Goal: Task Accomplishment & Management: Complete application form

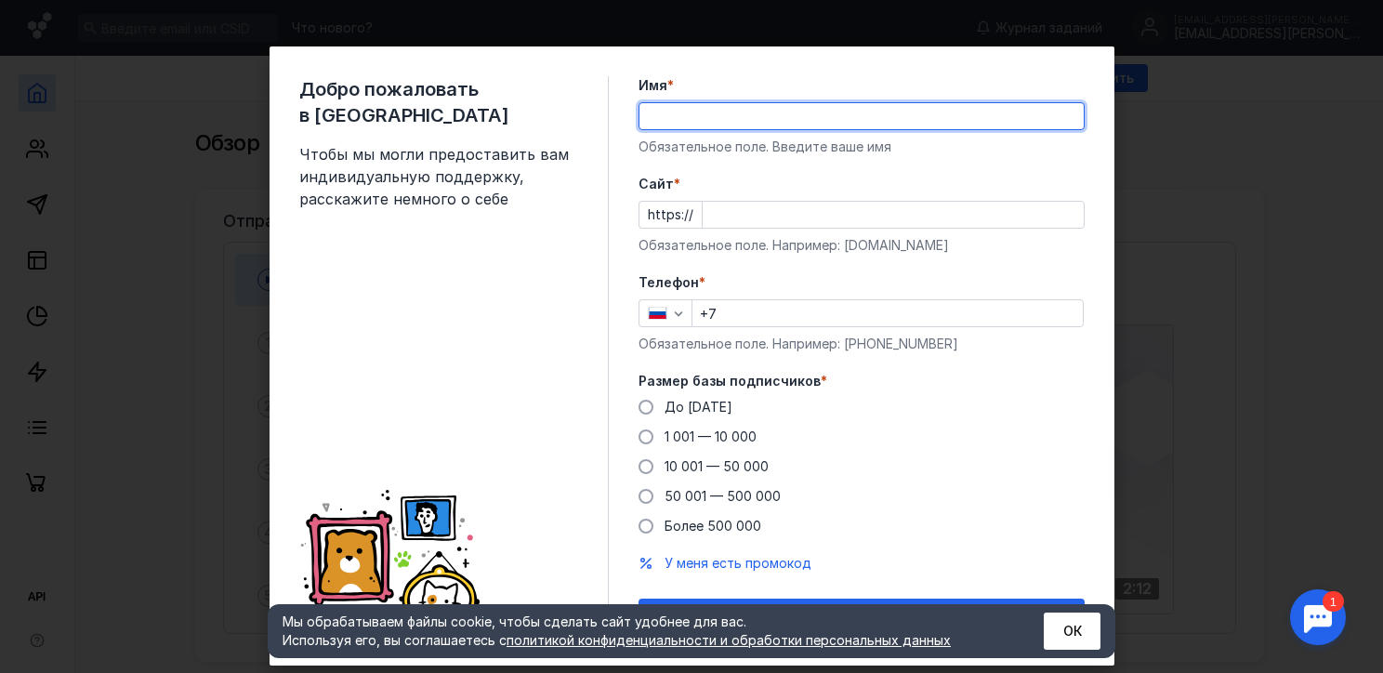
type input "У"
type input "E"
type input "[PERSON_NAME]"
click at [745, 207] on input "Cайт *" at bounding box center [893, 215] width 381 height 26
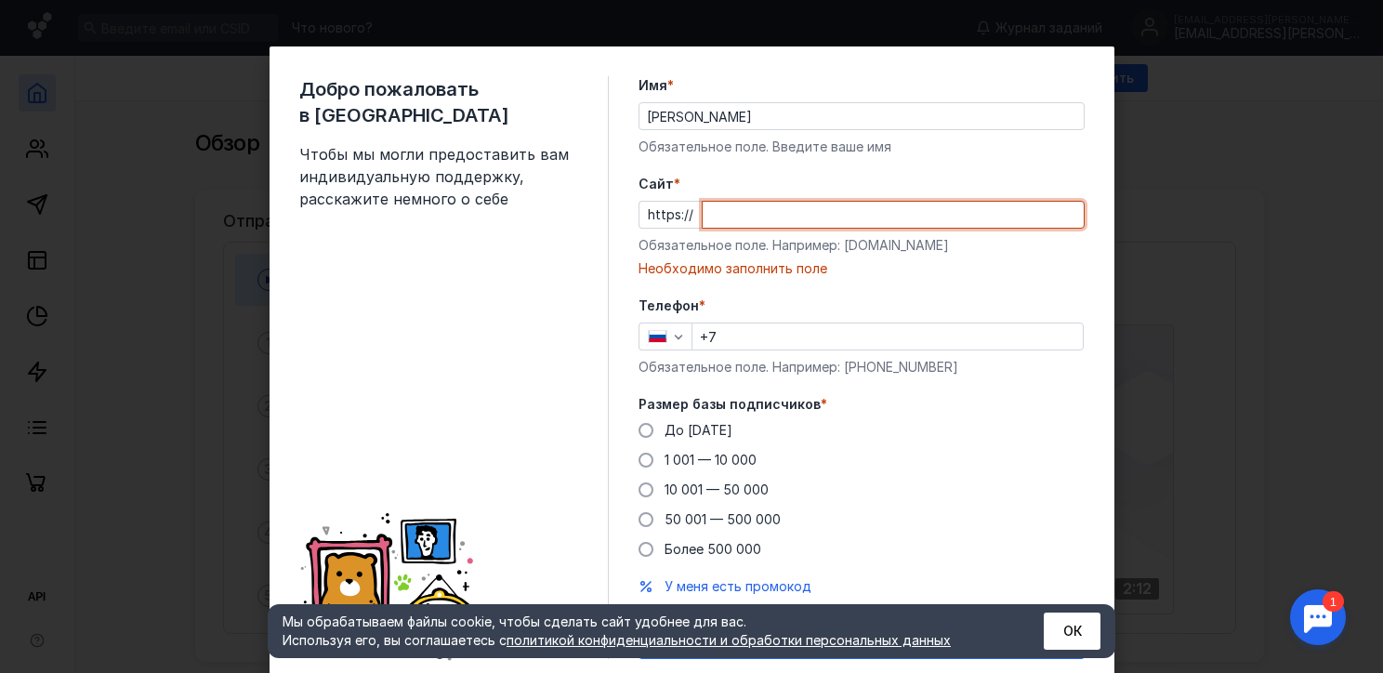
paste input "[DOMAIN_NAME][PERSON_NAME]"
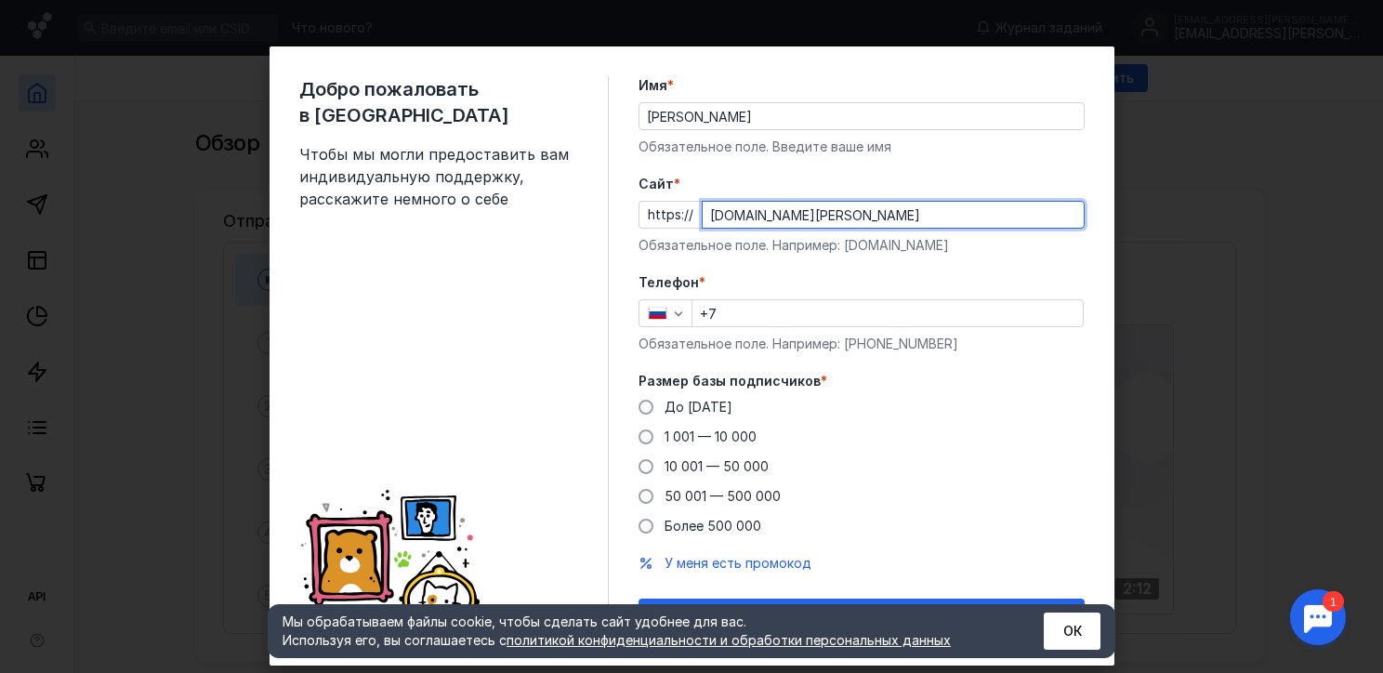
type input "[DOMAIN_NAME][PERSON_NAME]"
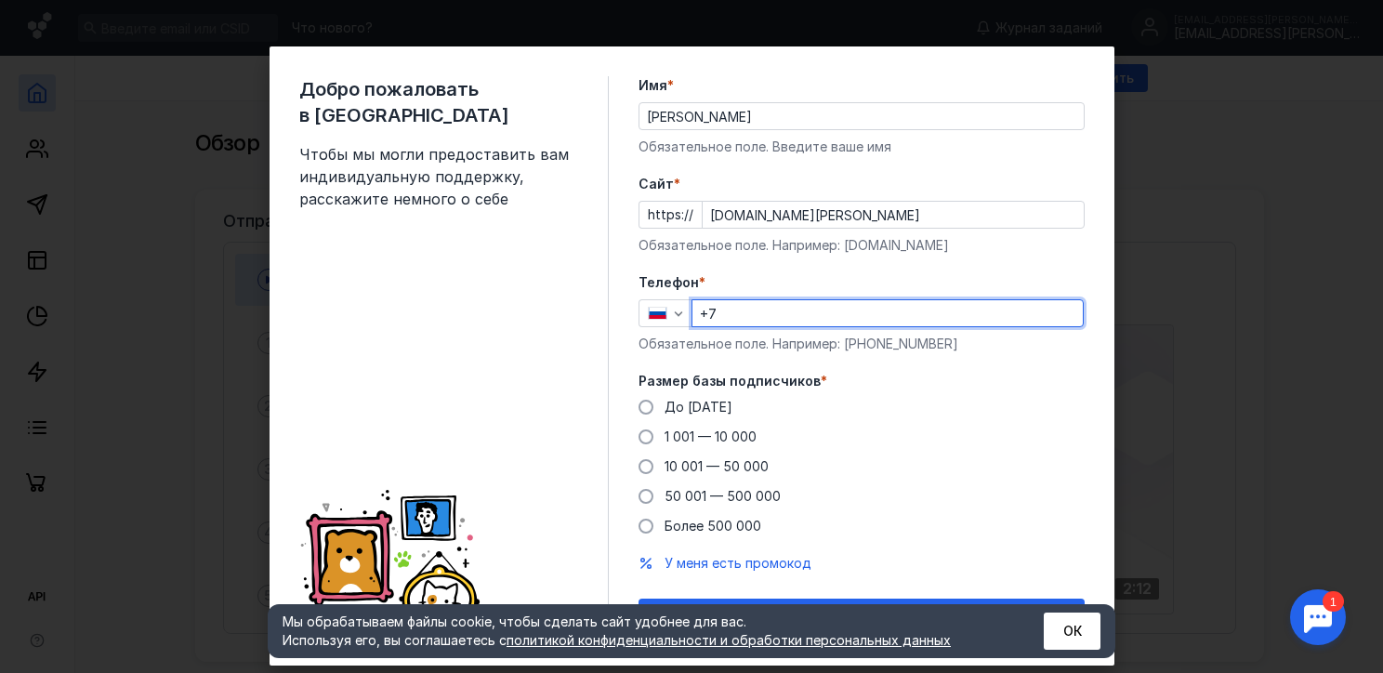
click at [746, 319] on input "+7" at bounding box center [887, 313] width 390 height 26
type input "[PHONE_NUMBER]"
click at [964, 484] on div "До [DATE] 1 001 — 10 000 10 001 — 50 000 50 001 — 500 000 Более 500 000" at bounding box center [861, 467] width 446 height 138
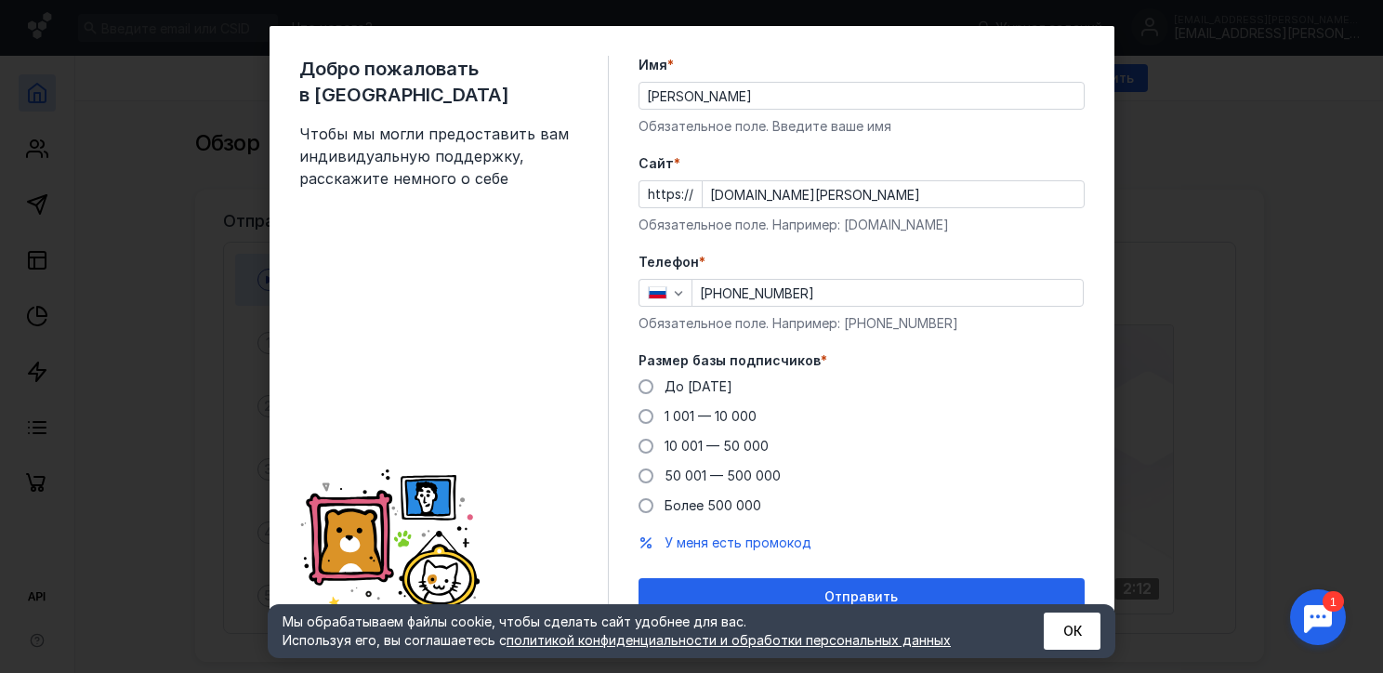
scroll to position [39, 0]
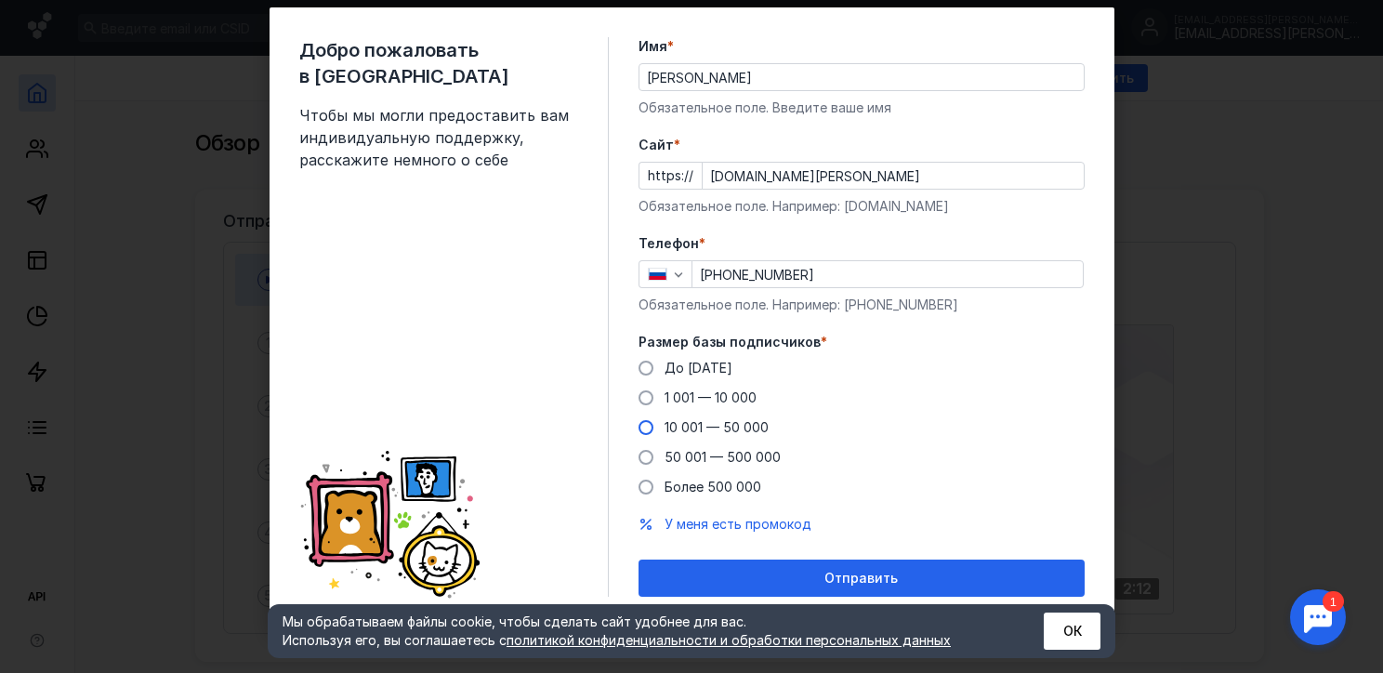
click at [691, 423] on span "10 001 — 50 000" at bounding box center [716, 427] width 104 height 16
click at [0, 0] on input "10 001 — 50 000" at bounding box center [0, 0] width 0 height 0
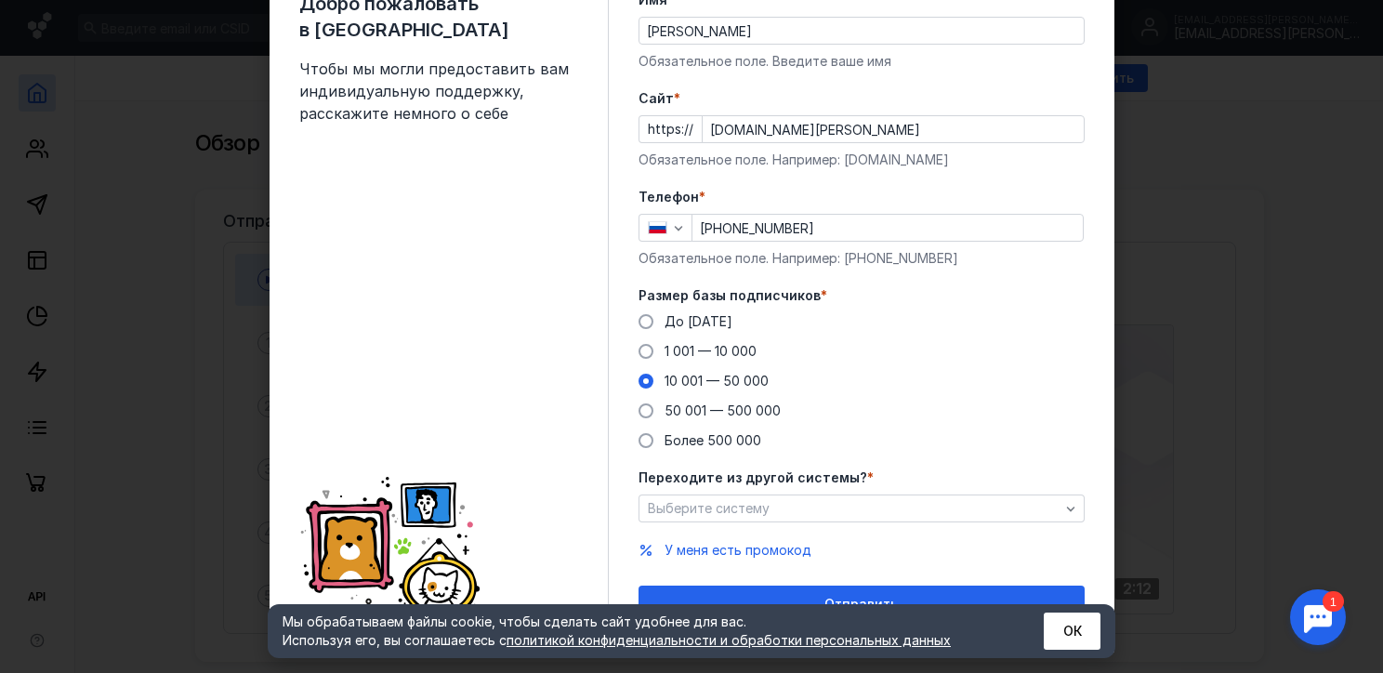
scroll to position [112, 0]
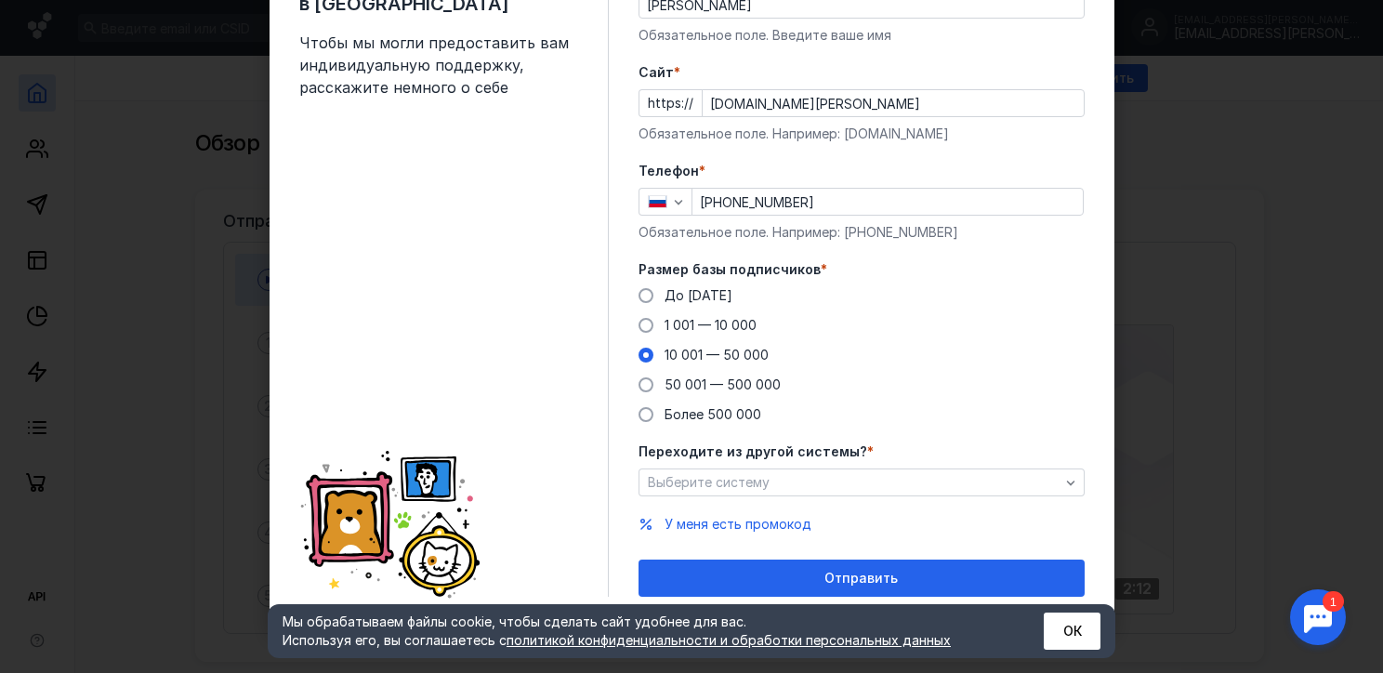
click at [882, 467] on div "Переходите из другой системы? * Выберите систему" at bounding box center [861, 469] width 446 height 54
click at [876, 477] on div "Выберите систему" at bounding box center [853, 483] width 421 height 16
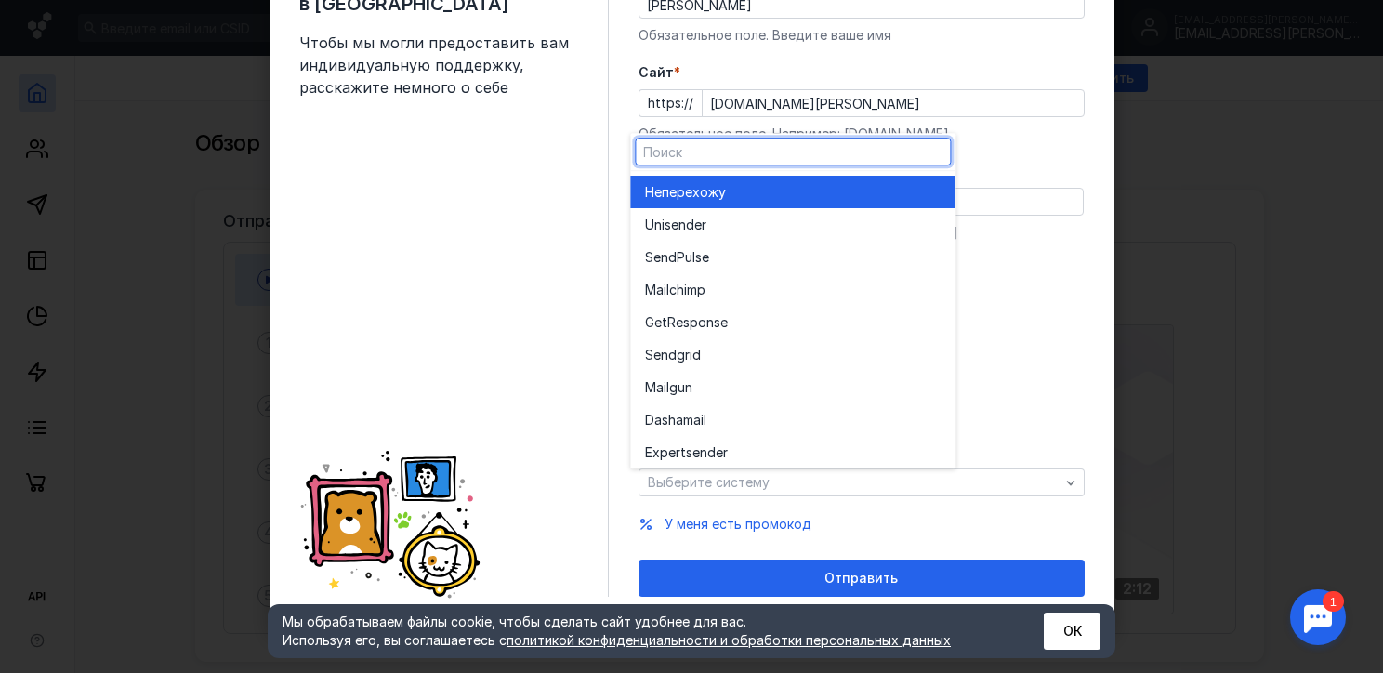
click at [717, 202] on div "Не перехожу" at bounding box center [793, 192] width 296 height 33
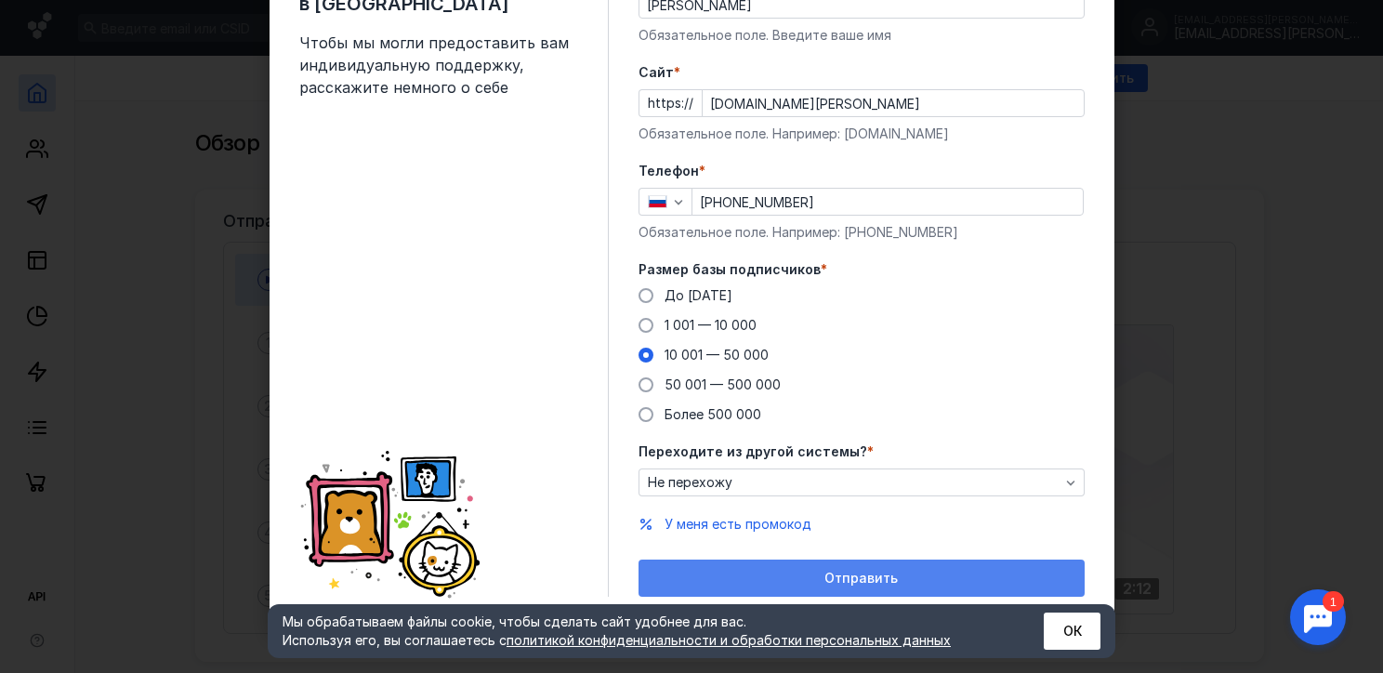
click at [886, 579] on span "Отправить" at bounding box center [860, 579] width 73 height 16
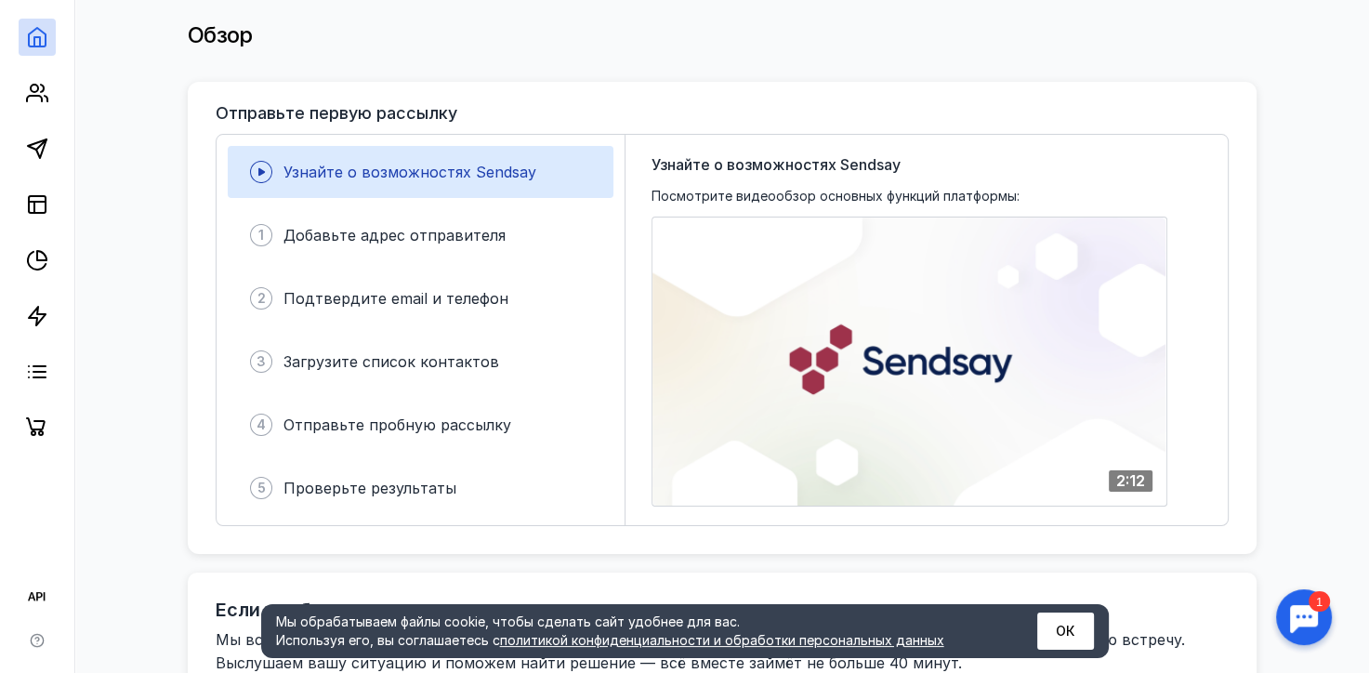
scroll to position [93, 0]
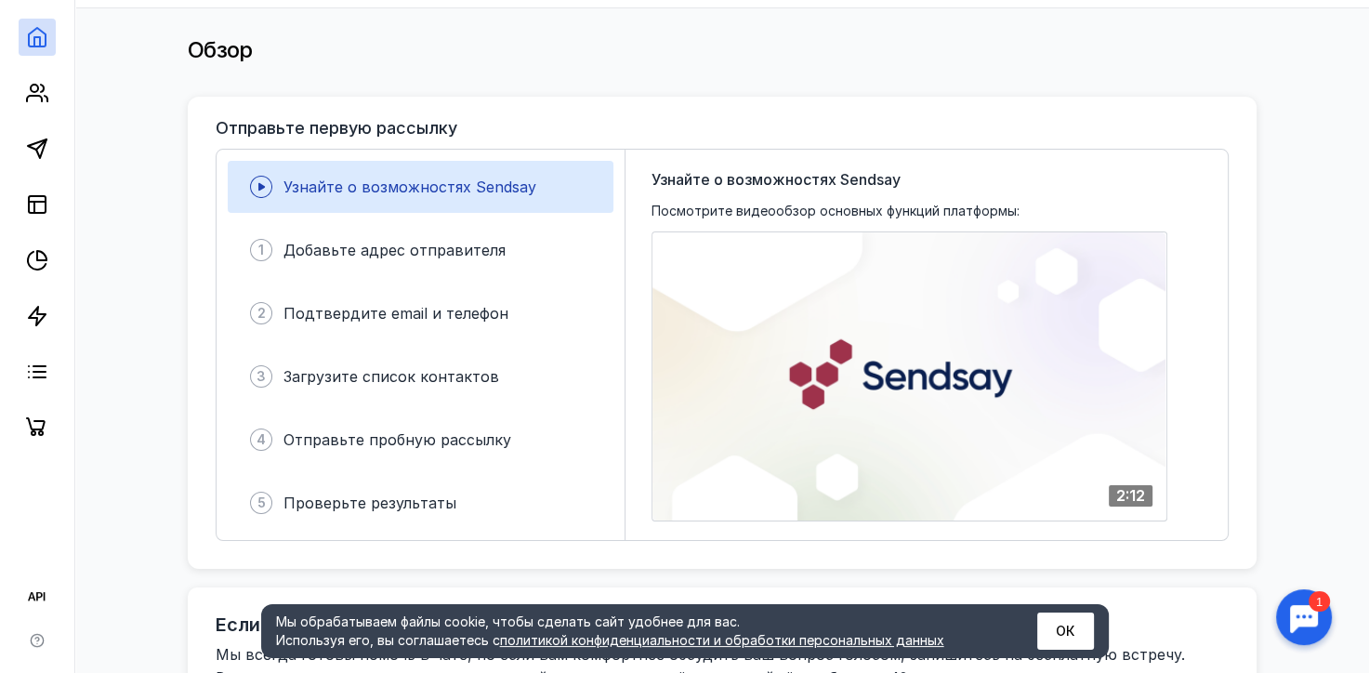
click at [261, 186] on icon at bounding box center [261, 186] width 7 height 7
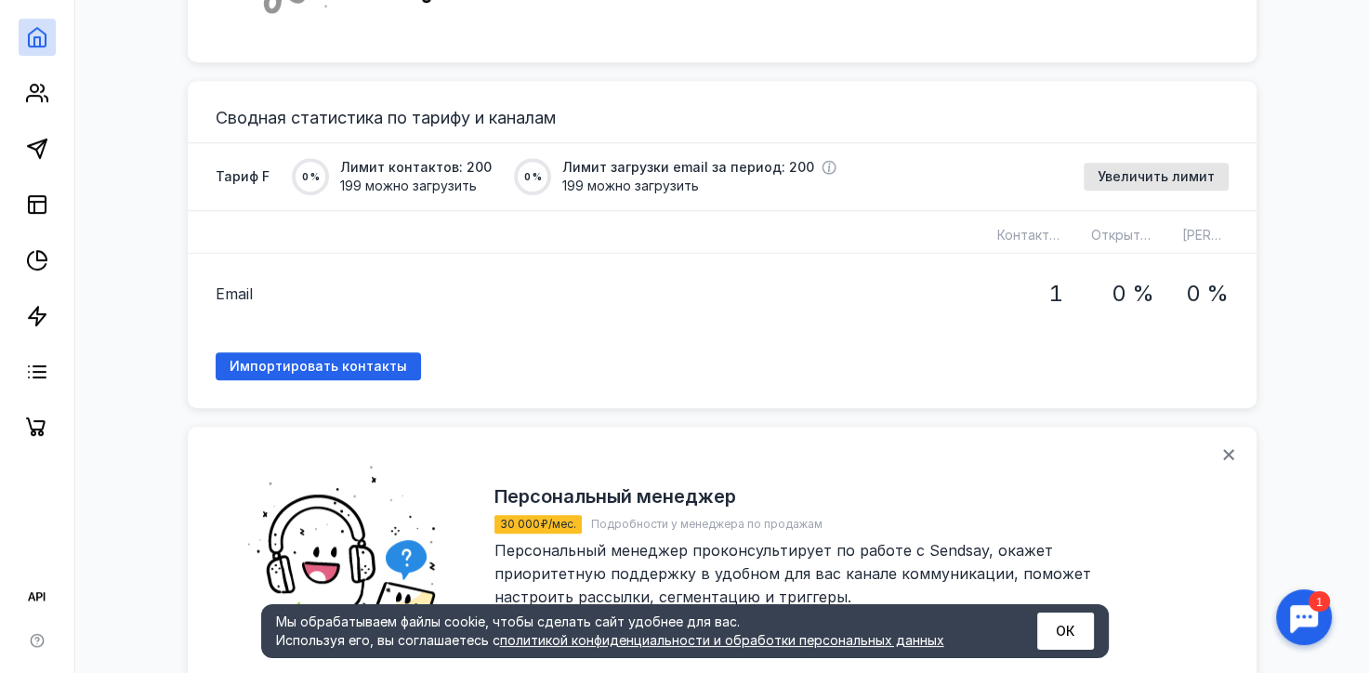
scroll to position [1022, 0]
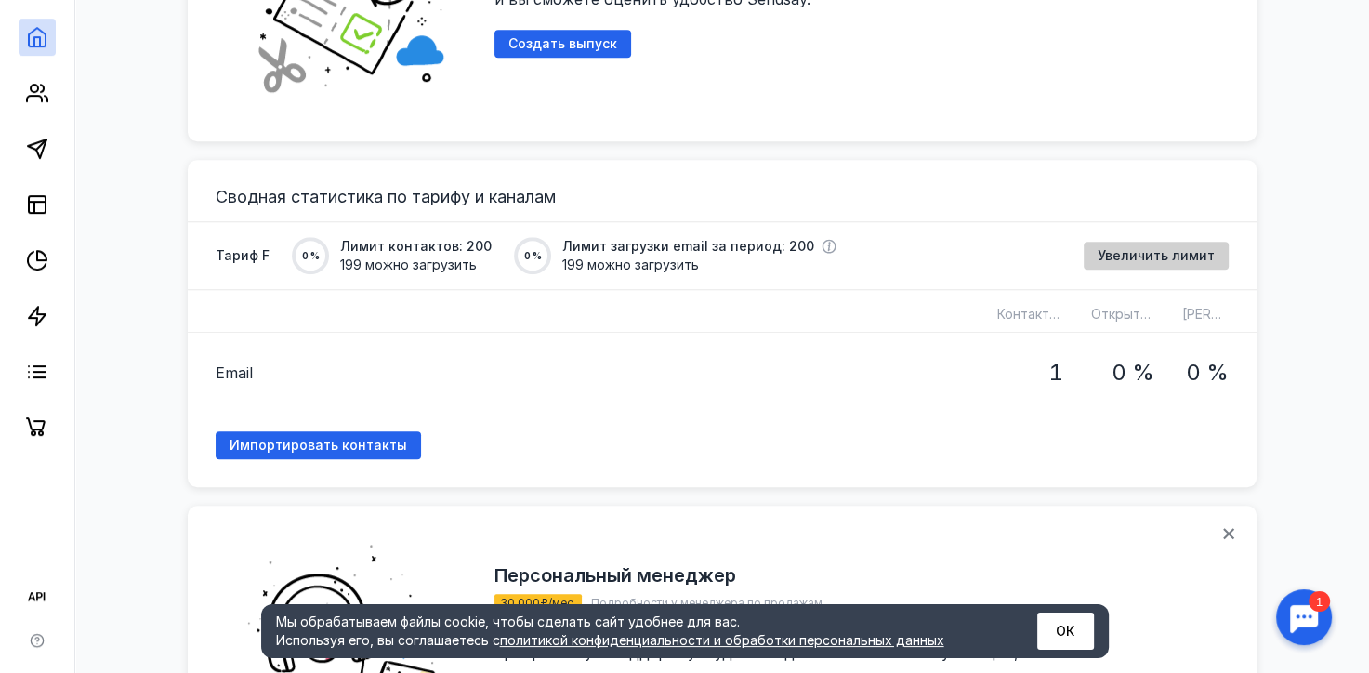
click at [1137, 248] on span "Увеличить лимит" at bounding box center [1155, 256] width 117 height 16
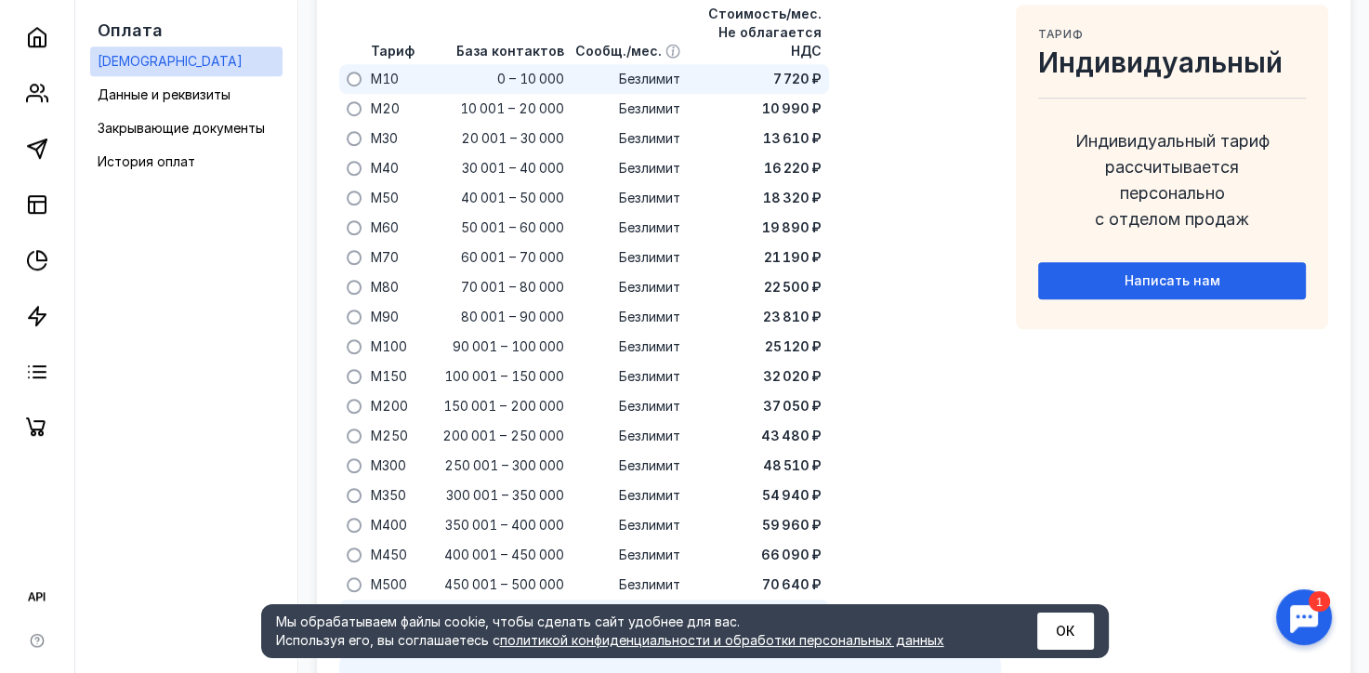
scroll to position [1202, 0]
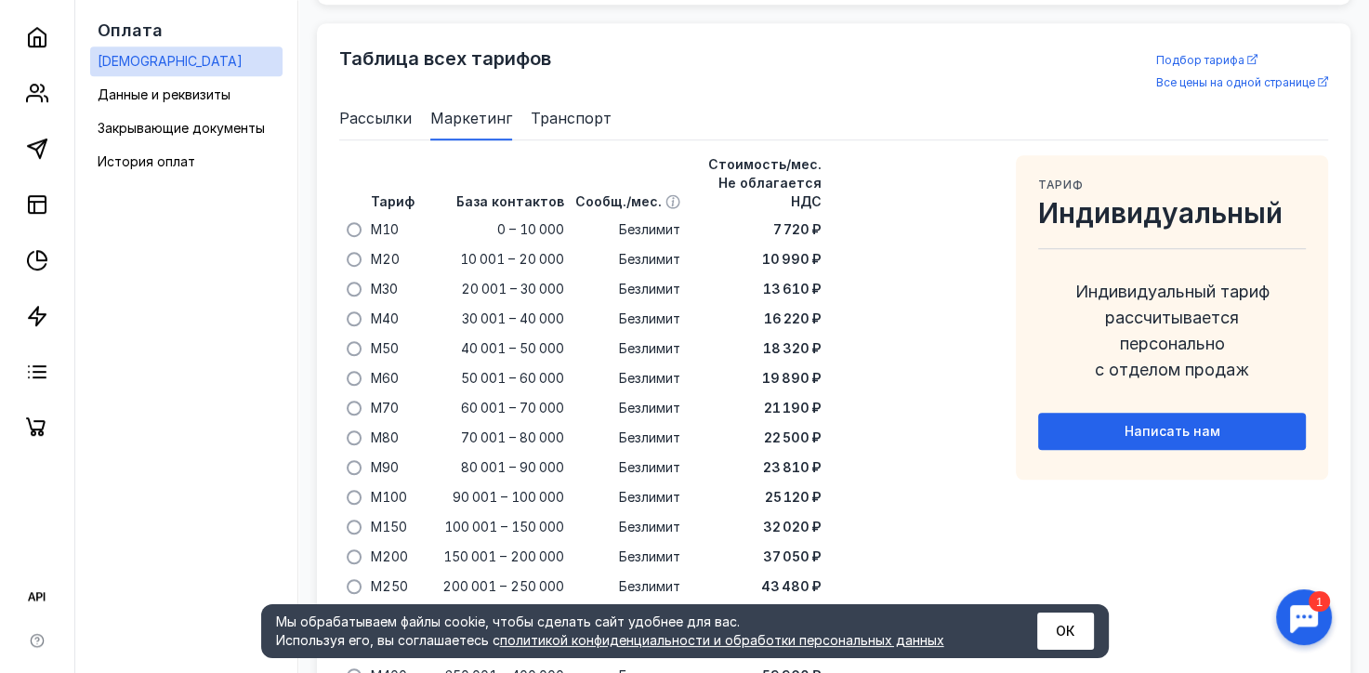
click at [382, 107] on span "Рассылки" at bounding box center [375, 118] width 72 height 22
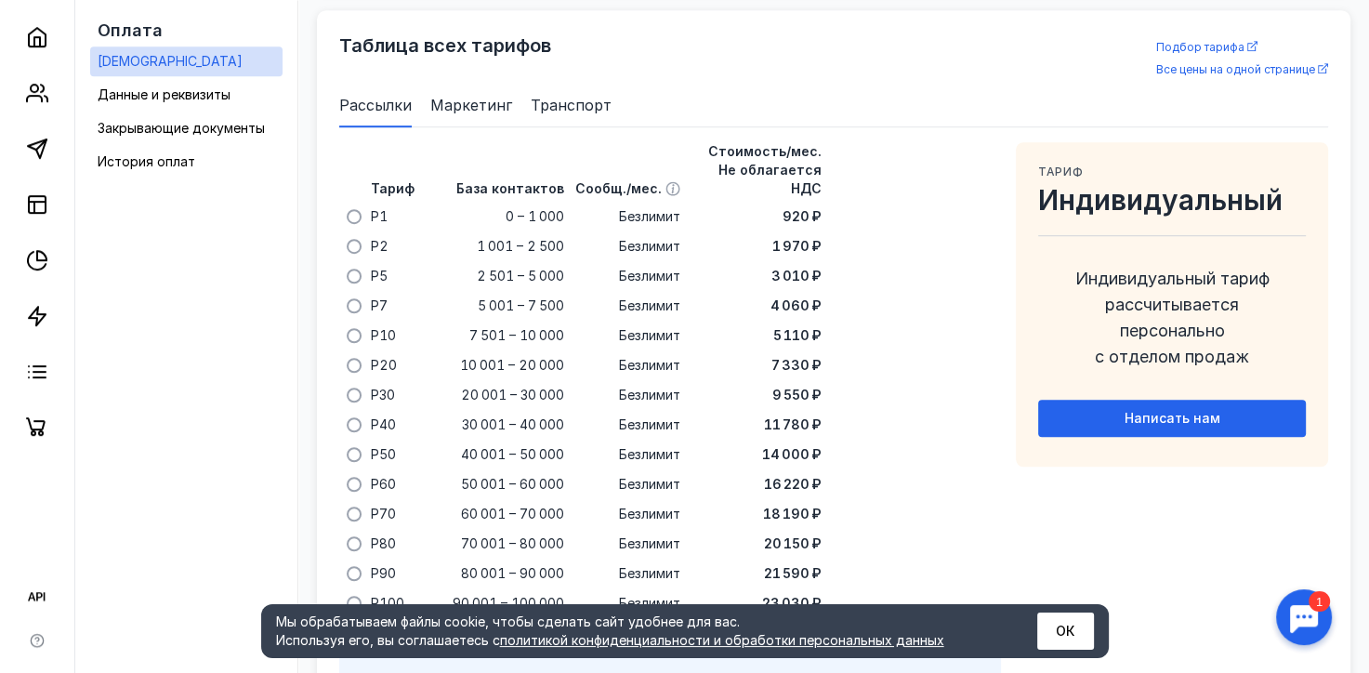
scroll to position [1205, 0]
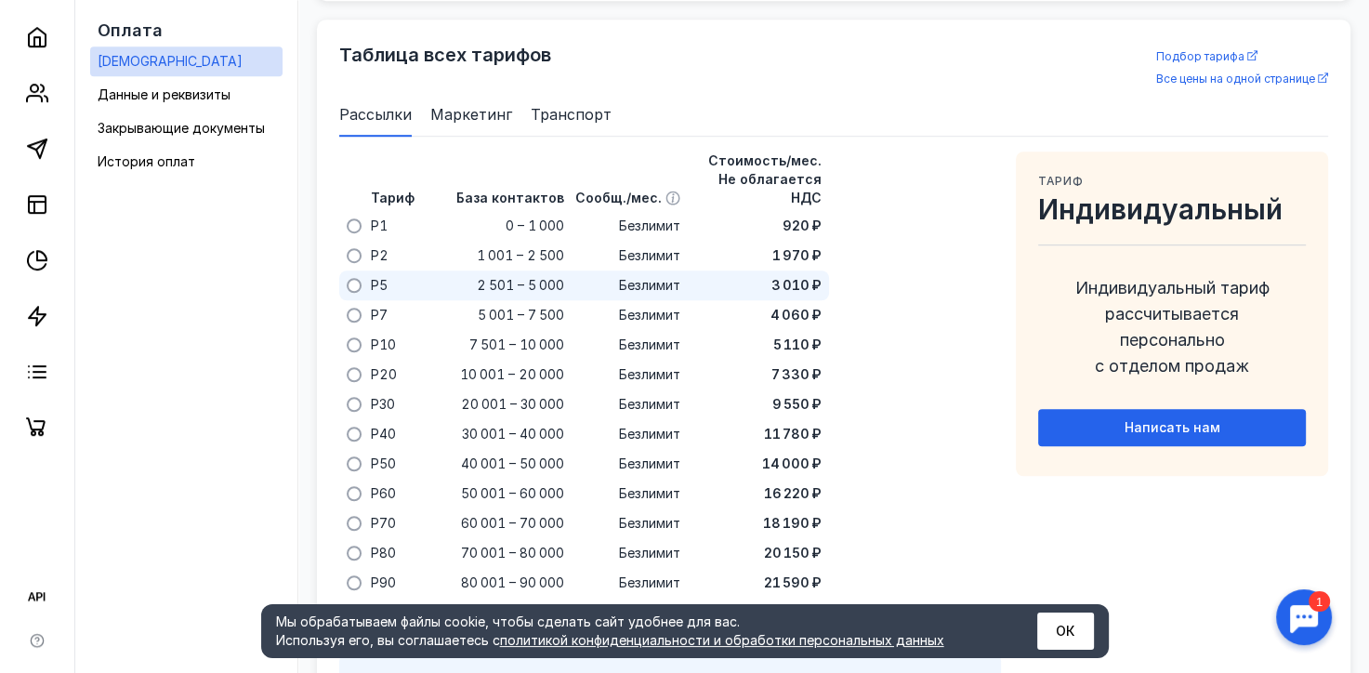
click at [357, 278] on span at bounding box center [354, 285] width 15 height 15
click at [0, 0] on input "radio" at bounding box center [0, 0] width 0 height 0
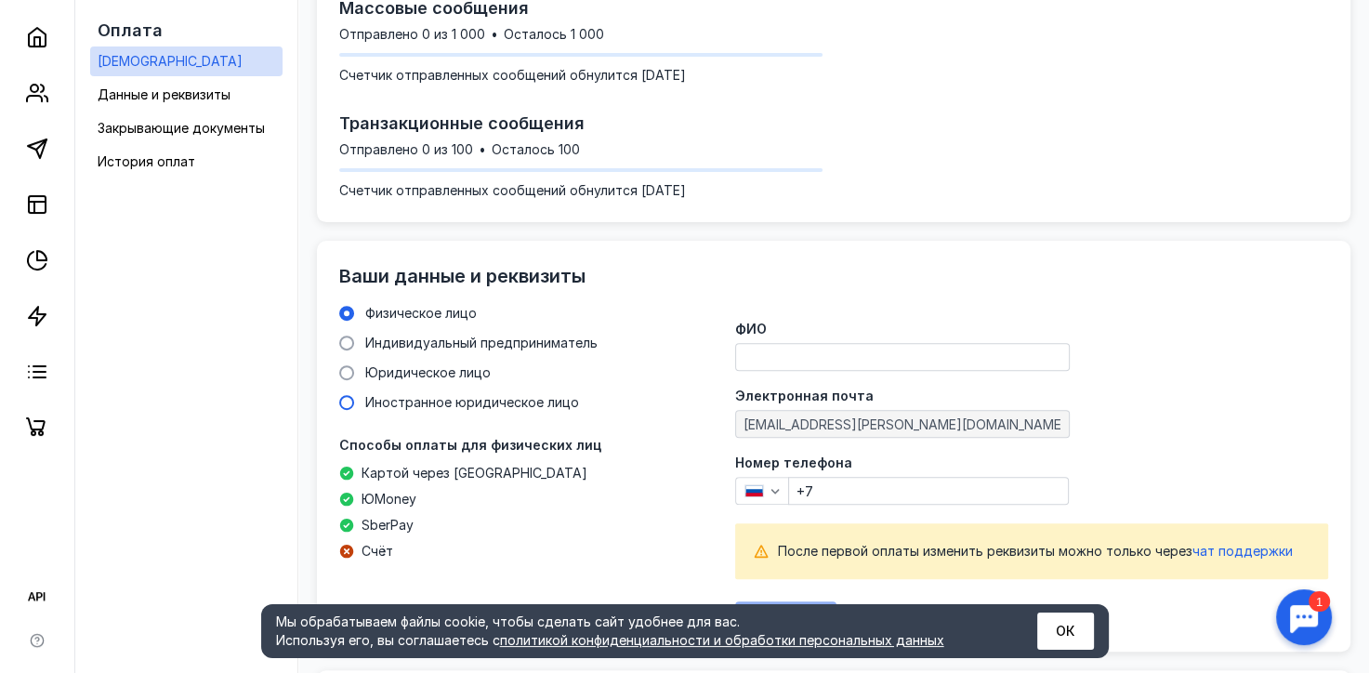
scroll to position [558, 0]
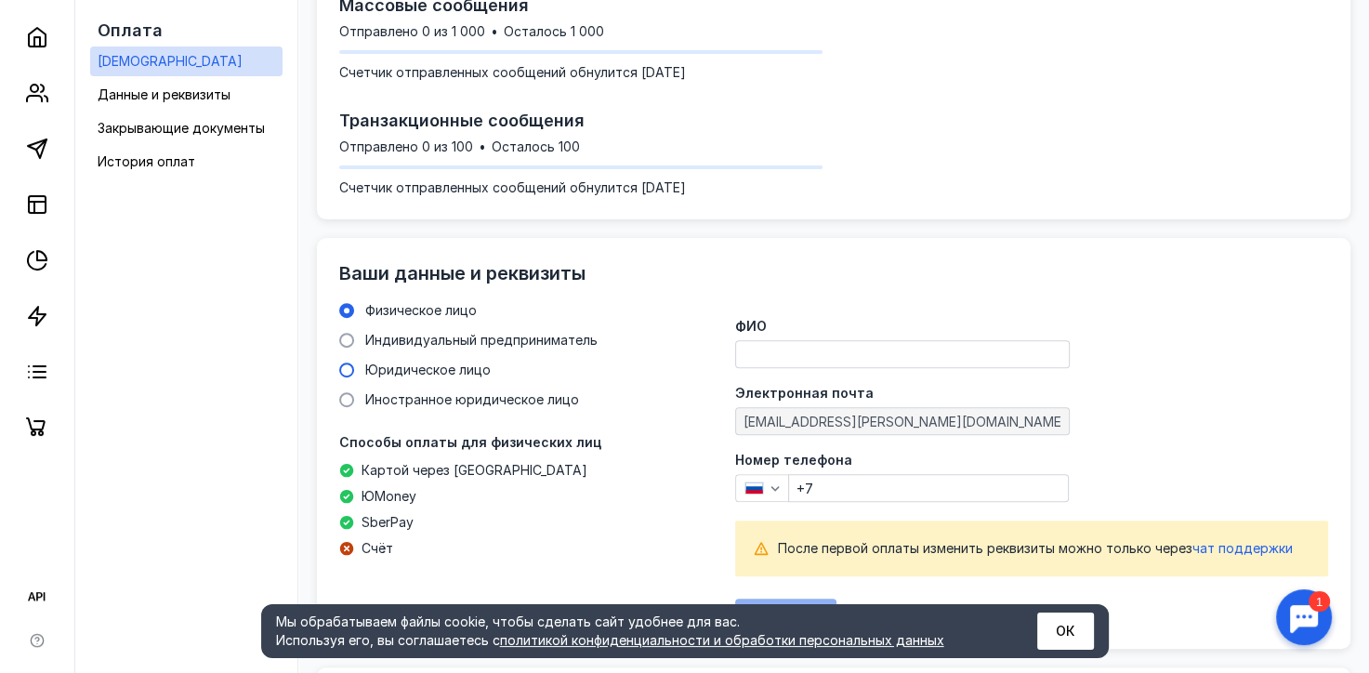
click at [384, 361] on span "Юридическое лицо" at bounding box center [427, 369] width 125 height 16
click at [0, 0] on input "Юридическое лицо" at bounding box center [0, 0] width 0 height 0
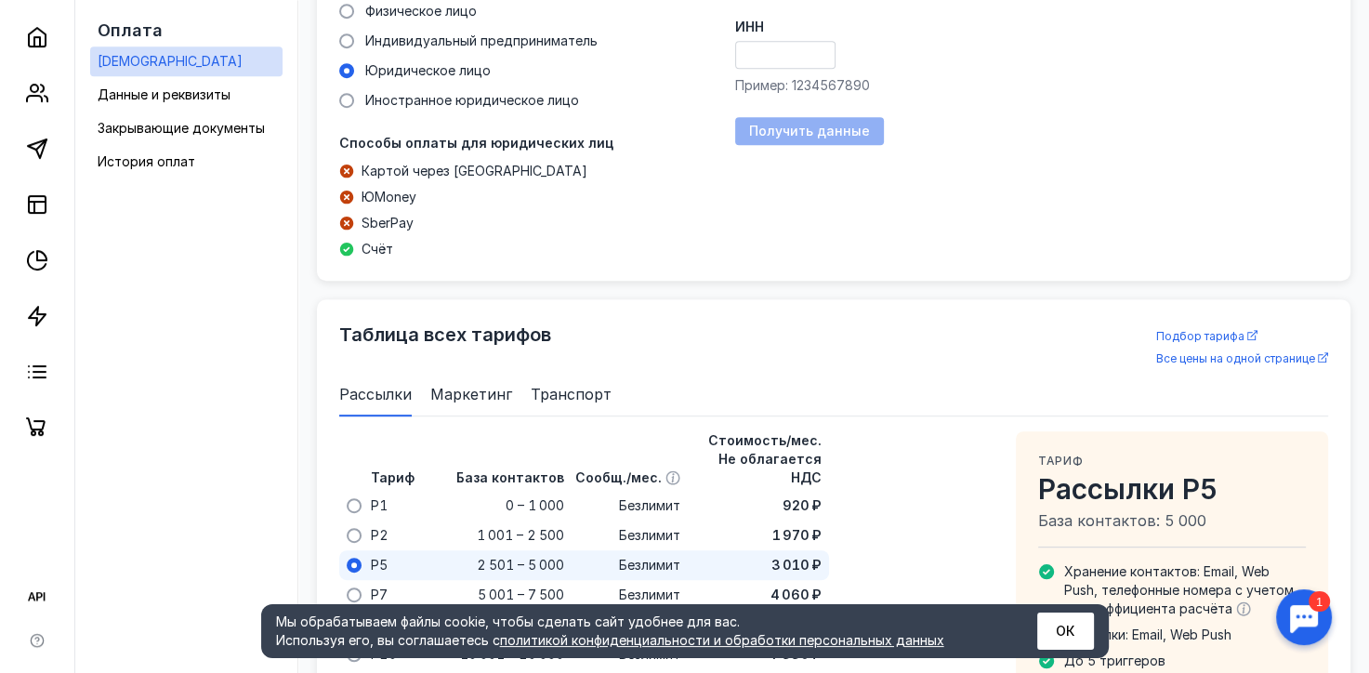
scroll to position [743, 0]
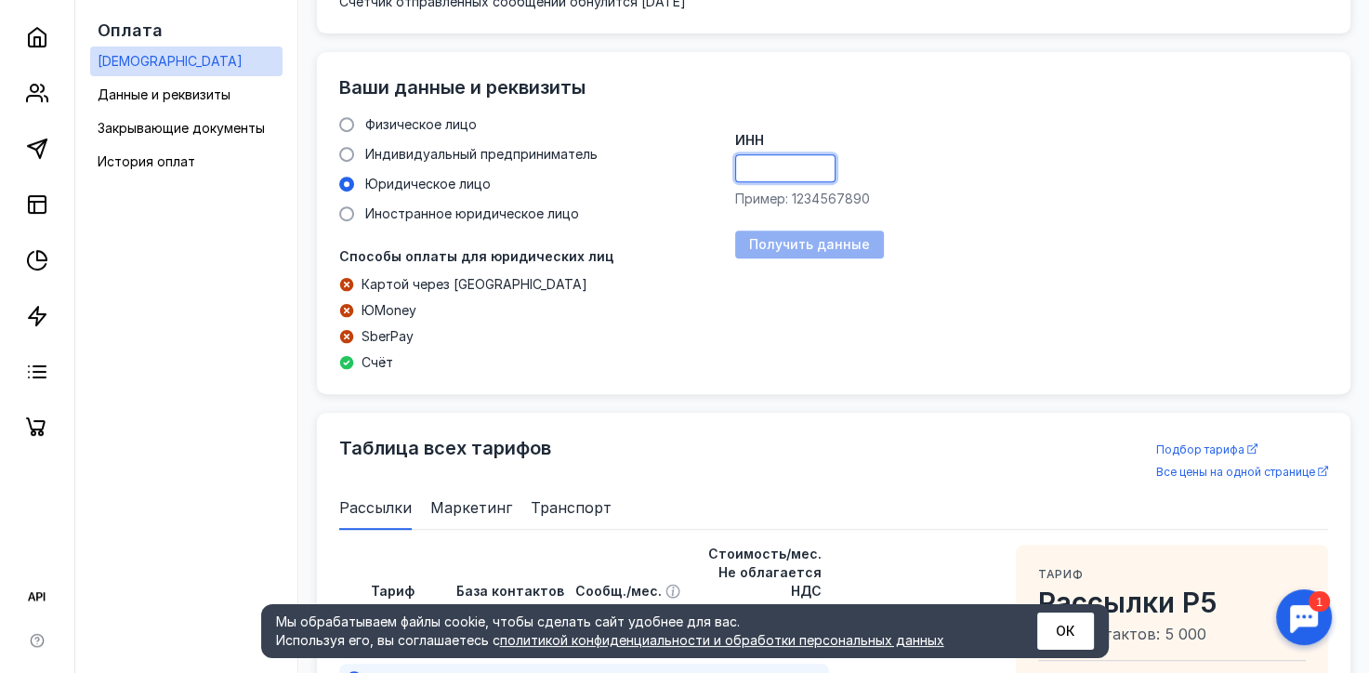
click at [766, 155] on input "ИНН" at bounding box center [785, 168] width 99 height 26
type input "2461049788"
click at [951, 134] on label "ИНН" at bounding box center [1031, 140] width 593 height 13
click at [834, 155] on input "2461049788" at bounding box center [785, 168] width 99 height 26
click at [887, 82] on div "Ваши данные и реквизиты Физическое лицо Индивидуальный предприниматель Юридичес…" at bounding box center [833, 223] width 1033 height 342
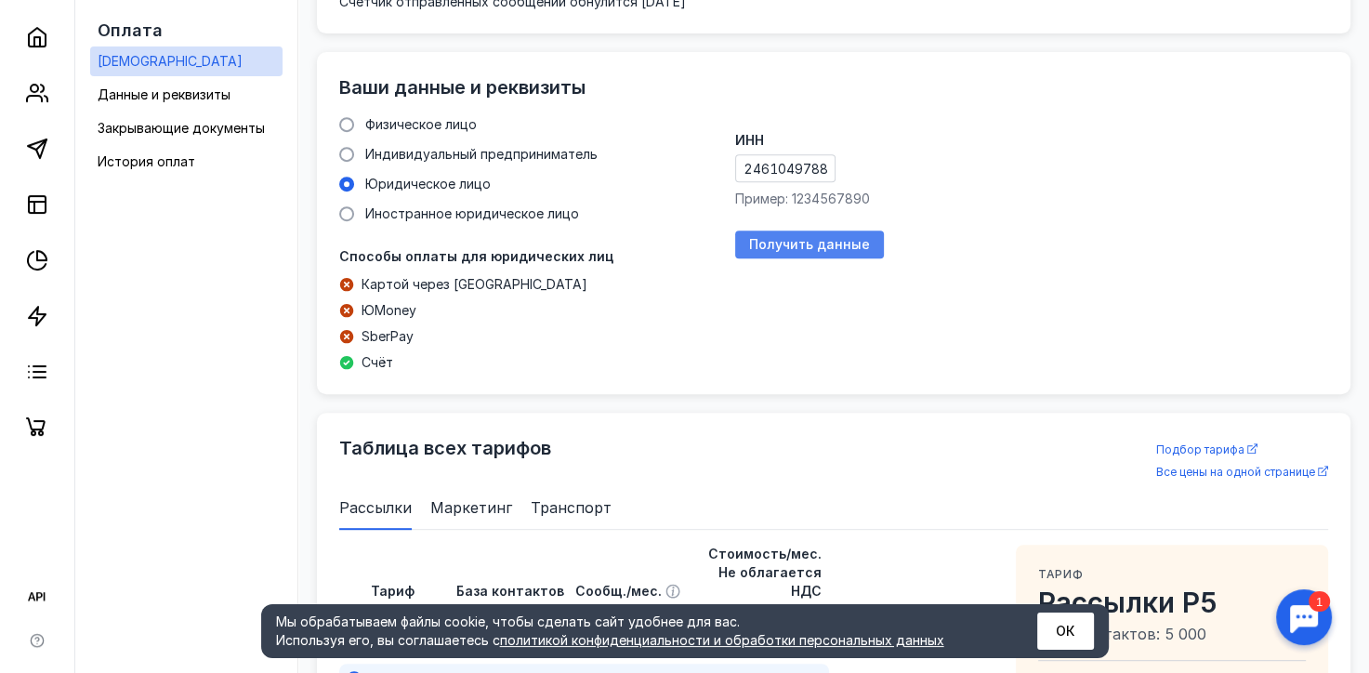
click at [825, 230] on div "Получить данные" at bounding box center [809, 244] width 149 height 28
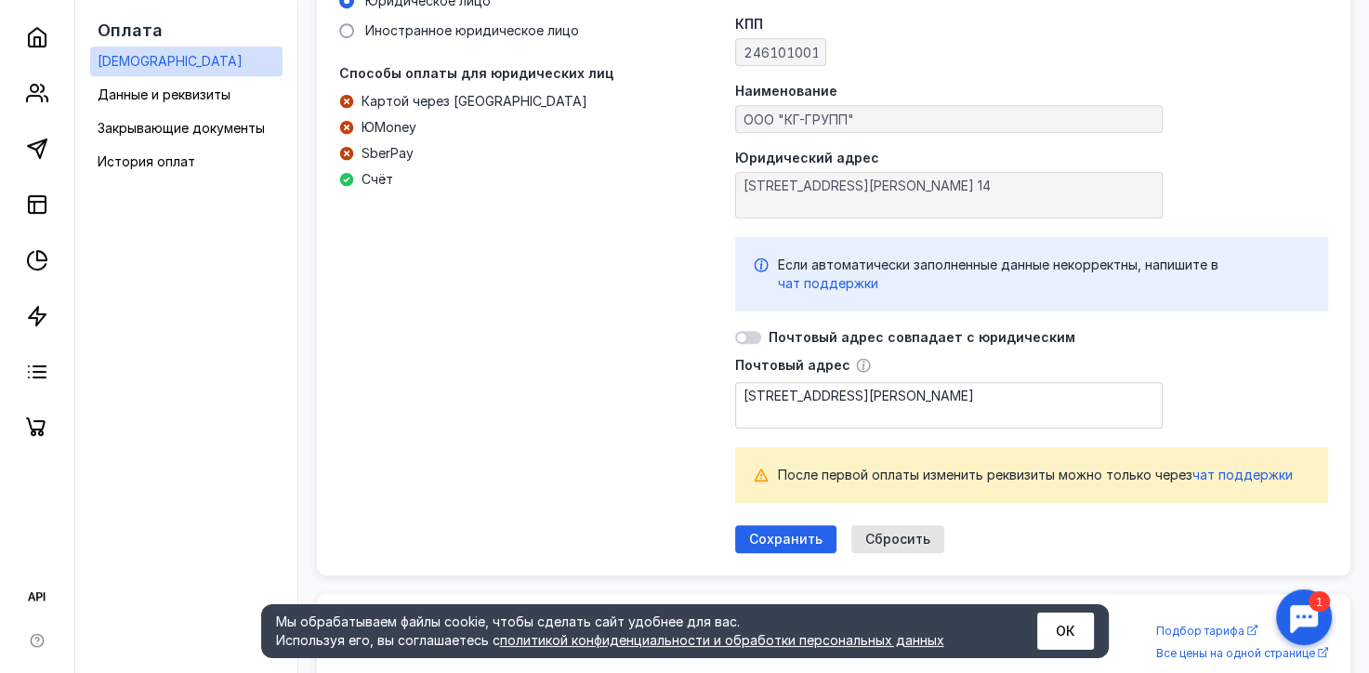
scroll to position [929, 0]
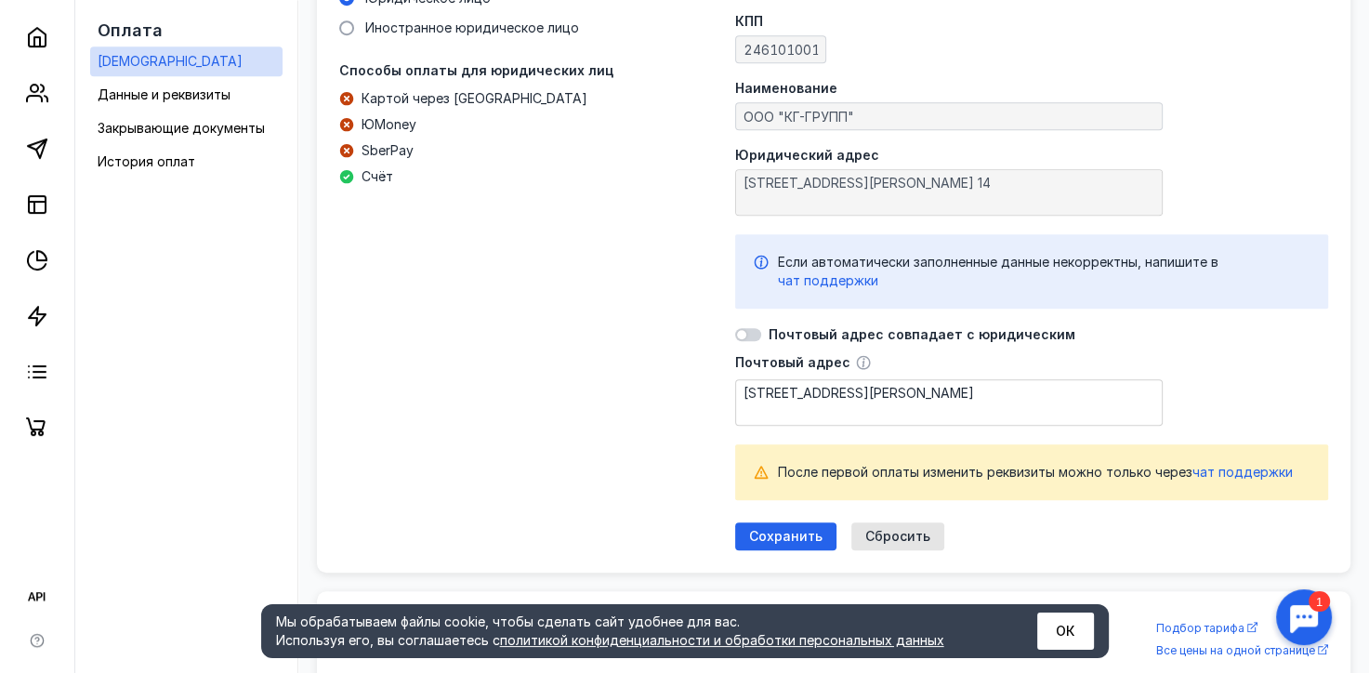
drag, startPoint x: 800, startPoint y: 506, endPoint x: 782, endPoint y: 506, distance: 17.7
click at [802, 529] on span "Сохранить" at bounding box center [785, 537] width 73 height 16
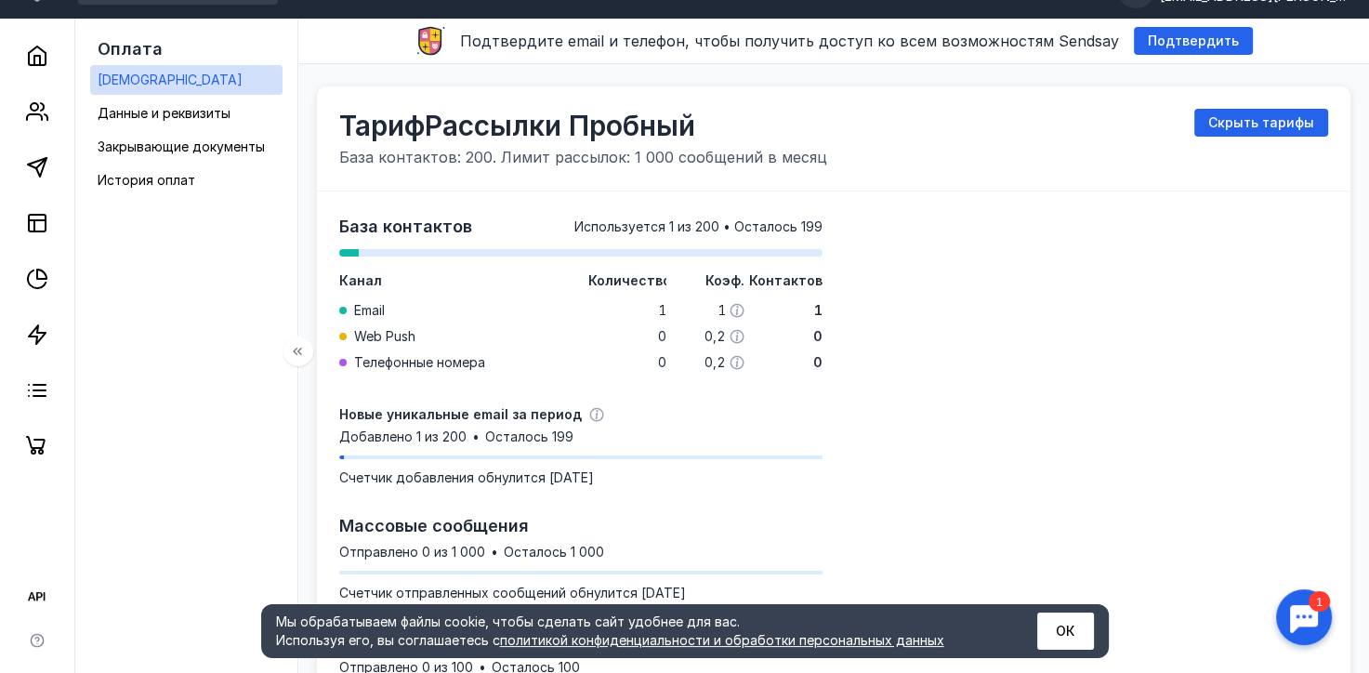
scroll to position [5, 0]
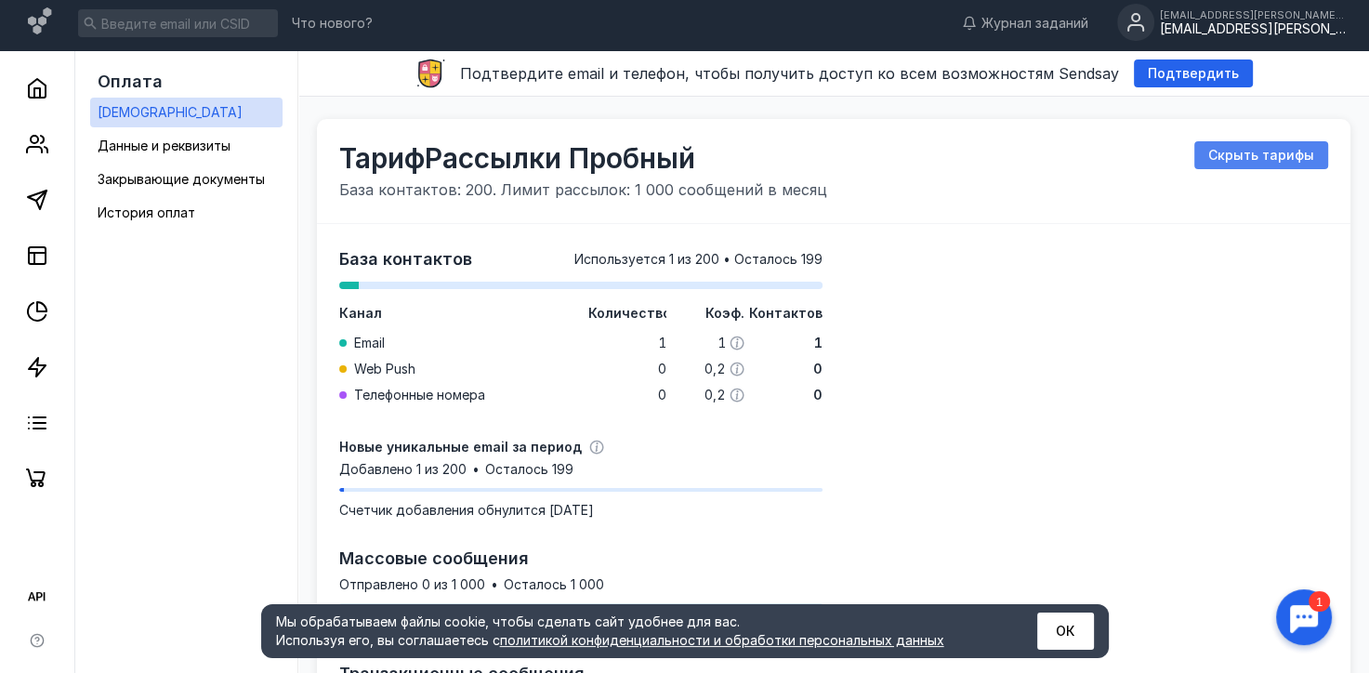
click at [1249, 157] on span "Скрыть тарифы" at bounding box center [1261, 156] width 106 height 16
click at [1202, 160] on span "Показать все тарифы" at bounding box center [1241, 156] width 146 height 16
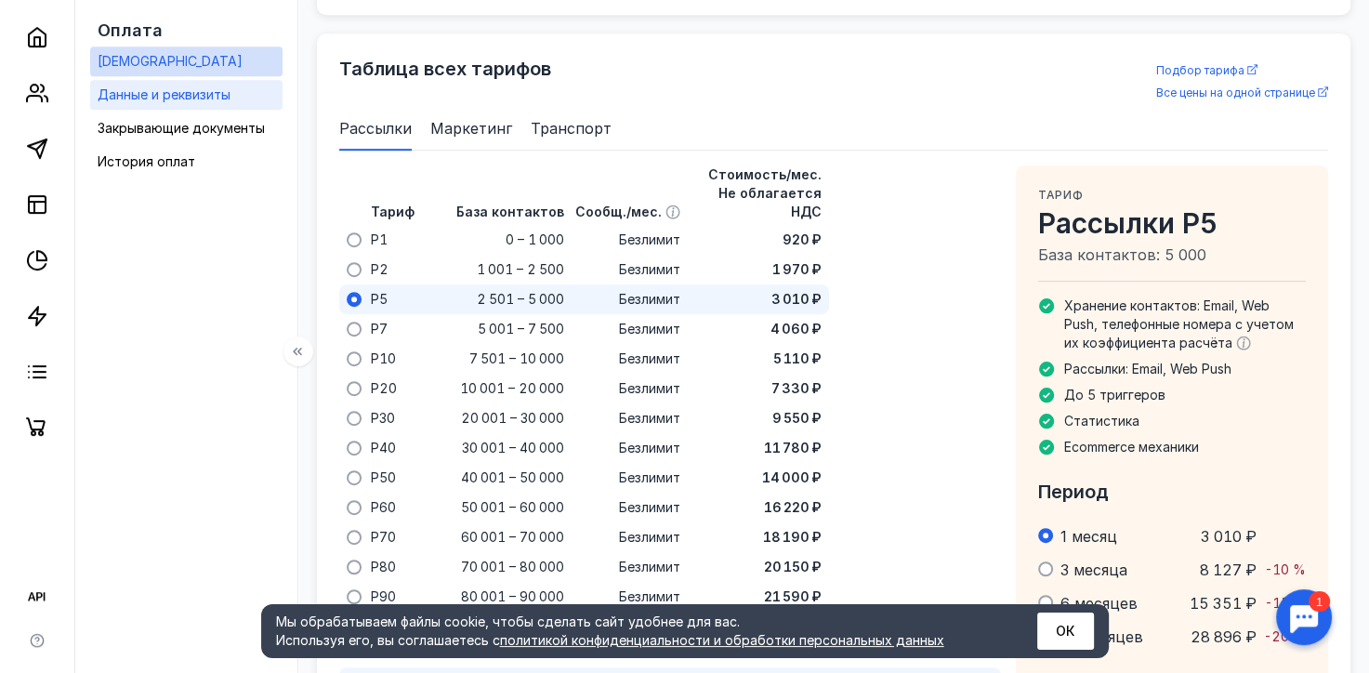
scroll to position [955, 0]
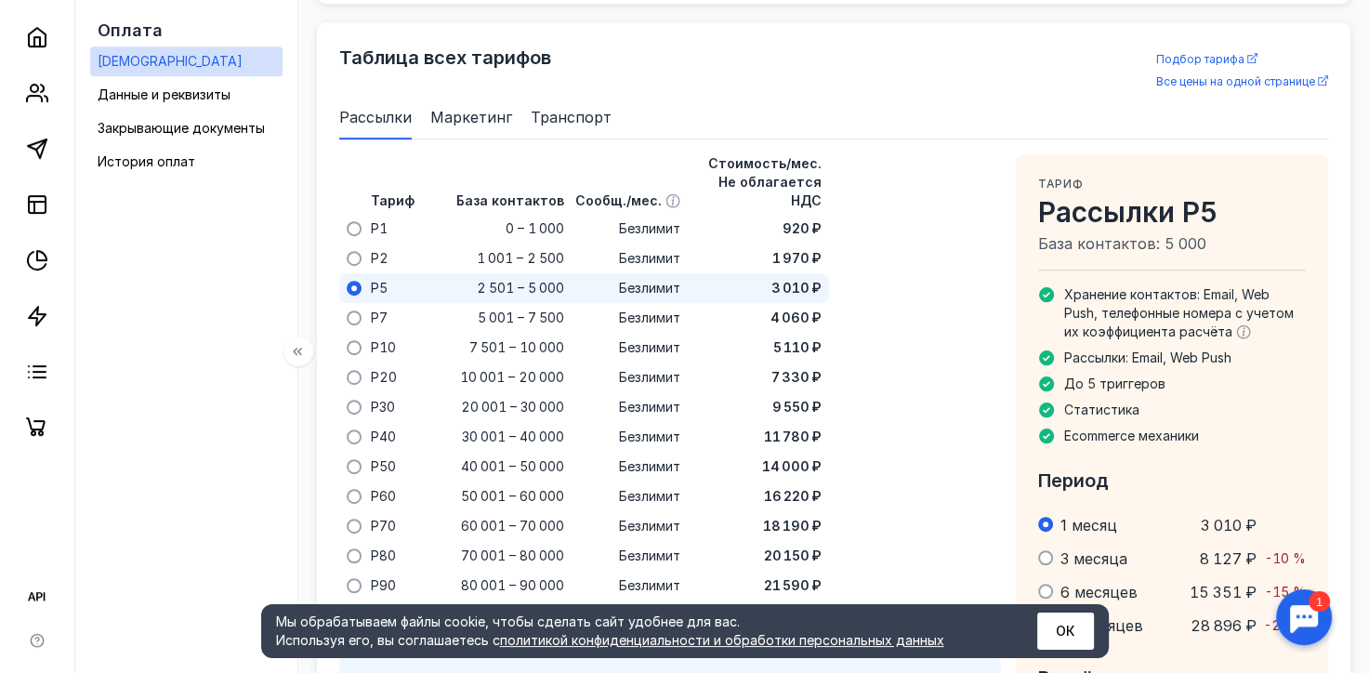
drag, startPoint x: 152, startPoint y: 96, endPoint x: 195, endPoint y: 106, distance: 44.0
click at [152, 96] on span "Данные и реквизиты" at bounding box center [164, 94] width 133 height 16
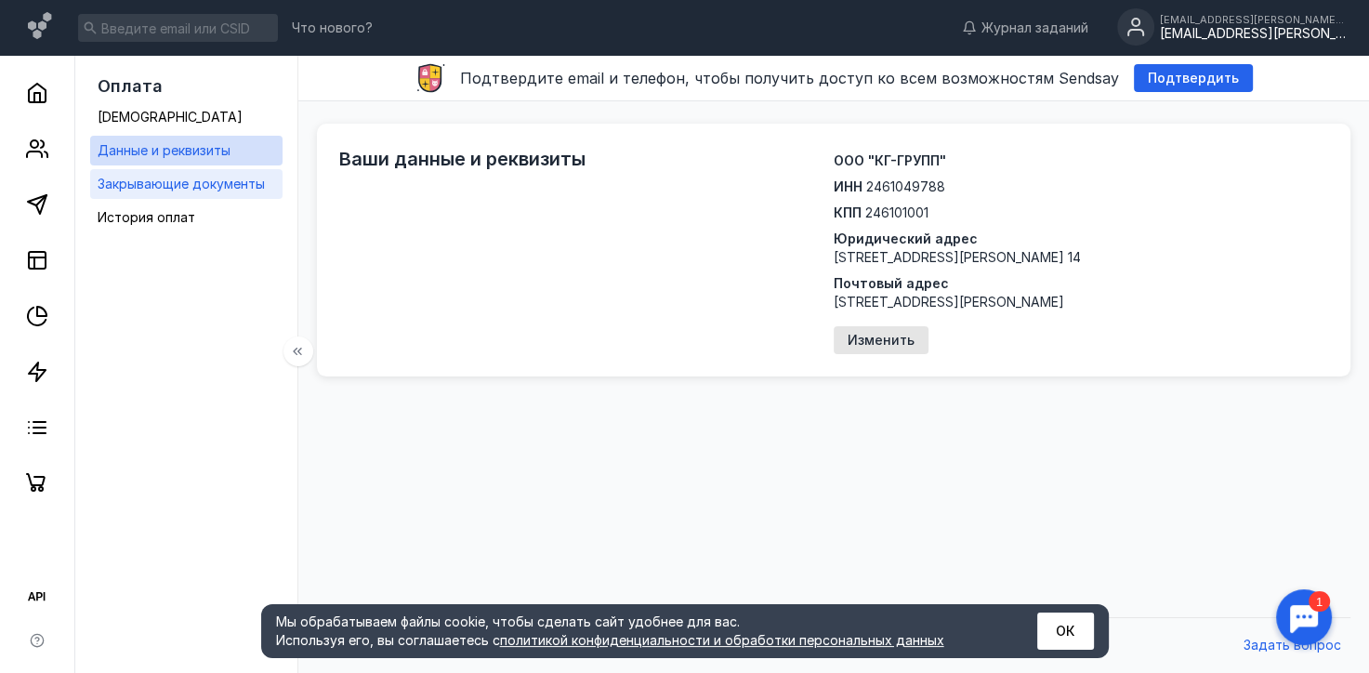
click at [171, 182] on span "Закрывающие документы" at bounding box center [181, 184] width 167 height 16
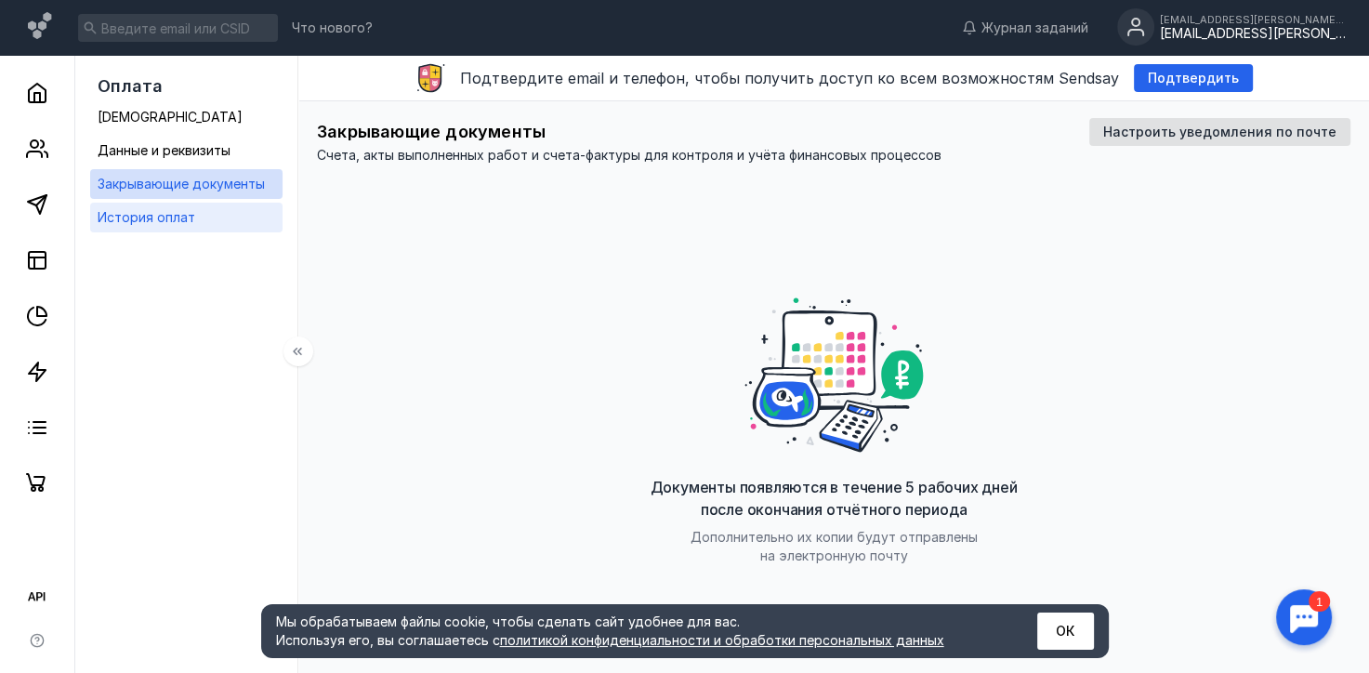
click at [145, 215] on span "История оплат" at bounding box center [147, 217] width 98 height 16
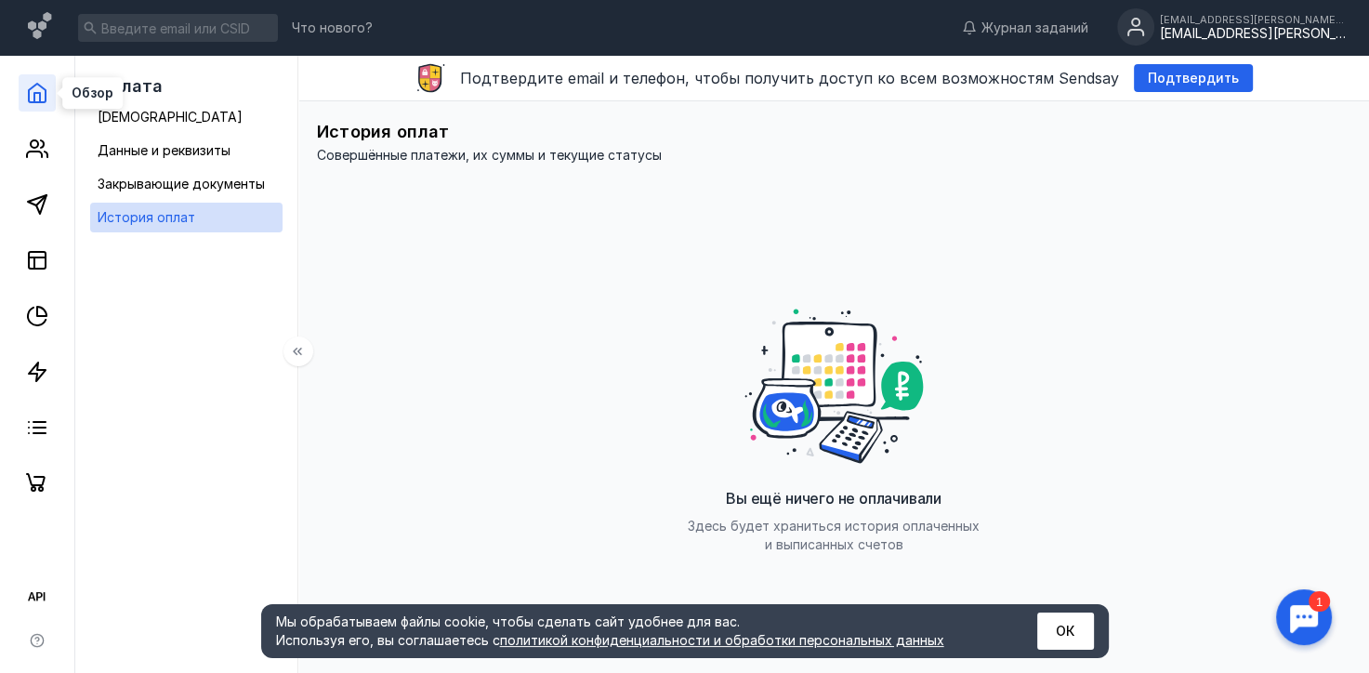
click at [45, 99] on icon at bounding box center [37, 93] width 17 height 19
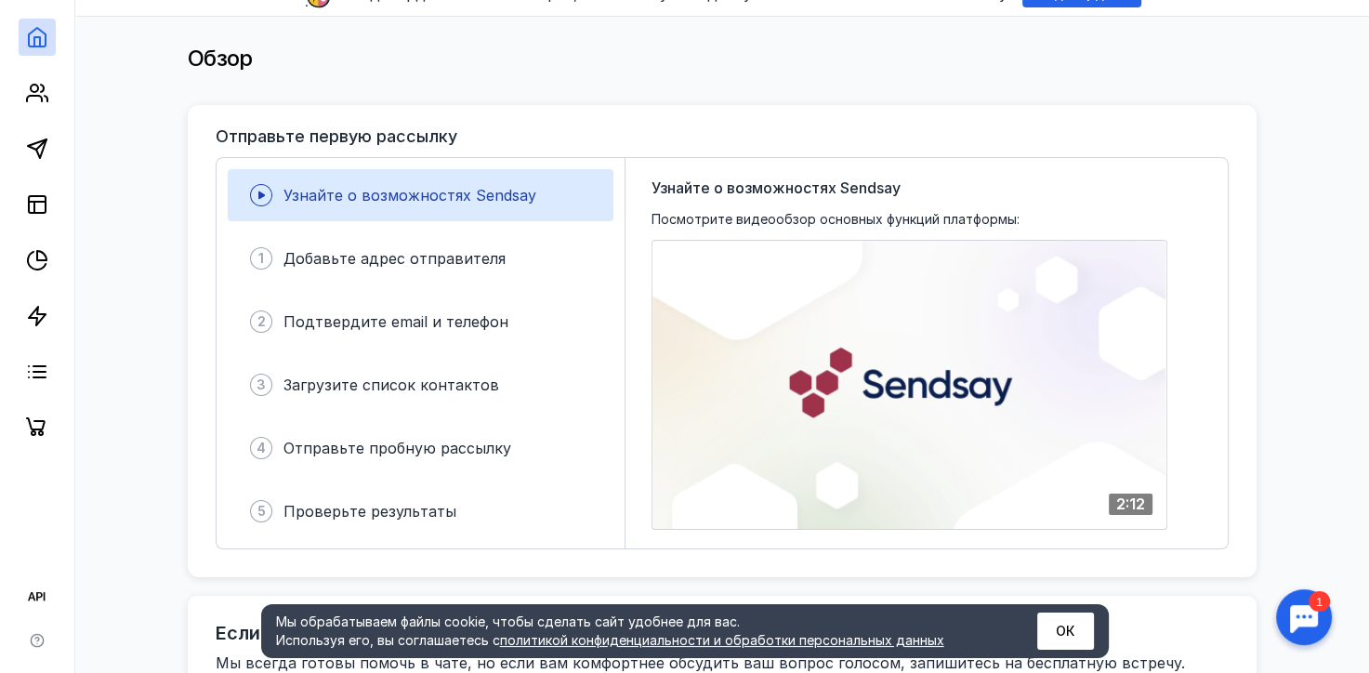
scroll to position [196, 0]
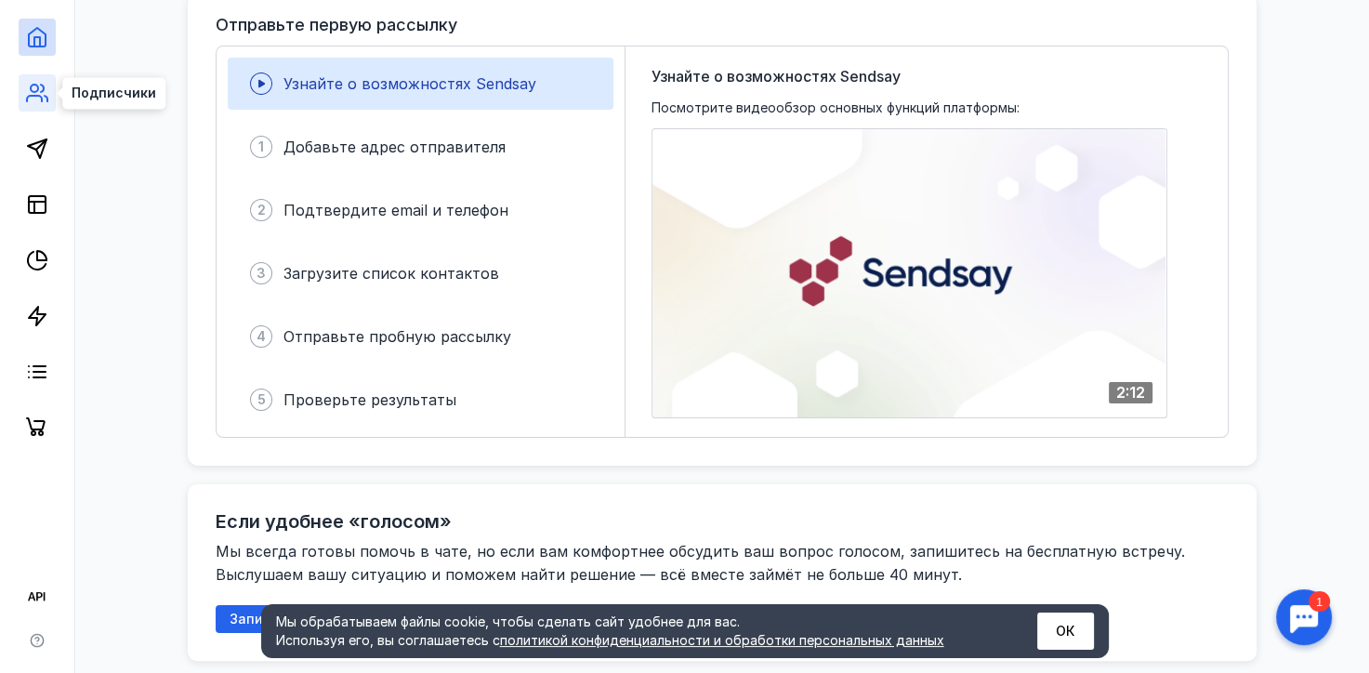
click at [35, 101] on icon at bounding box center [37, 93] width 22 height 22
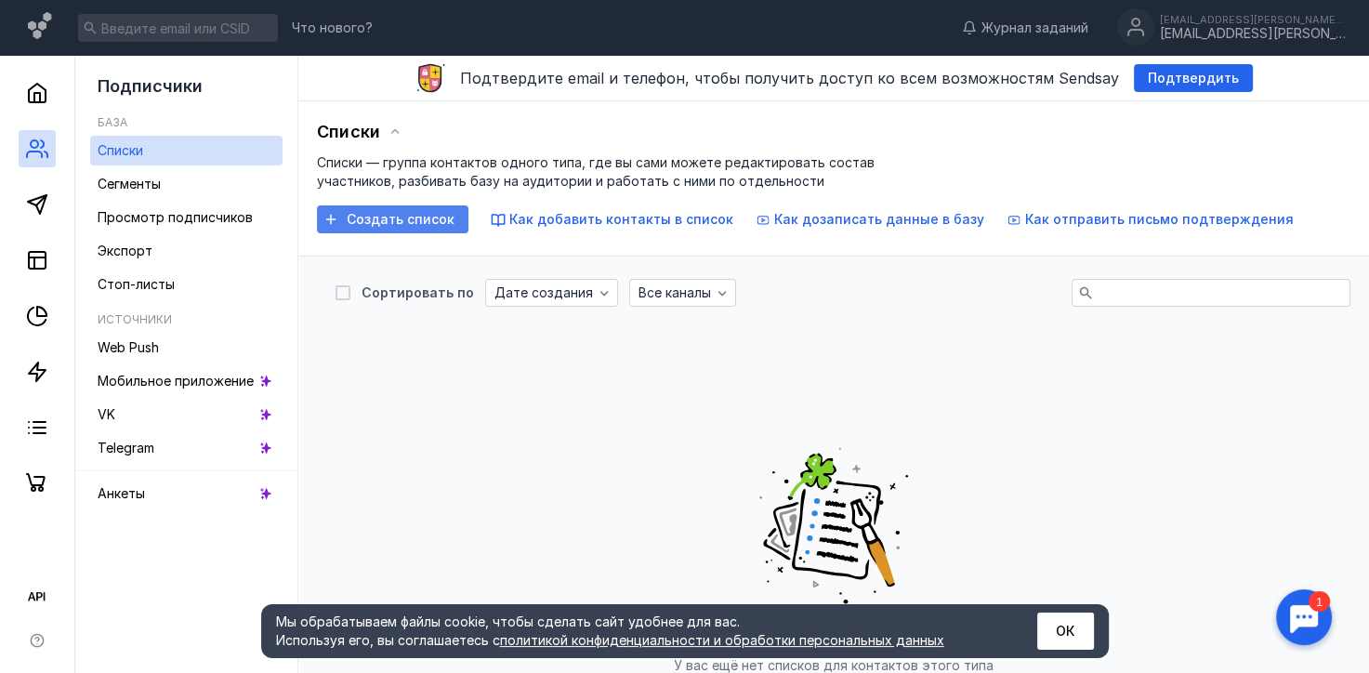
click at [427, 221] on span "Создать список" at bounding box center [401, 220] width 108 height 16
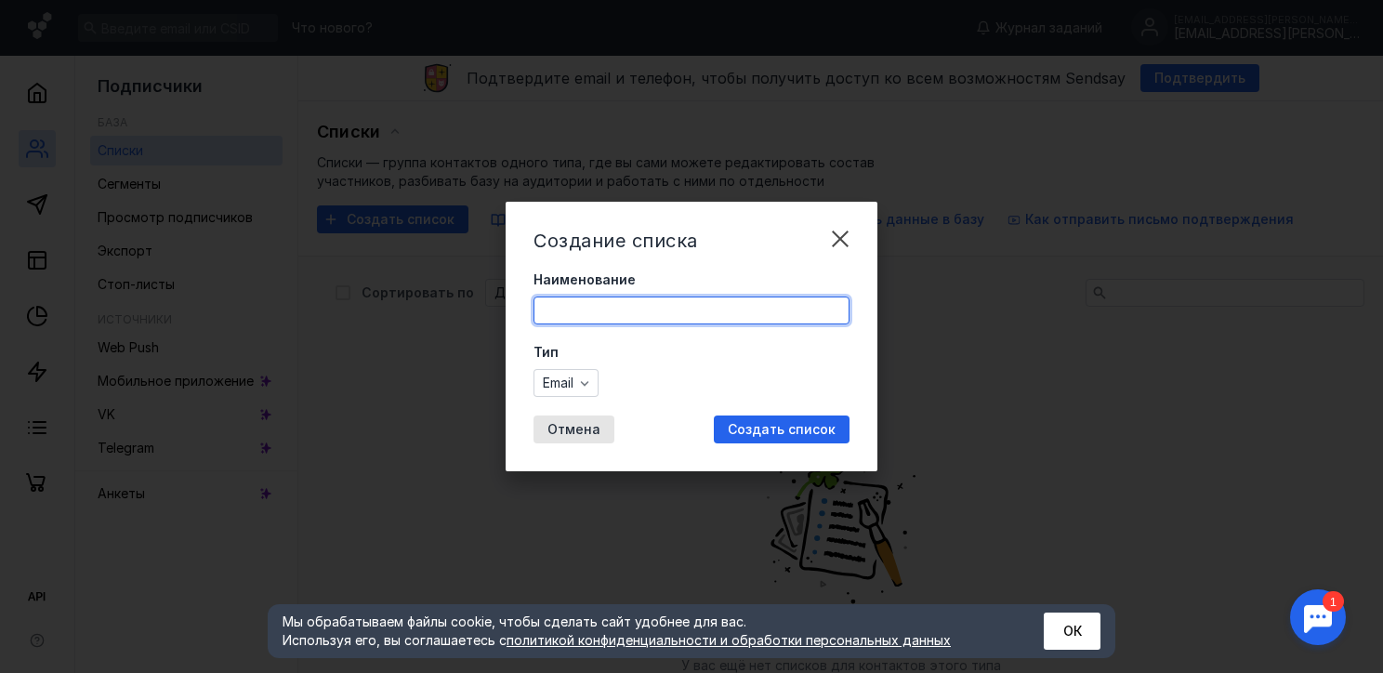
click at [694, 312] on input "Наименование" at bounding box center [691, 310] width 314 height 26
type input "V"
type input "Мой склад"
click at [710, 351] on label "Тип" at bounding box center [691, 352] width 316 height 19
click at [598, 386] on div "Email" at bounding box center [565, 383] width 65 height 28
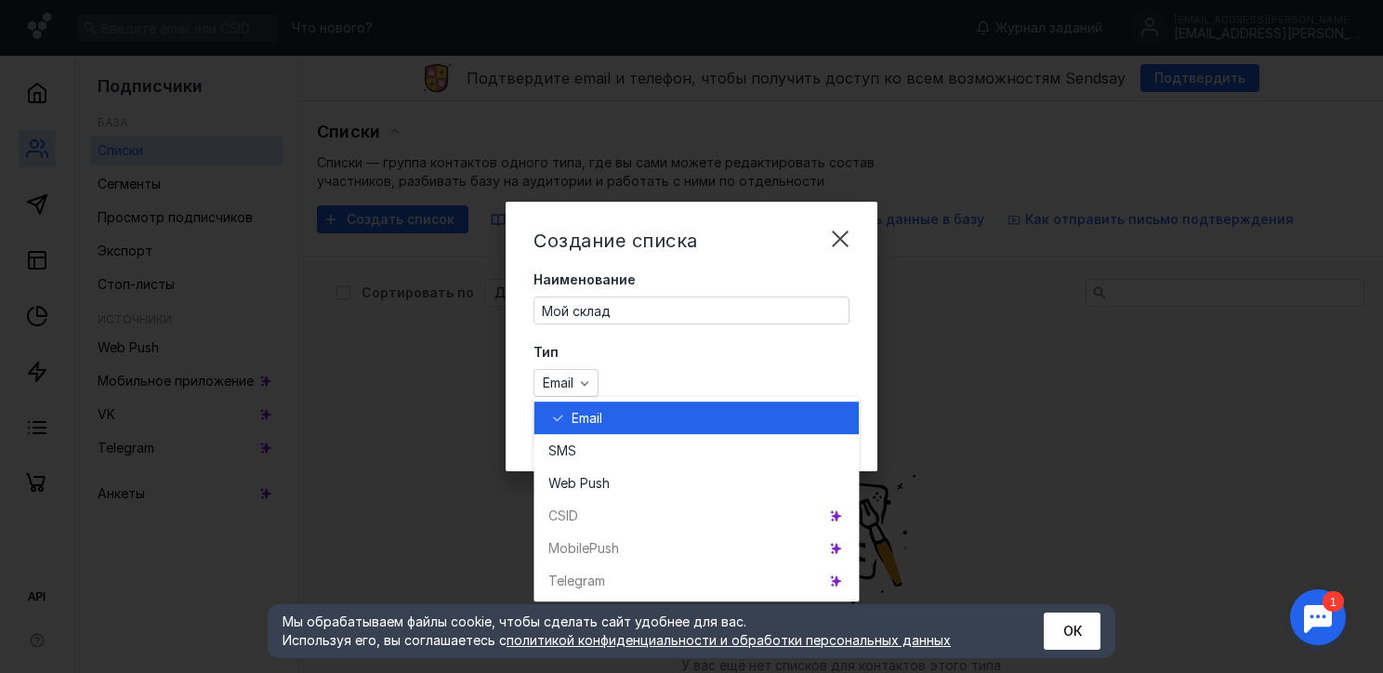
click at [617, 364] on div "Тип Email" at bounding box center [691, 370] width 316 height 54
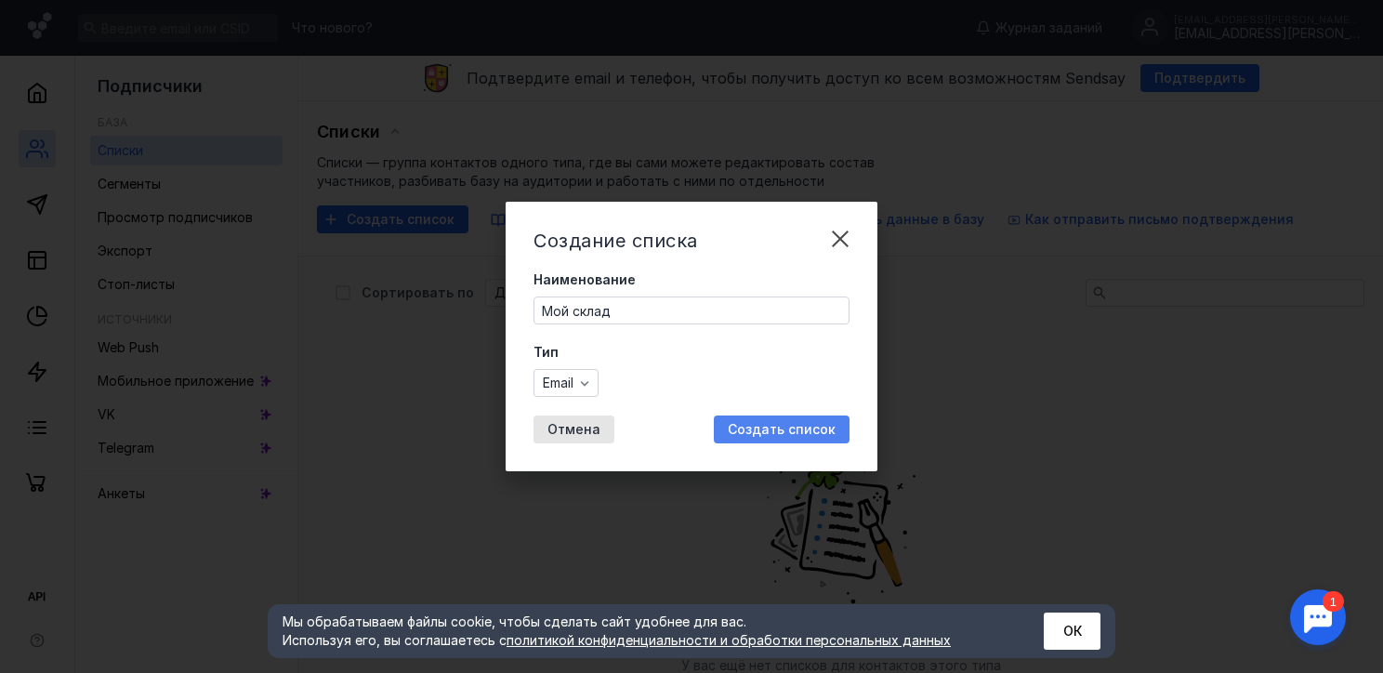
click at [750, 425] on span "Создать список" at bounding box center [782, 430] width 108 height 16
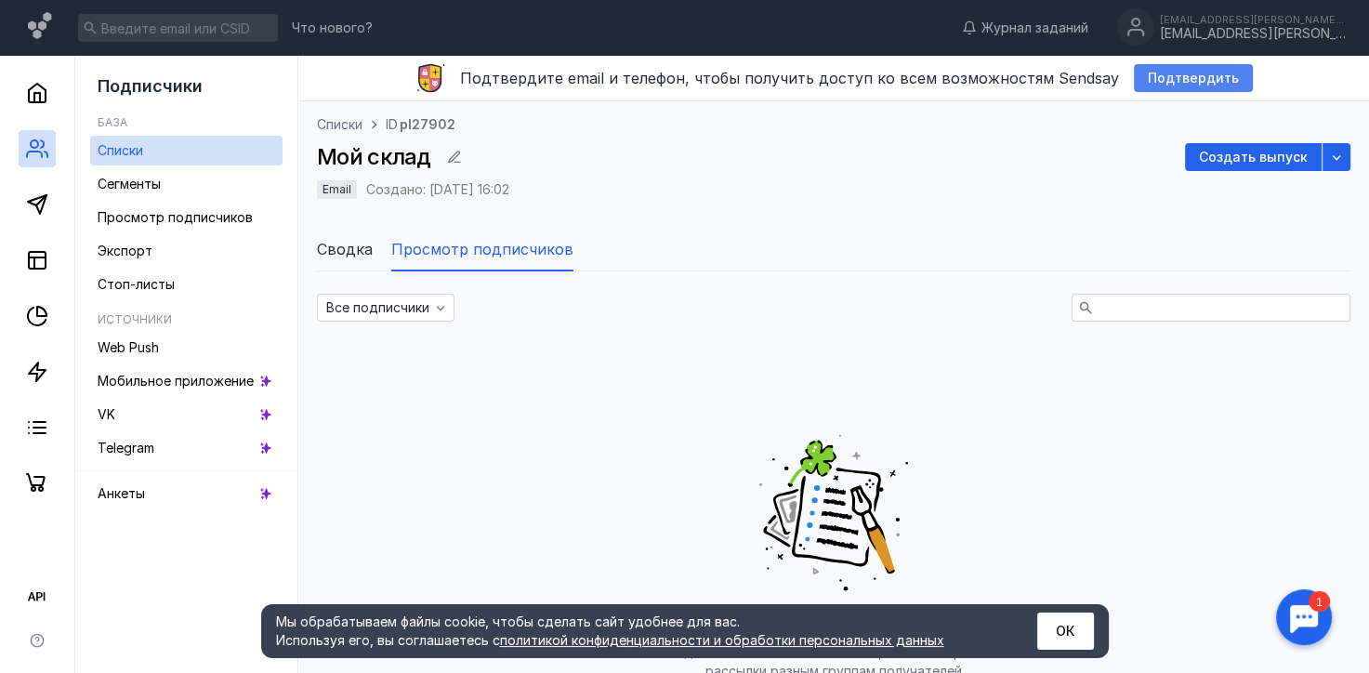
click at [1171, 71] on span "Подтвердить" at bounding box center [1193, 79] width 91 height 16
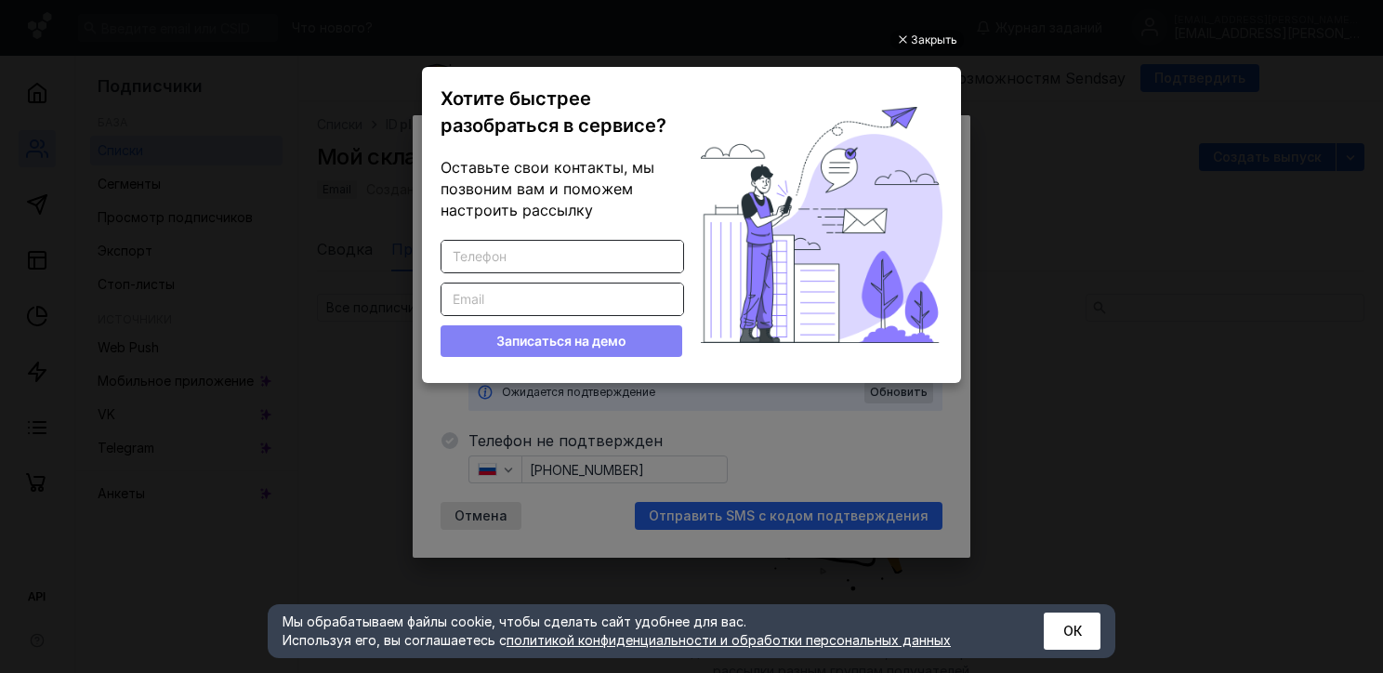
click at [580, 251] on input "Введите корректный телефон" at bounding box center [562, 257] width 242 height 32
type input "9059765548"
type input "[EMAIL_ADDRESS][PERSON_NAME][DOMAIN_NAME]"
drag, startPoint x: 585, startPoint y: 304, endPoint x: 556, endPoint y: 297, distance: 30.4
click at [584, 303] on input "[EMAIL_ADDRESS][PERSON_NAME][DOMAIN_NAME]" at bounding box center [562, 299] width 242 height 32
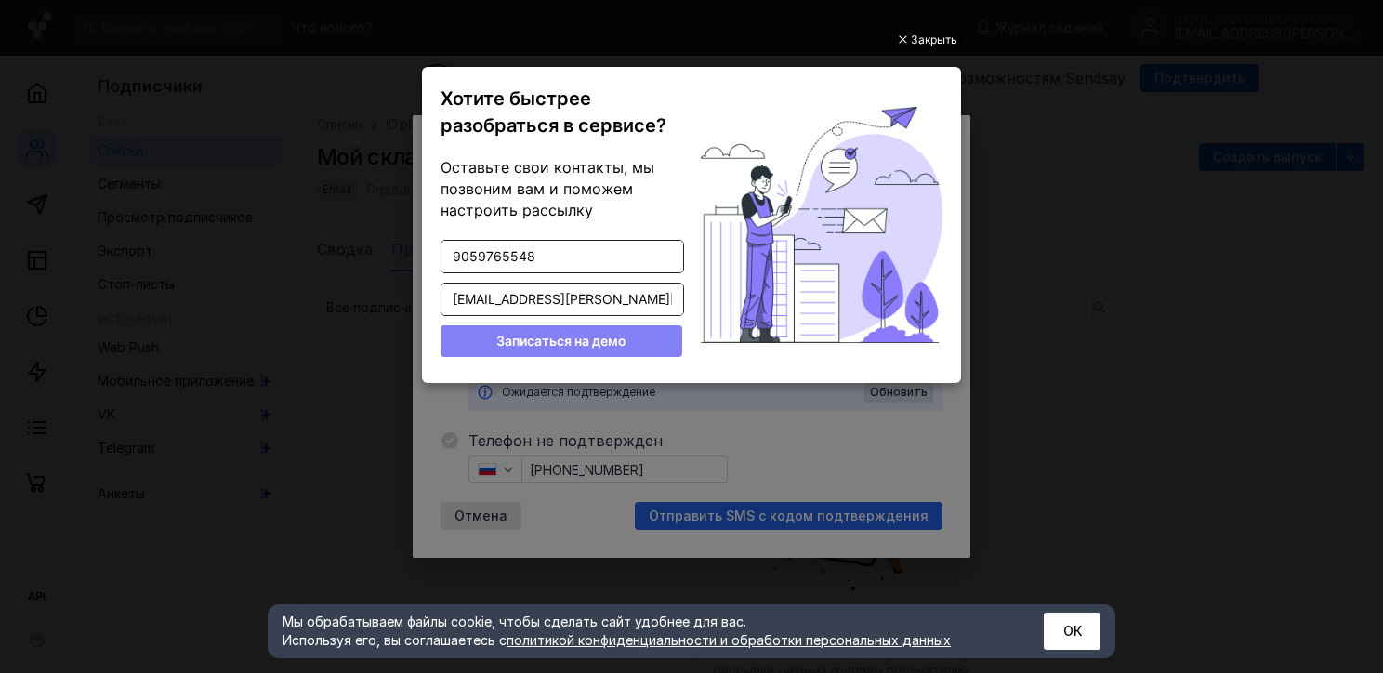
drag, startPoint x: 570, startPoint y: 296, endPoint x: 97, endPoint y: 297, distance: 473.0
click at [97, 297] on ul "Закрыть Хотите быстрее разобраться в сервисе? Оставьте свои контакты, мы позвон…" at bounding box center [691, 338] width 1383 height 673
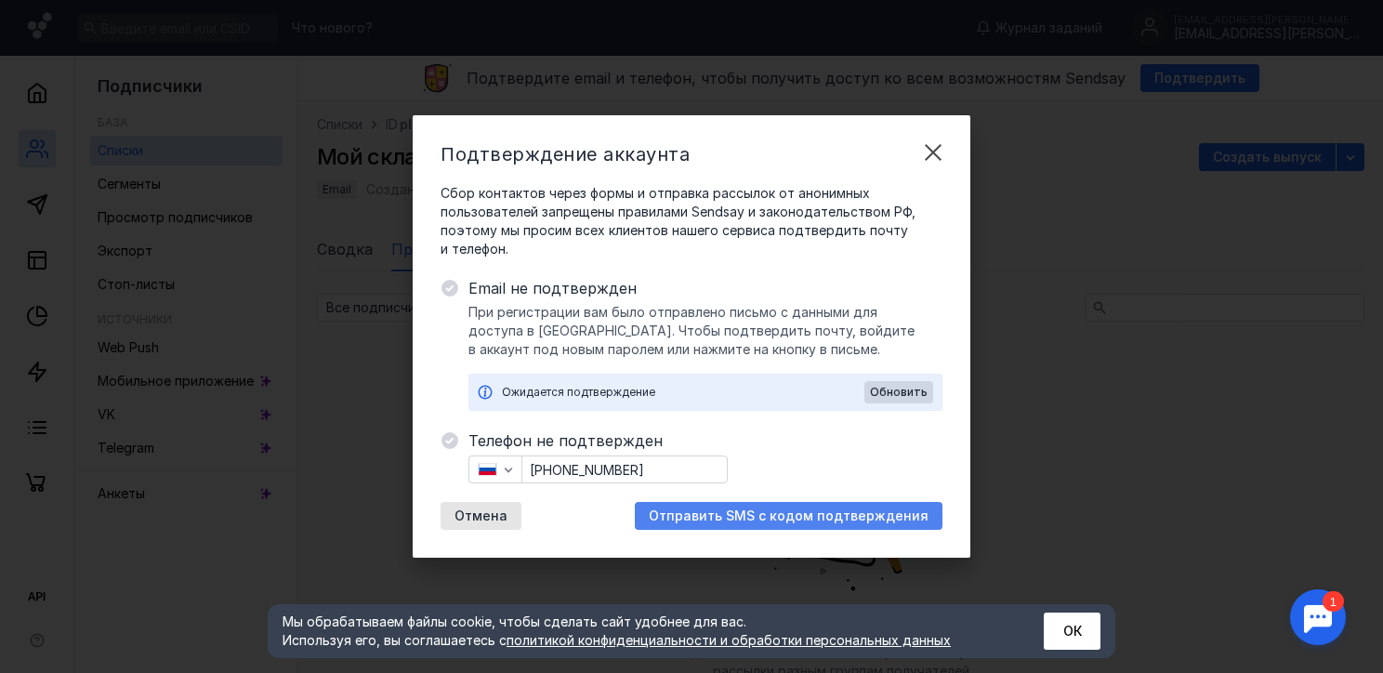
click at [759, 518] on span "Отправить SMS с кодом подтверждения" at bounding box center [789, 516] width 280 height 16
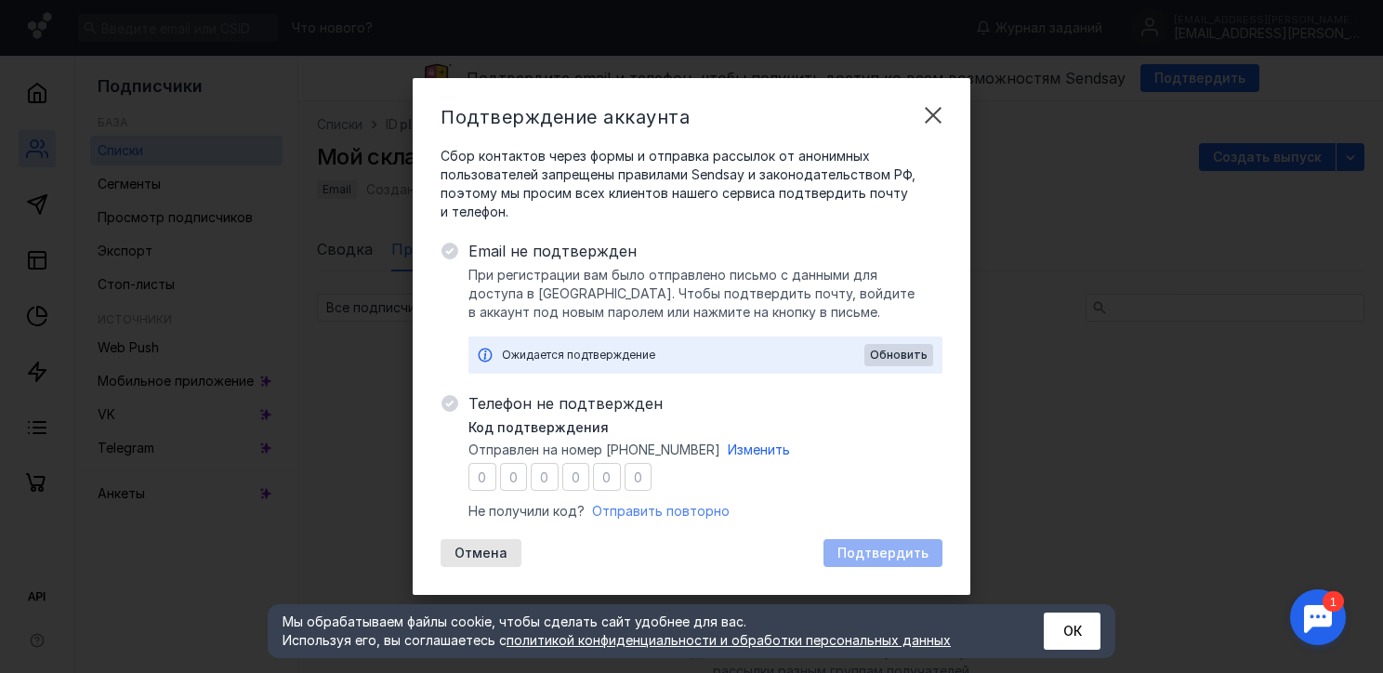
type input "3"
type input "6"
type input "7"
type input "8"
type input "5"
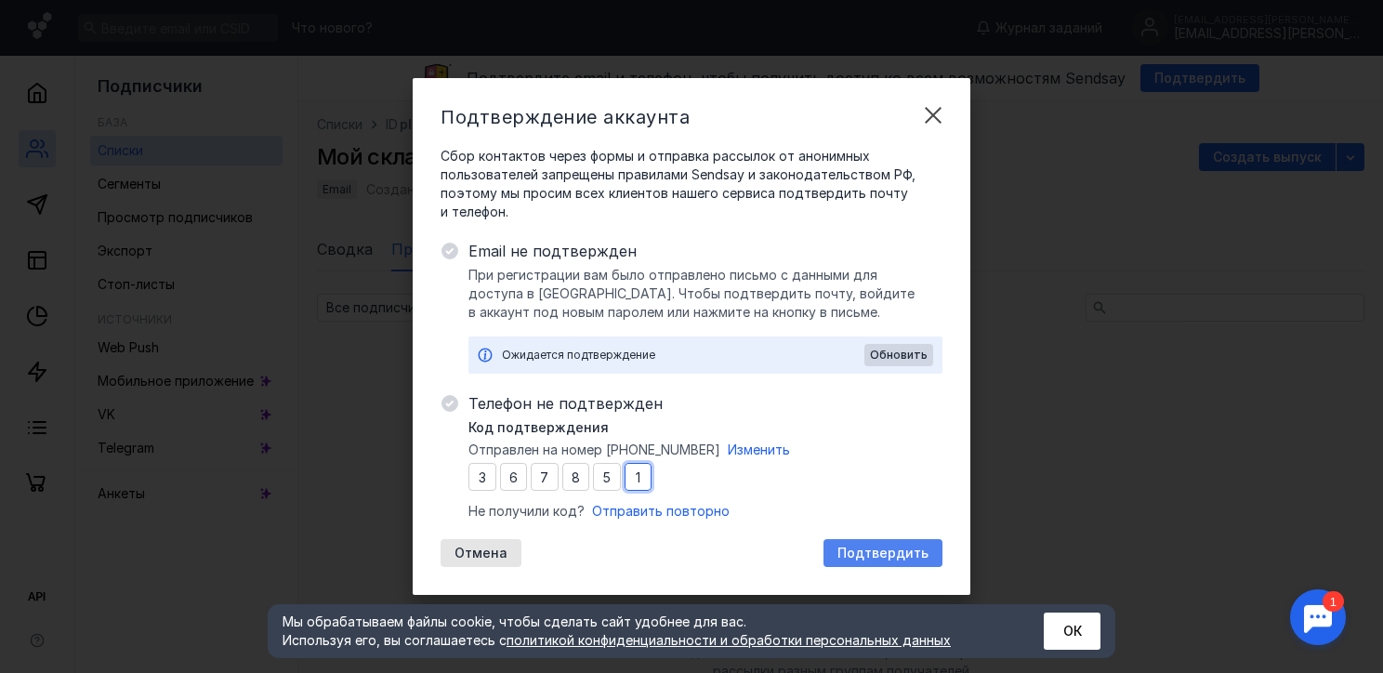
type input "1"
click at [858, 557] on span "Подтвердить" at bounding box center [882, 553] width 91 height 16
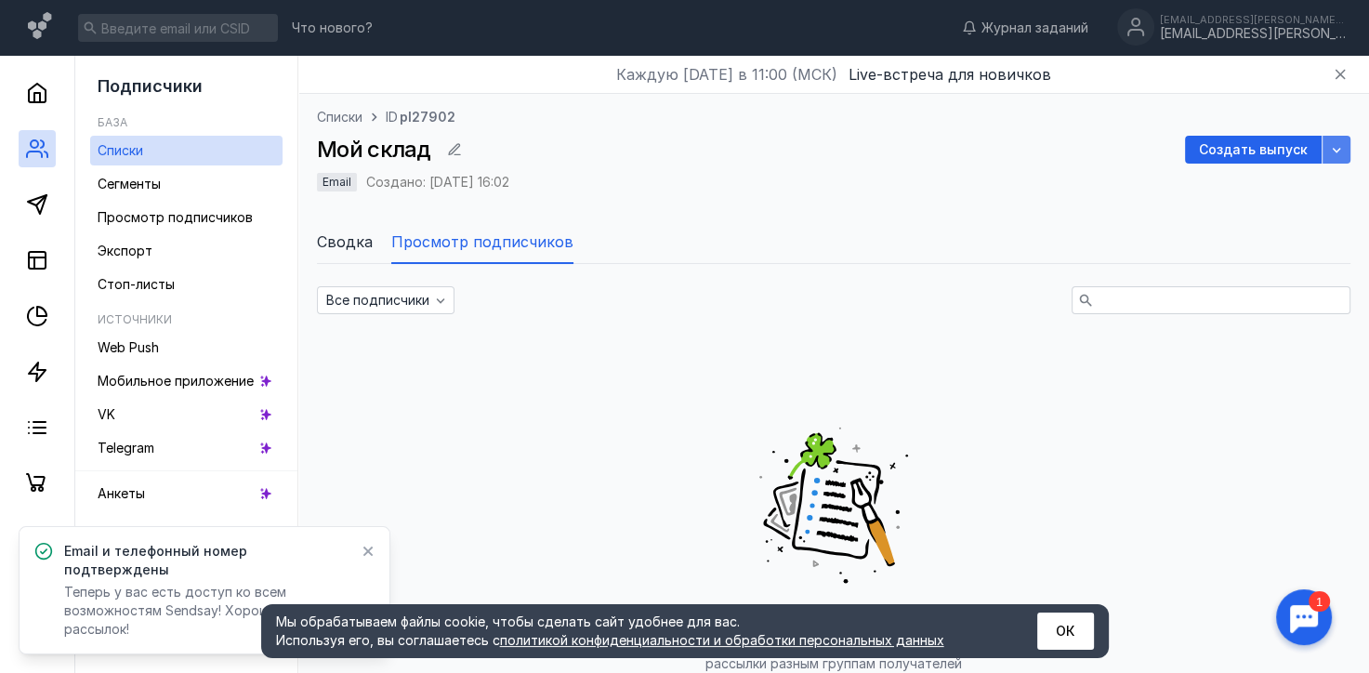
click at [1331, 151] on icon "button" at bounding box center [1336, 149] width 15 height 15
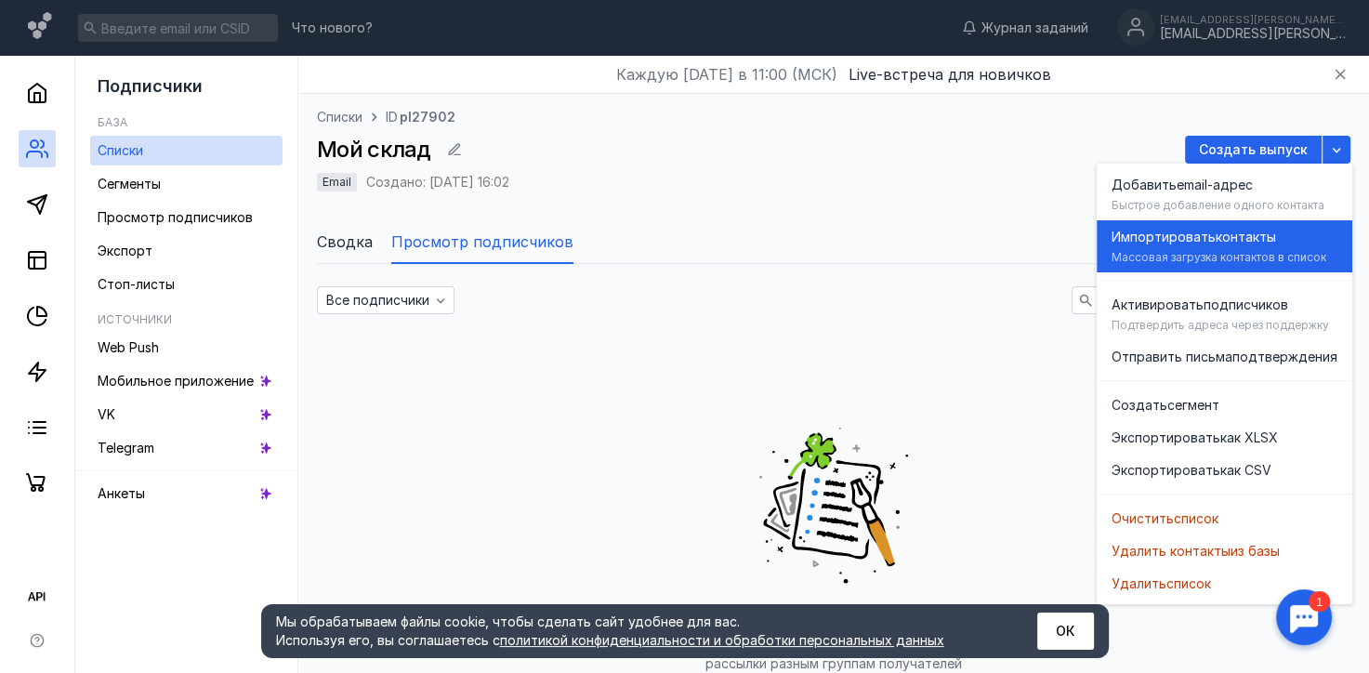
click at [1263, 249] on div "Импортировать контакты [PERSON_NAME] загрузка контактов в список" at bounding box center [1224, 246] width 226 height 52
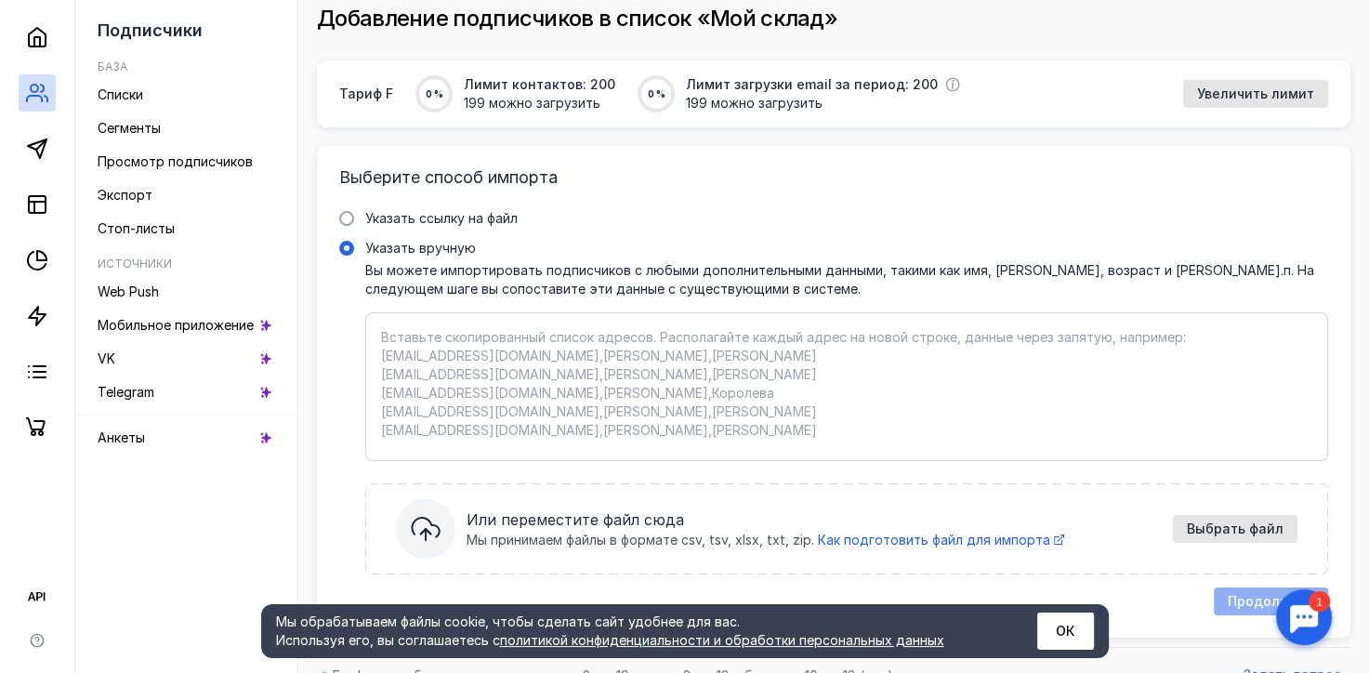
scroll to position [156, 0]
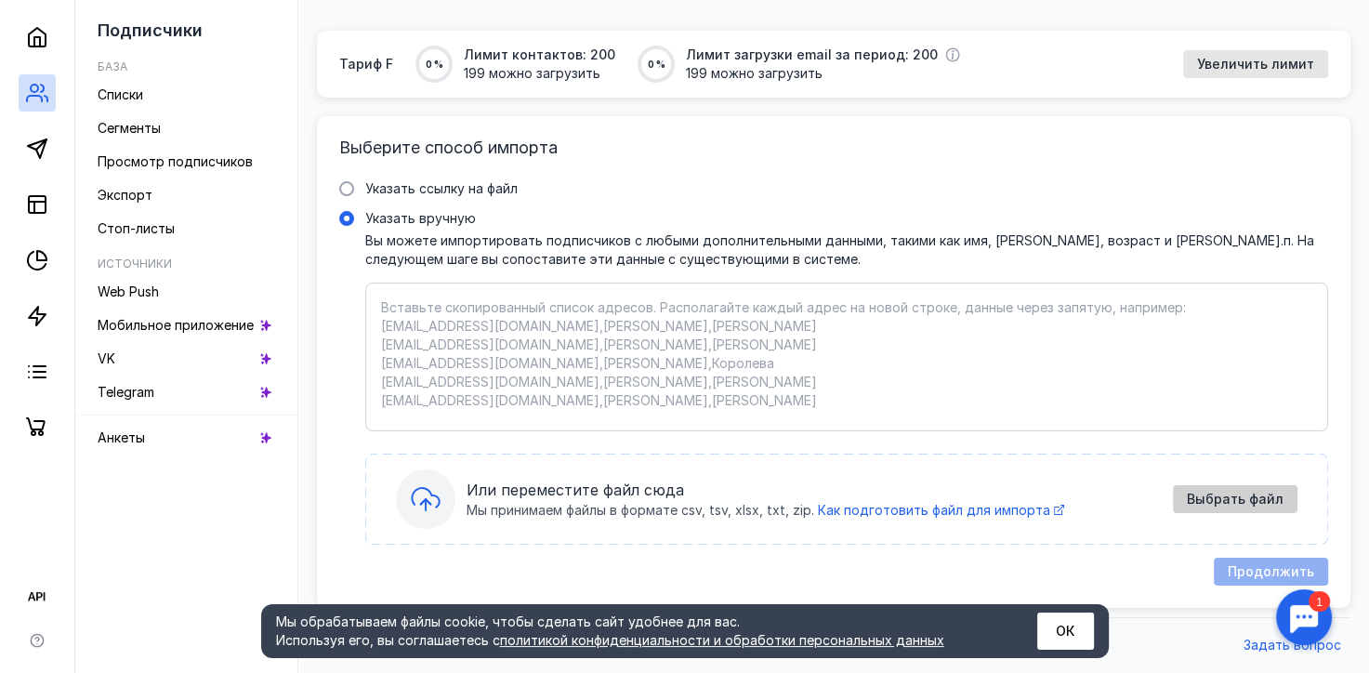
click at [1243, 497] on span "Выбрать файл" at bounding box center [1235, 500] width 97 height 16
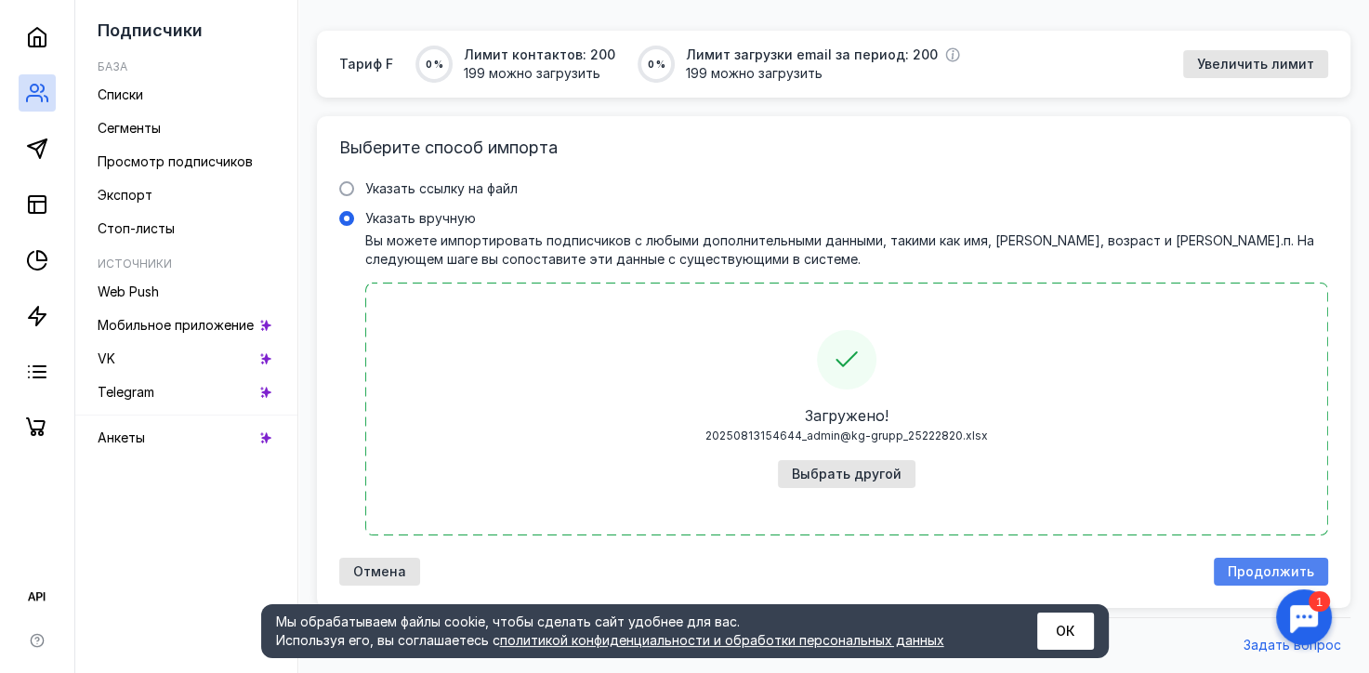
click at [1241, 566] on span "Продолжить" at bounding box center [1271, 572] width 86 height 16
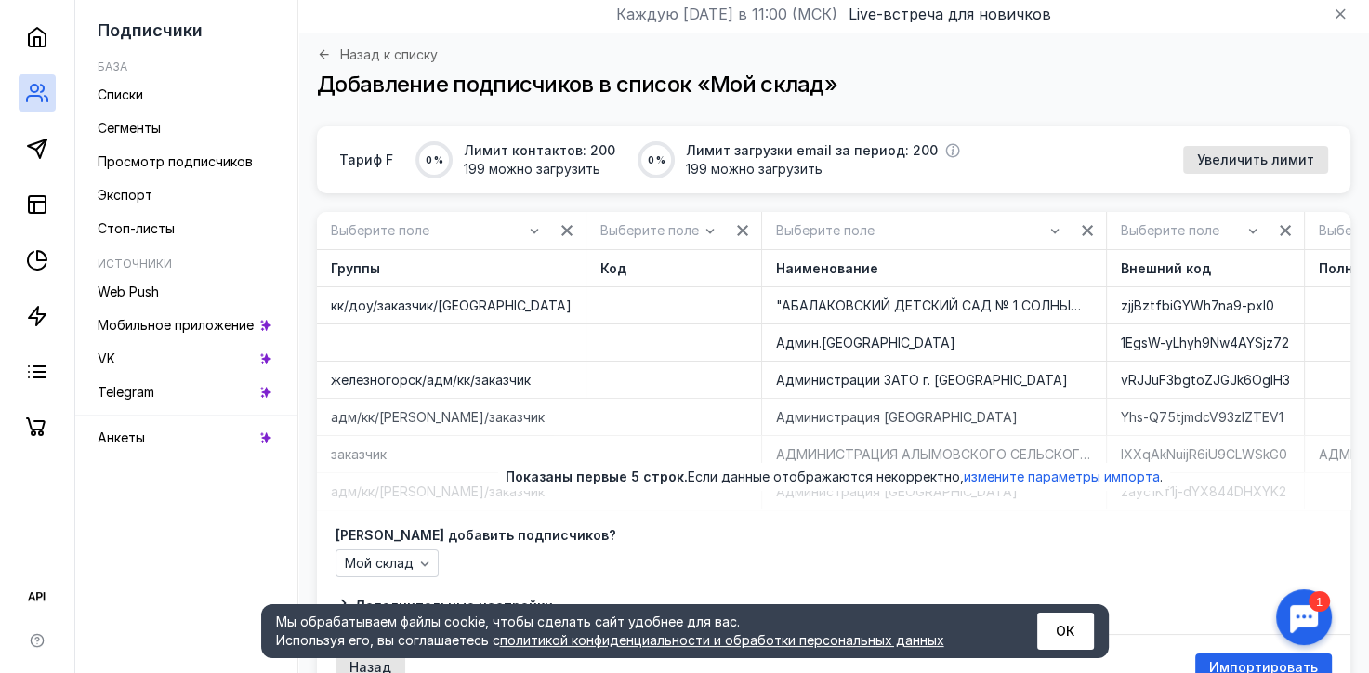
scroll to position [93, 0]
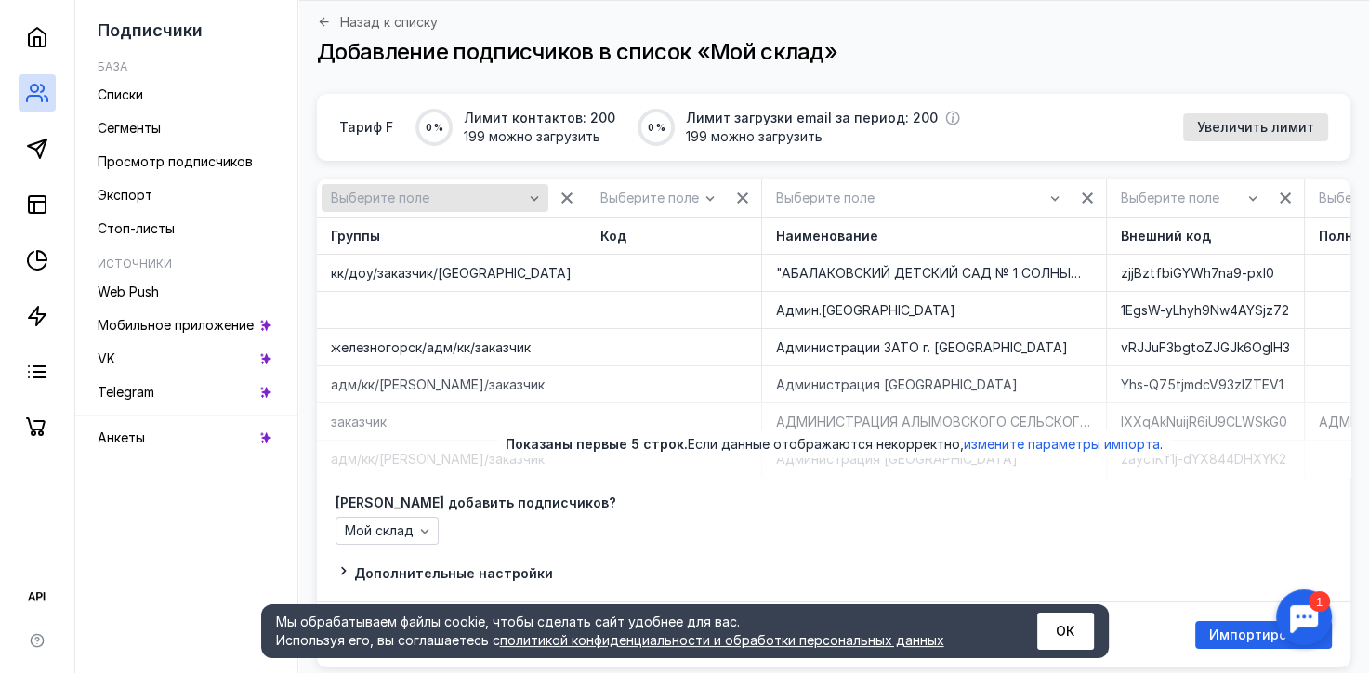
click at [527, 204] on icon "button" at bounding box center [534, 197] width 15 height 15
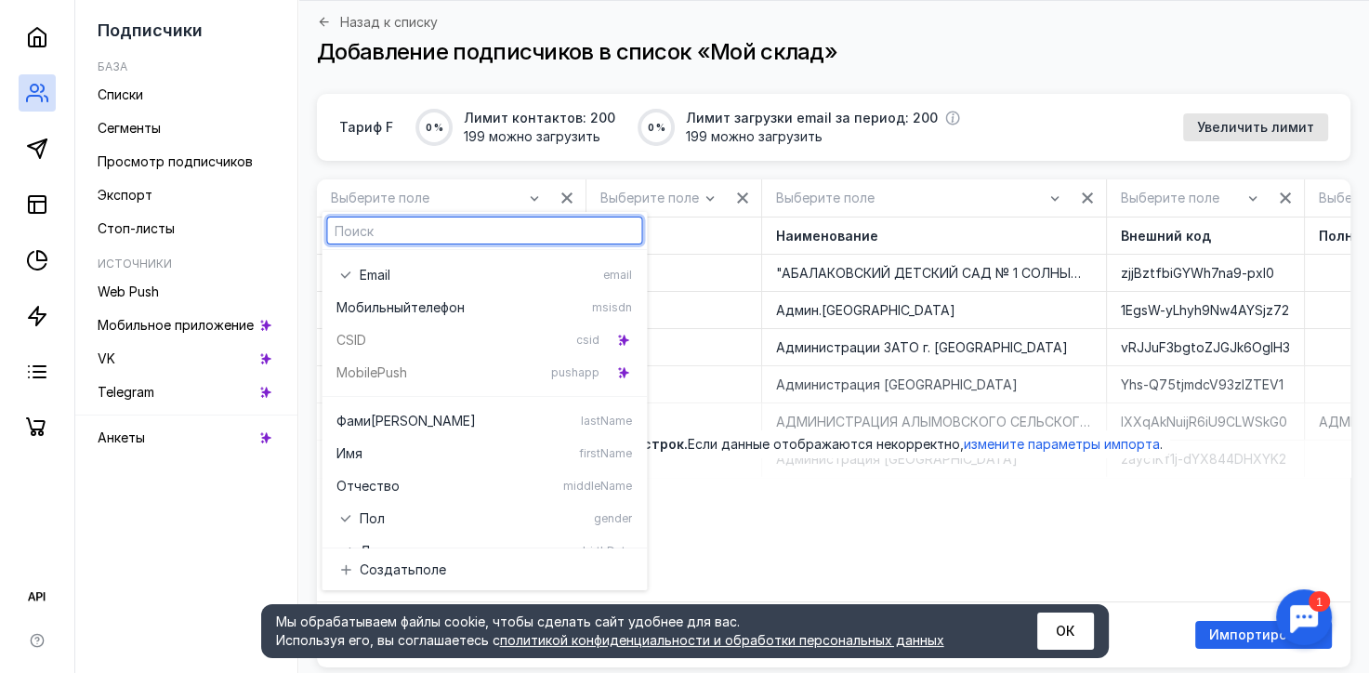
scroll to position [0, 0]
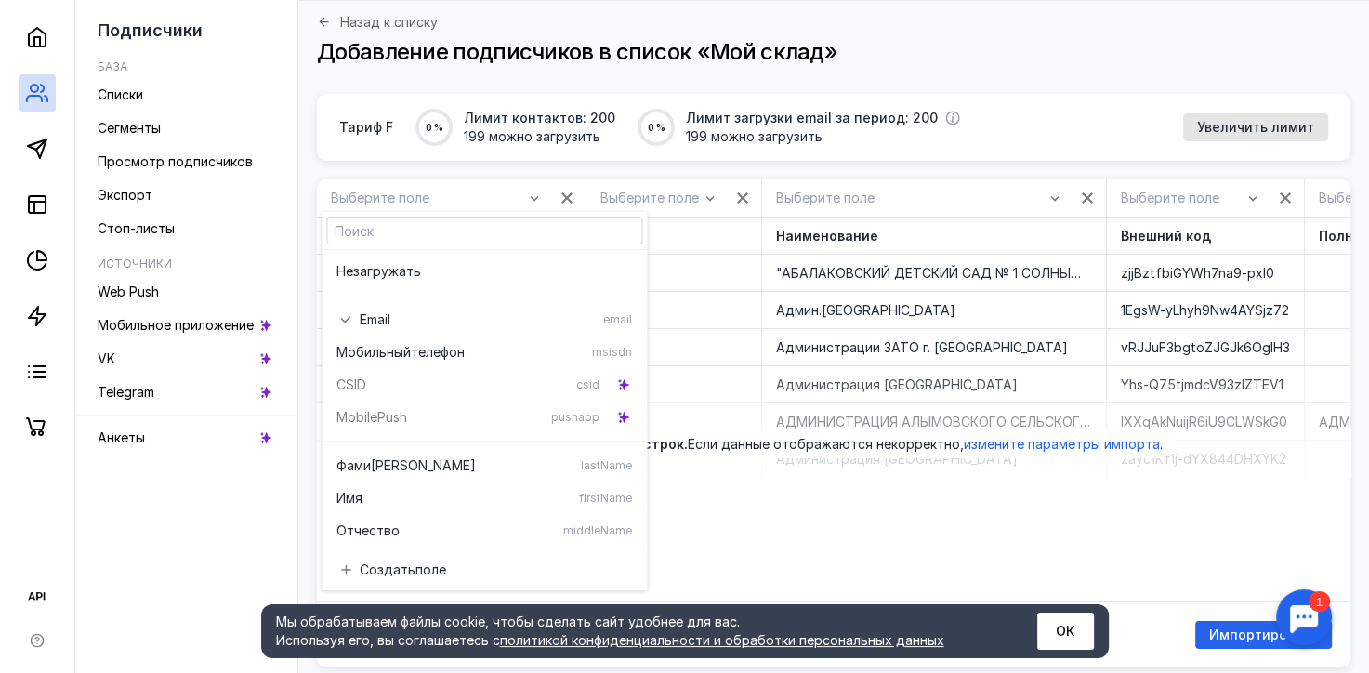
click at [532, 169] on div "Тариф F 0 % Лимит контактов: 200 199 можно загрузить 0 % Лимит загрузки email з…" at bounding box center [833, 380] width 1033 height 573
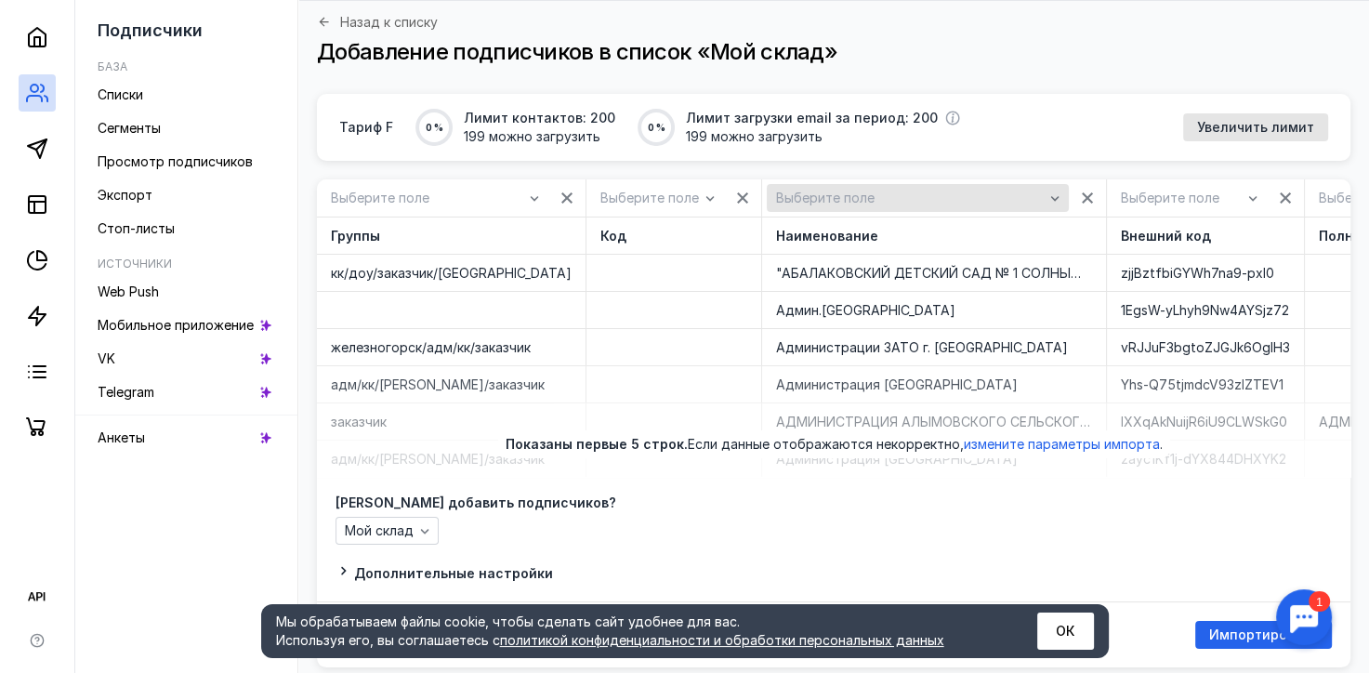
click at [1050, 198] on icon "button" at bounding box center [1054, 198] width 8 height 5
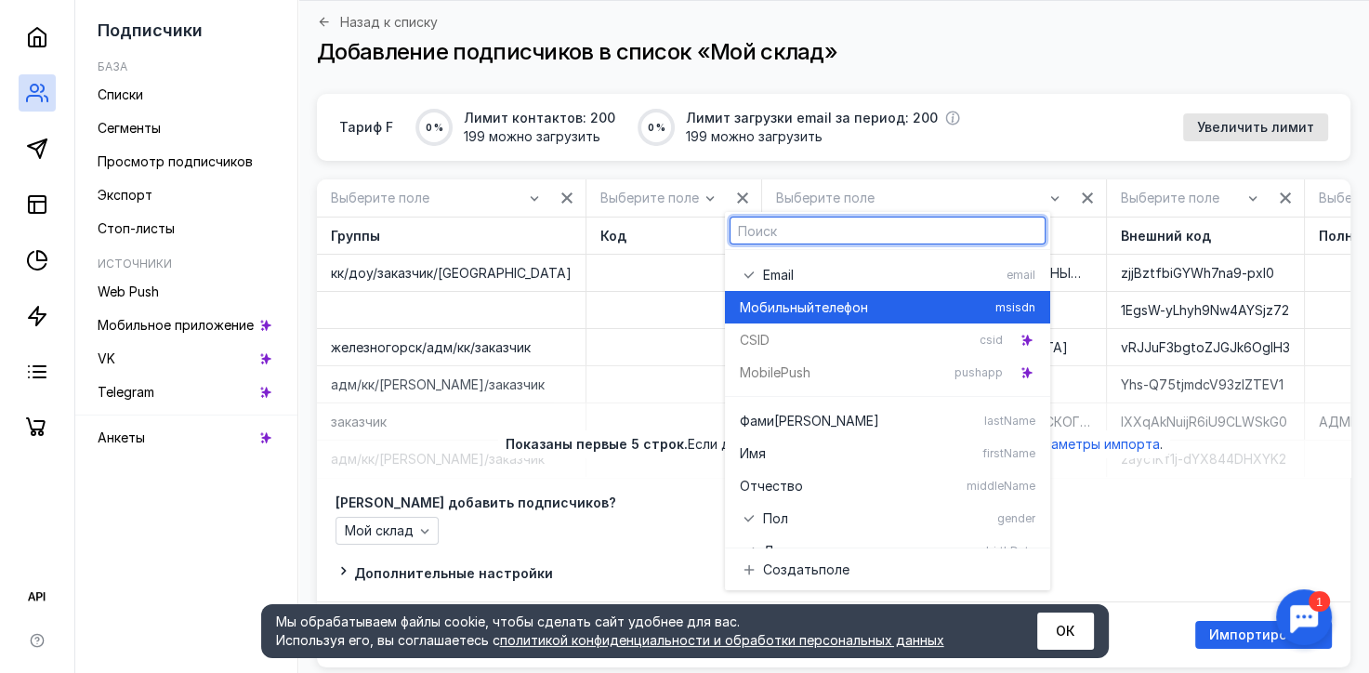
scroll to position [138, 0]
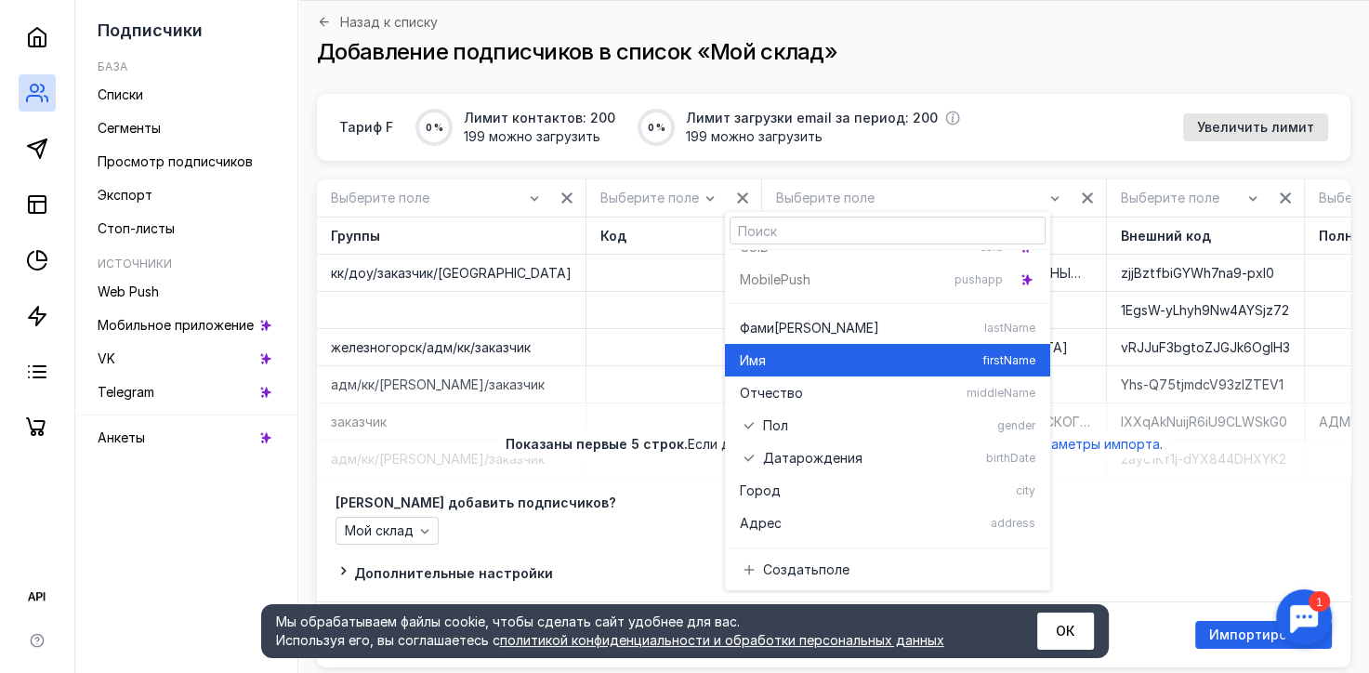
click at [847, 354] on div "Имя" at bounding box center [857, 360] width 235 height 19
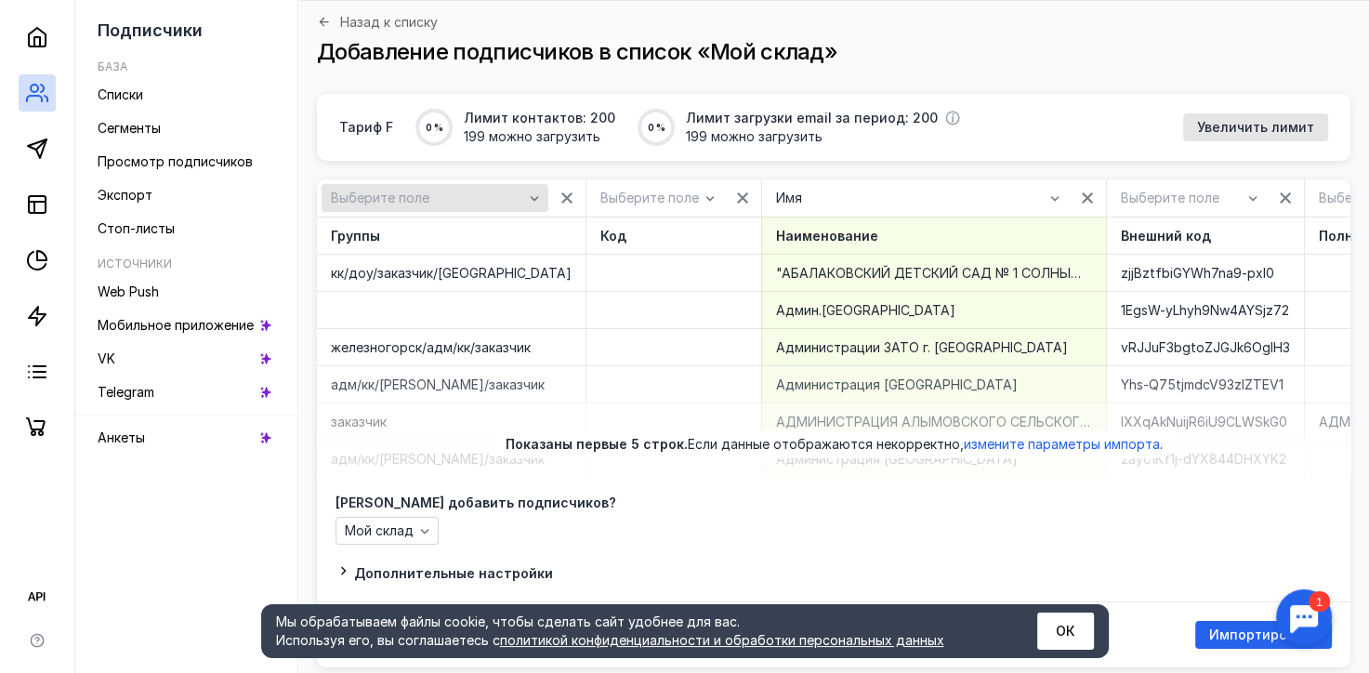
click at [527, 204] on icon "button" at bounding box center [534, 197] width 15 height 15
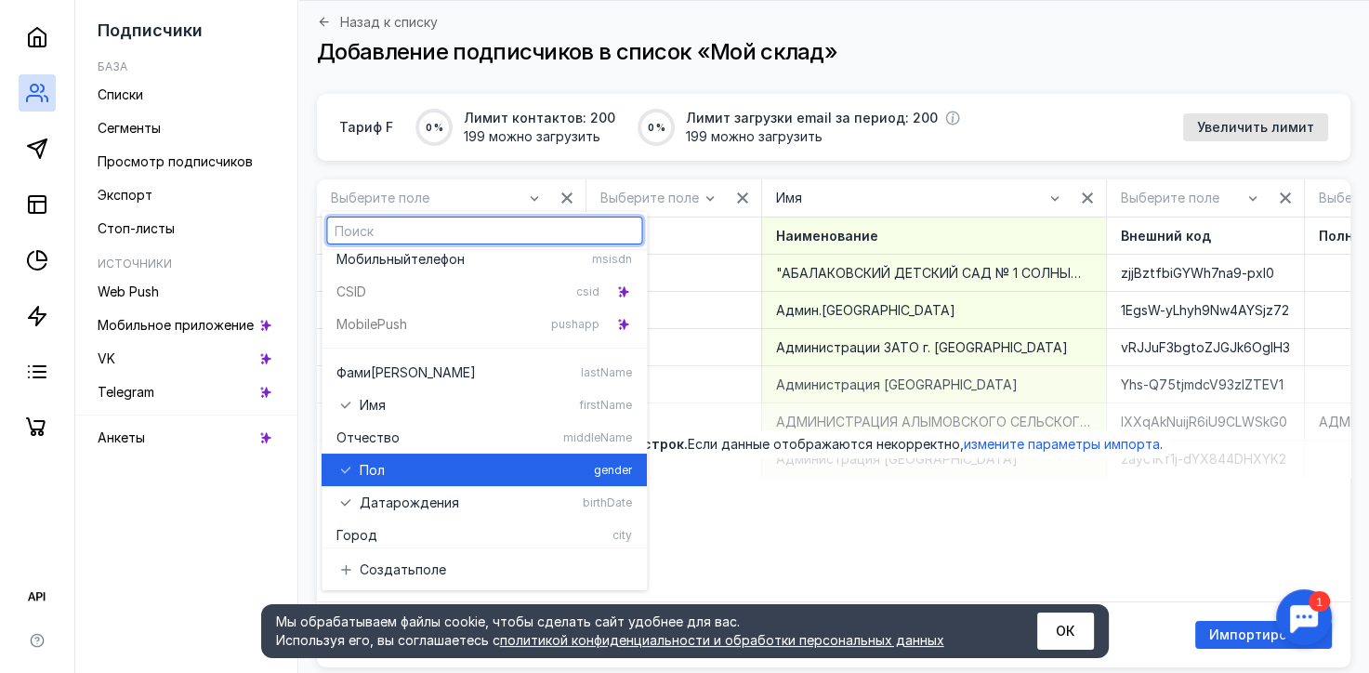
scroll to position [186, 0]
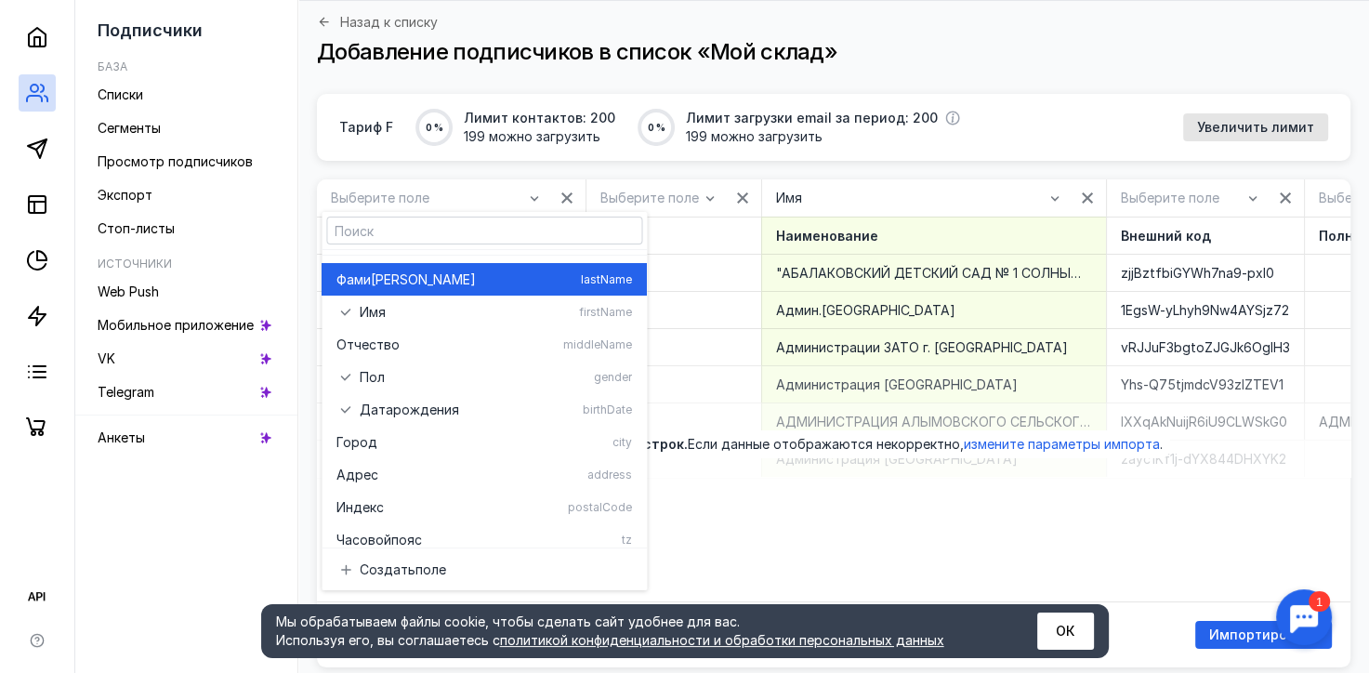
click at [436, 282] on div "Фами [PERSON_NAME]" at bounding box center [454, 279] width 237 height 19
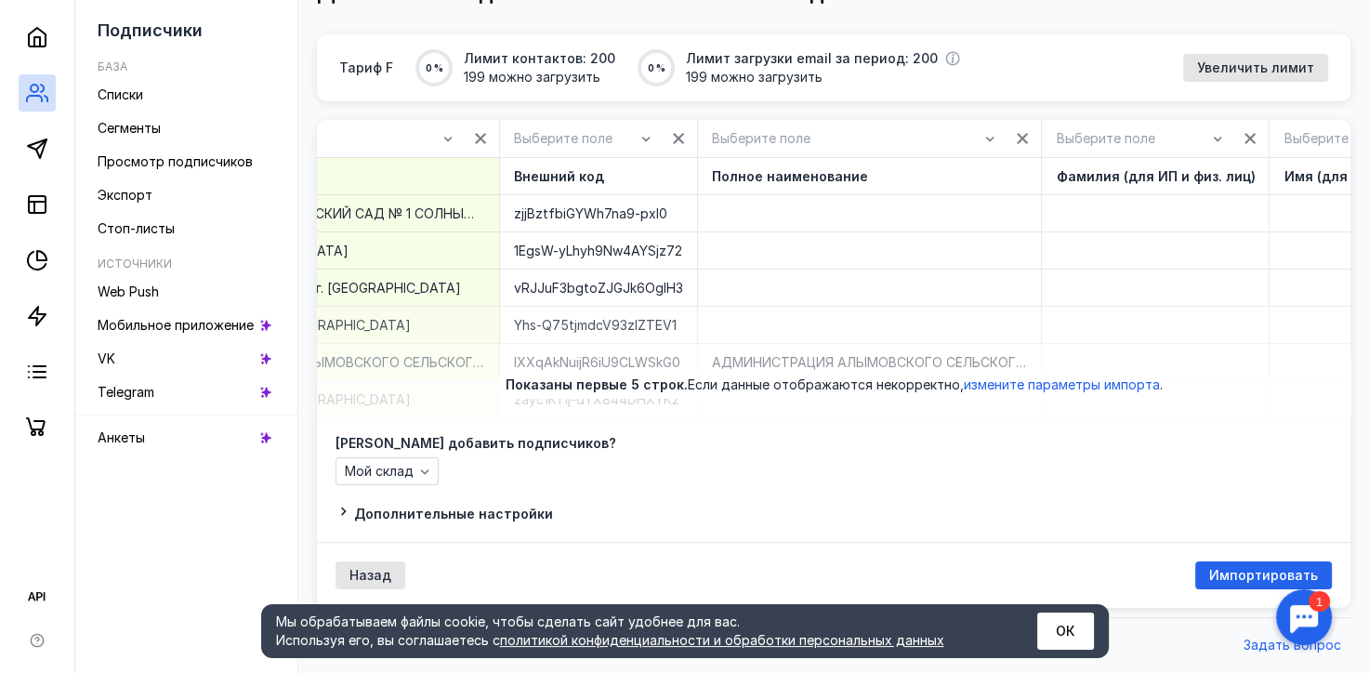
scroll to position [72, 0]
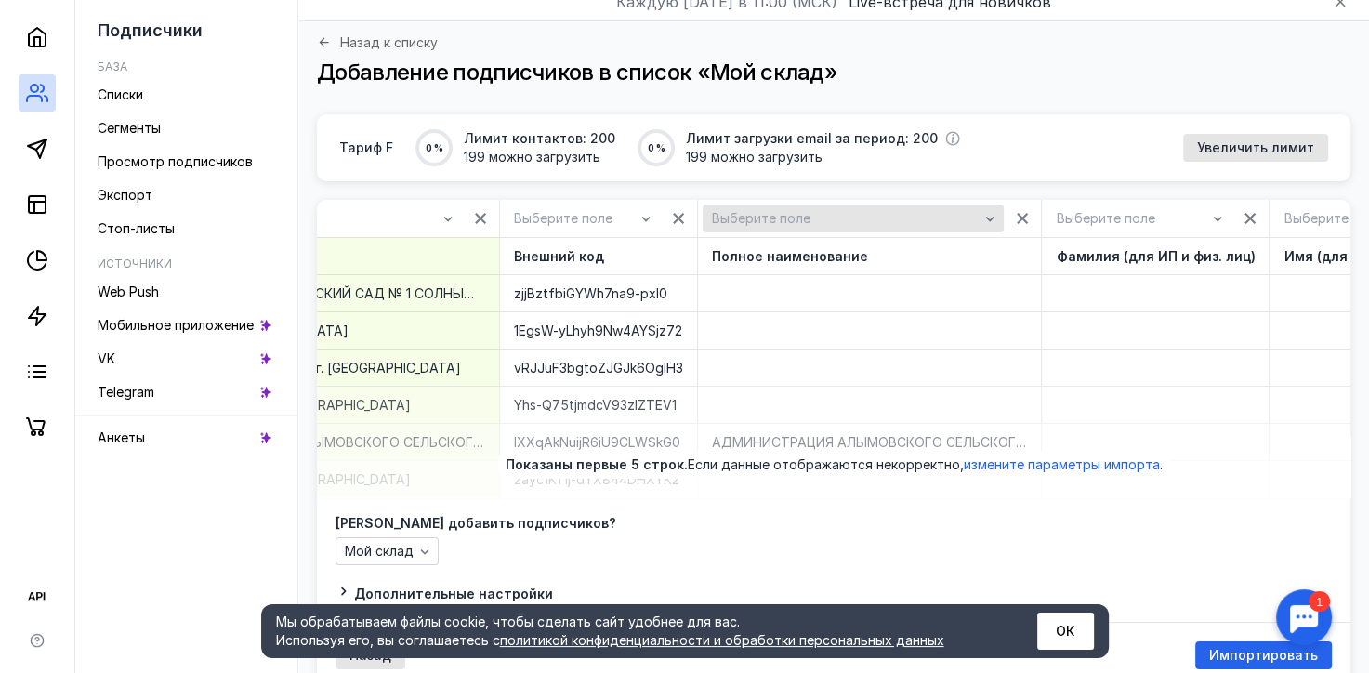
click at [982, 216] on icon "button" at bounding box center [989, 218] width 15 height 15
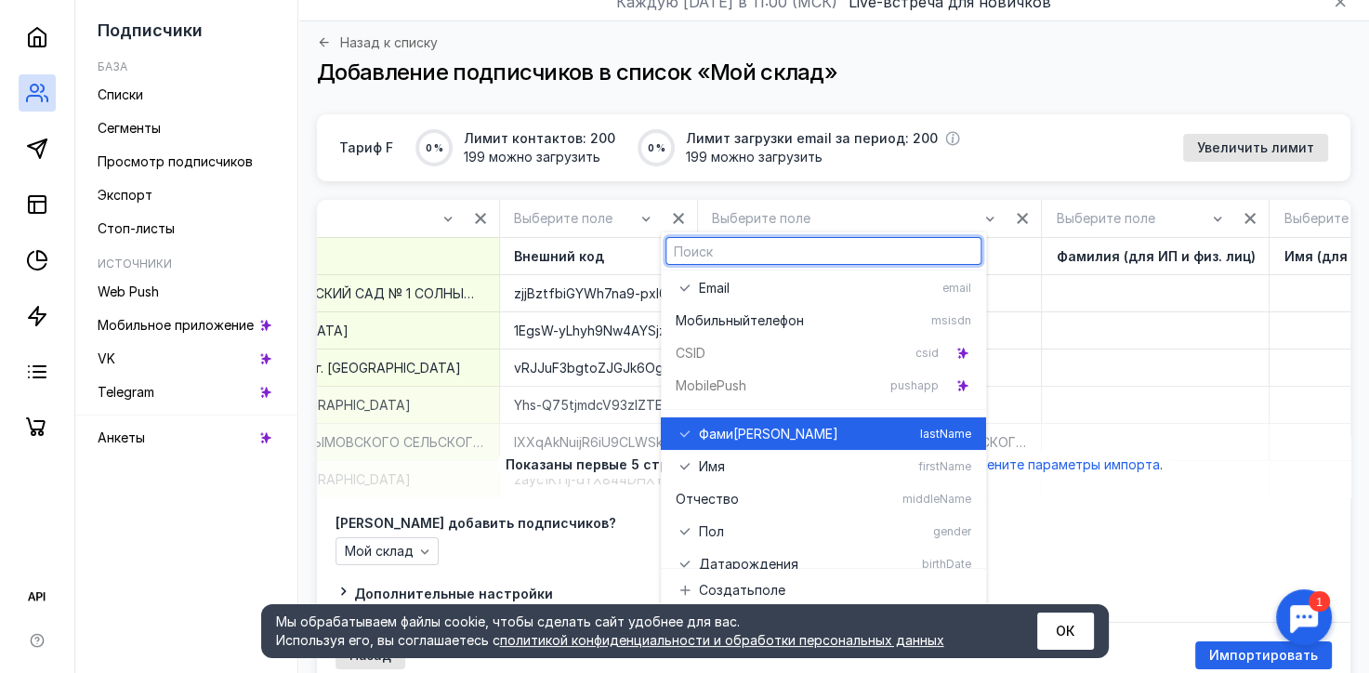
scroll to position [93, 0]
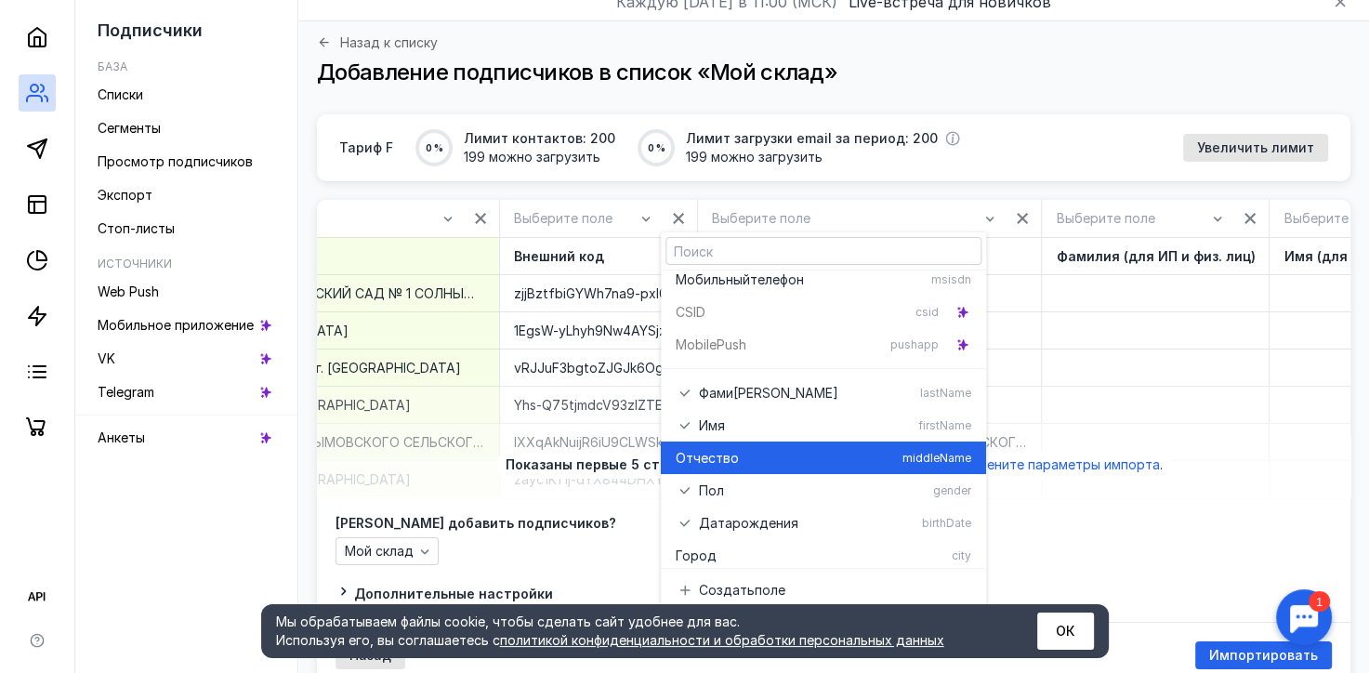
click at [796, 455] on div "Отчест во" at bounding box center [785, 458] width 219 height 19
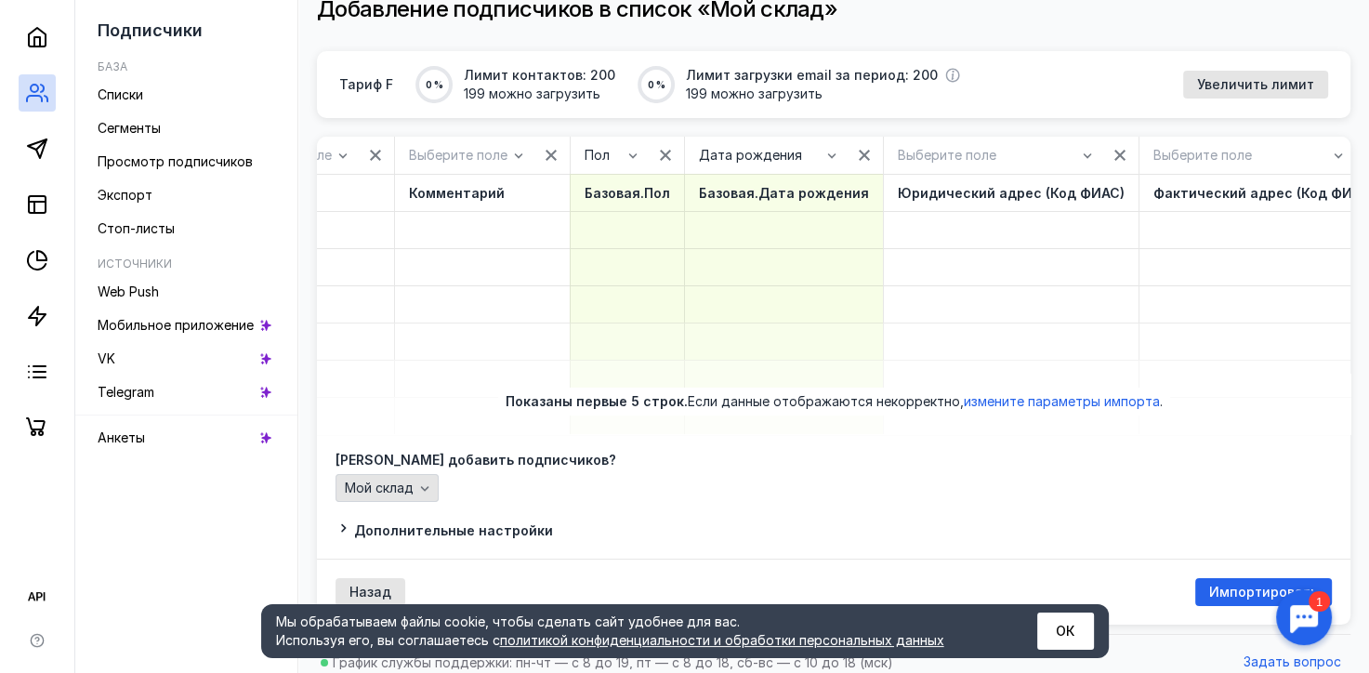
scroll to position [165, 0]
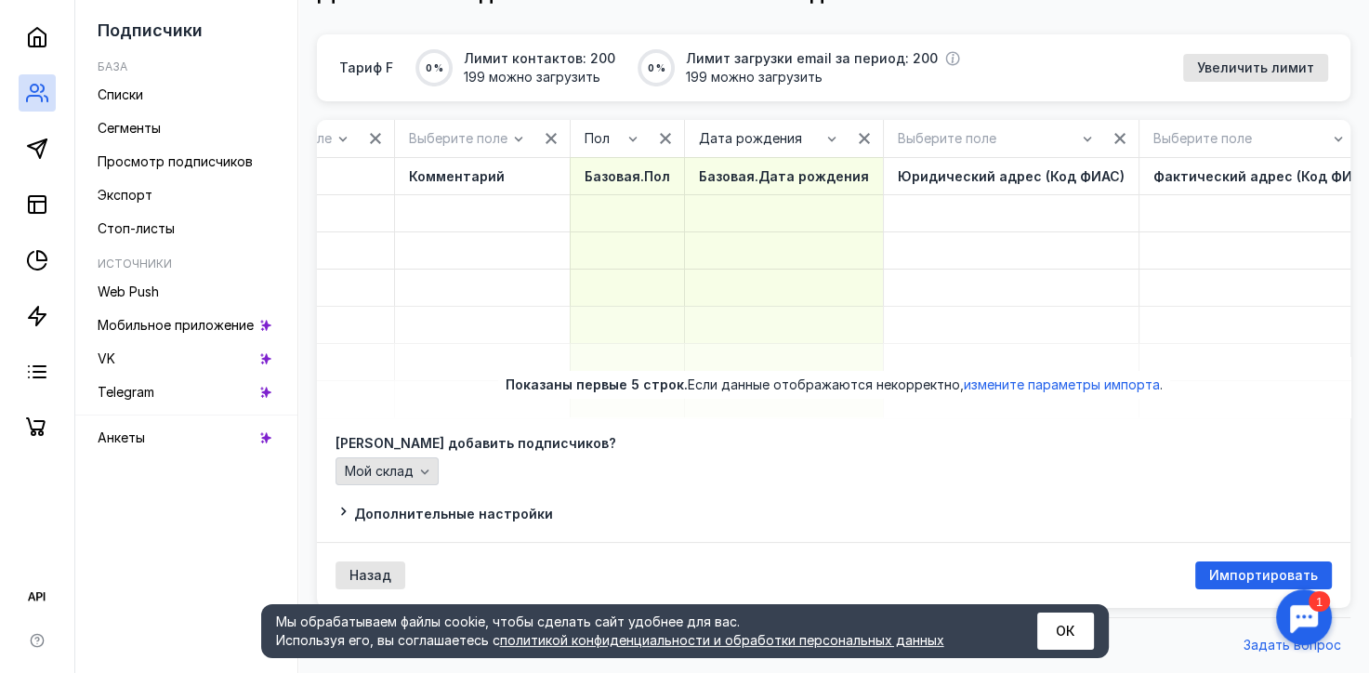
click at [427, 477] on icon "button" at bounding box center [424, 471] width 15 height 15
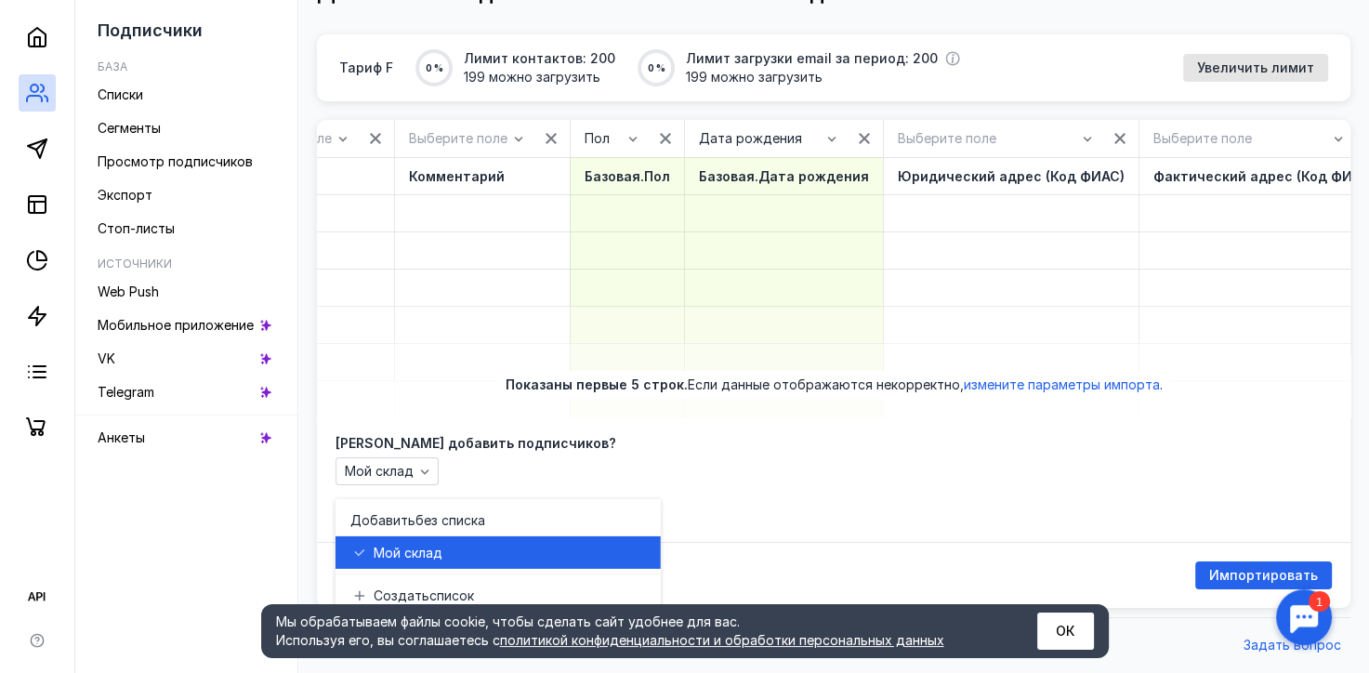
click at [412, 536] on div "Мой скла д" at bounding box center [498, 552] width 296 height 33
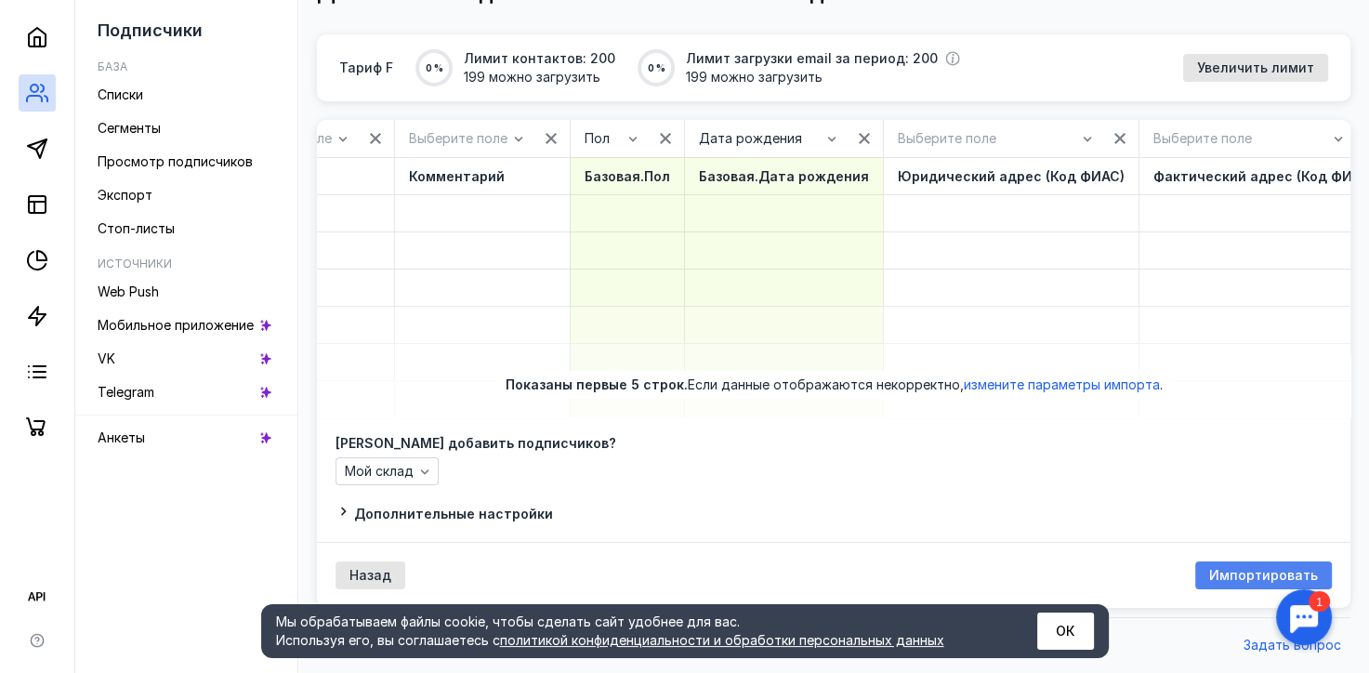
click at [1245, 571] on span "Импортировать" at bounding box center [1263, 576] width 109 height 16
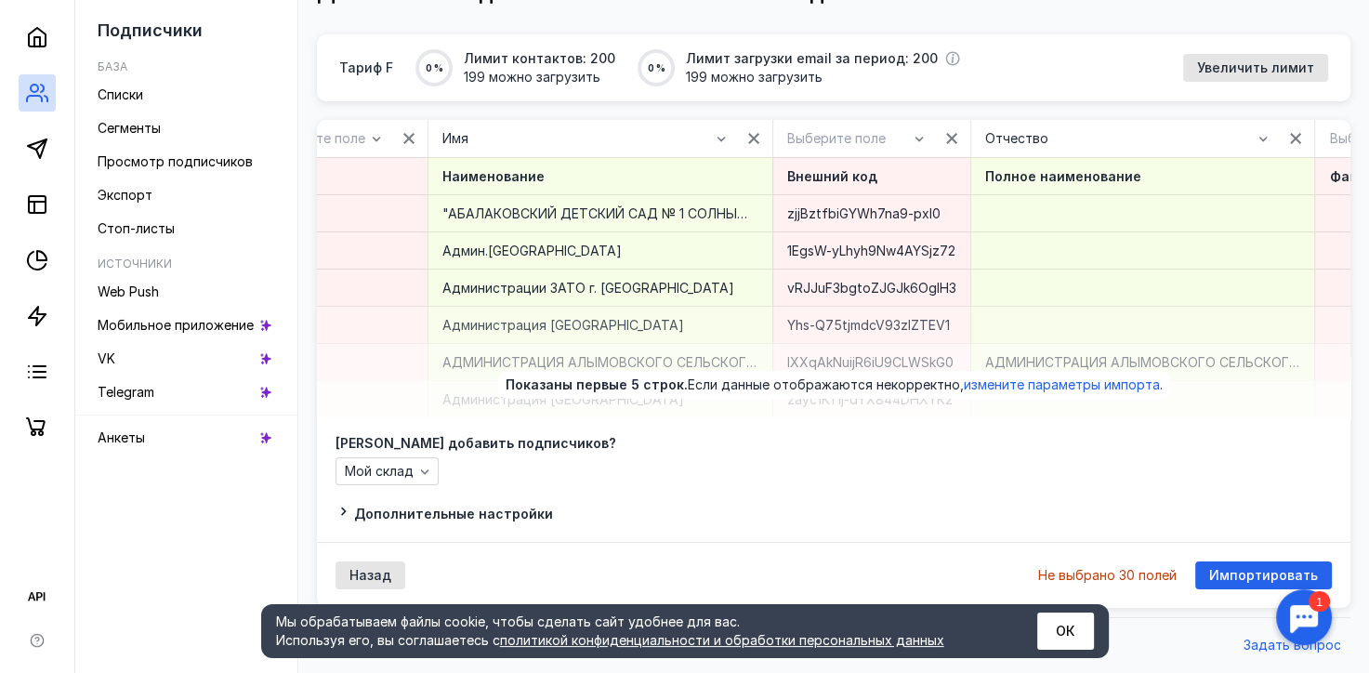
scroll to position [0, 0]
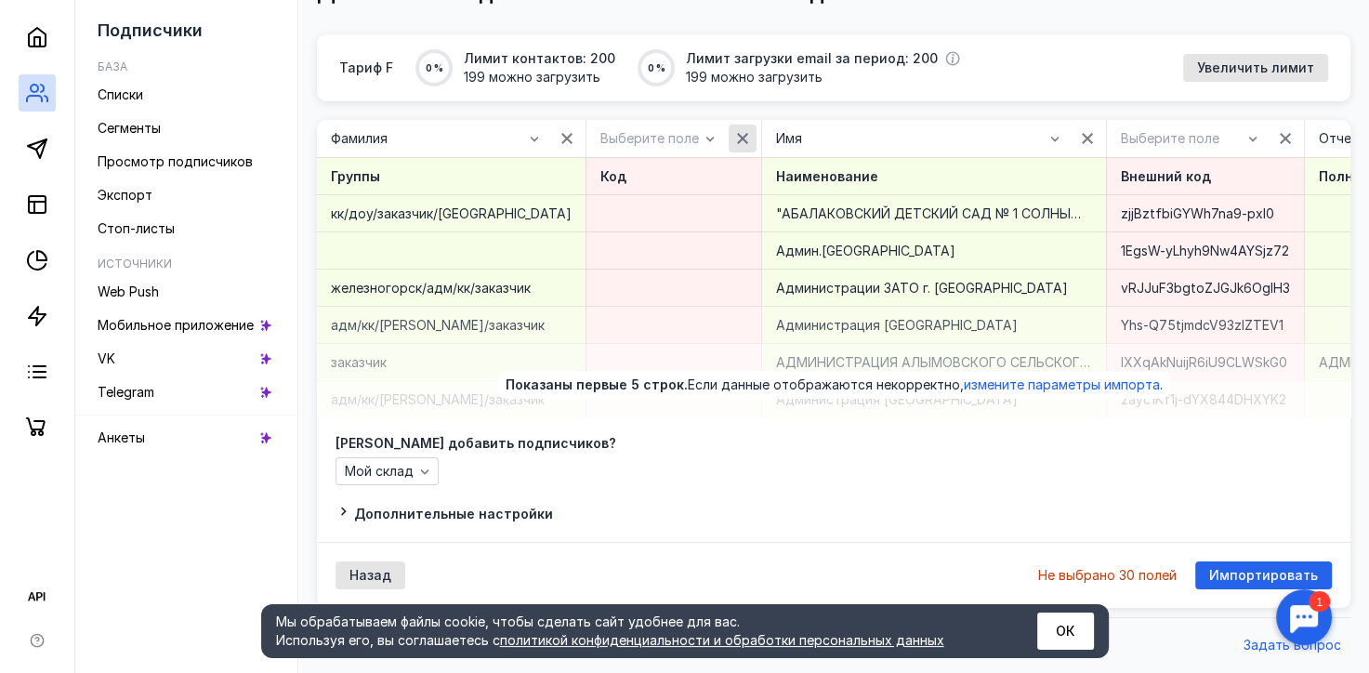
click at [735, 131] on icon "button" at bounding box center [742, 138] width 15 height 15
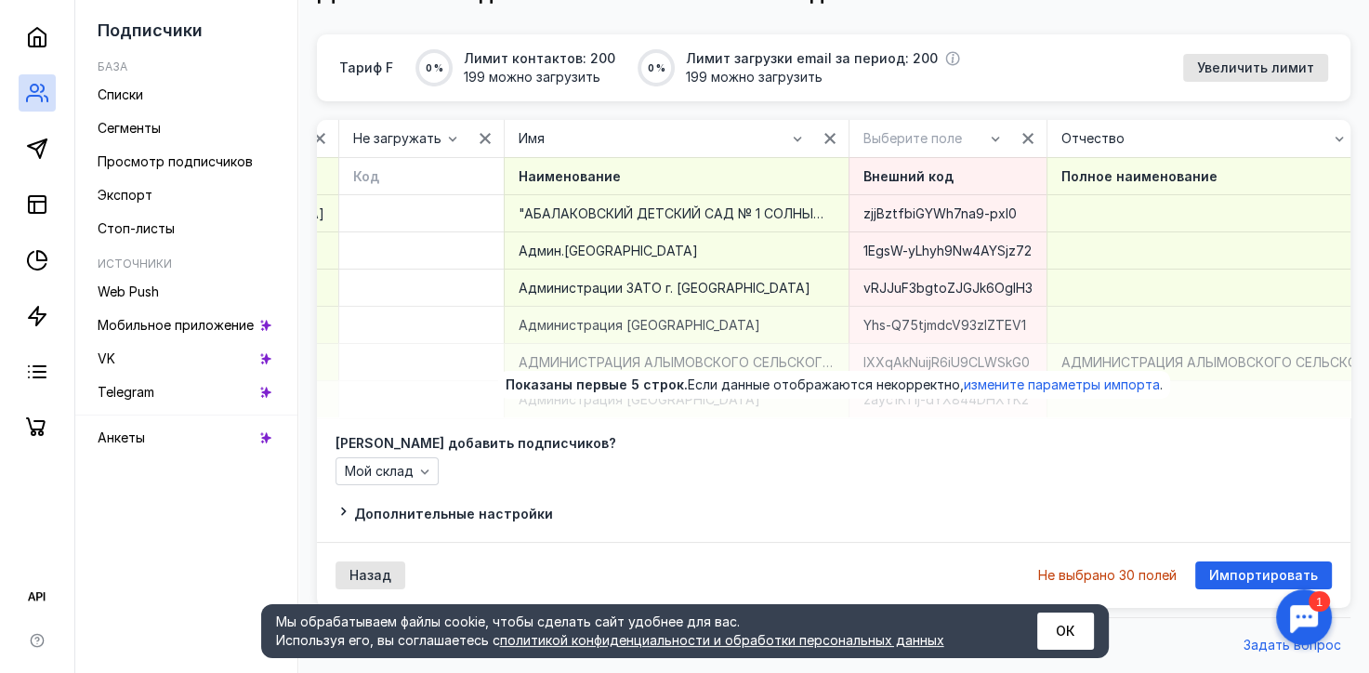
scroll to position [0, 335]
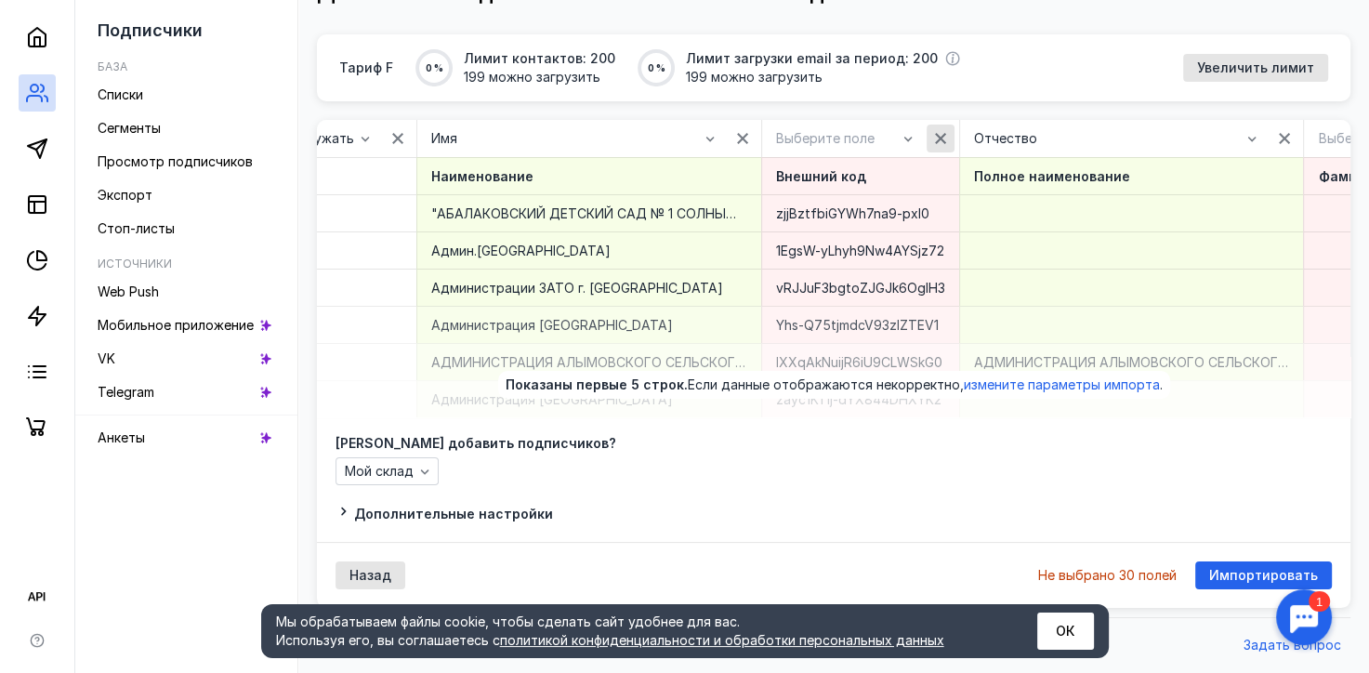
click at [935, 133] on icon "button" at bounding box center [940, 138] width 11 height 11
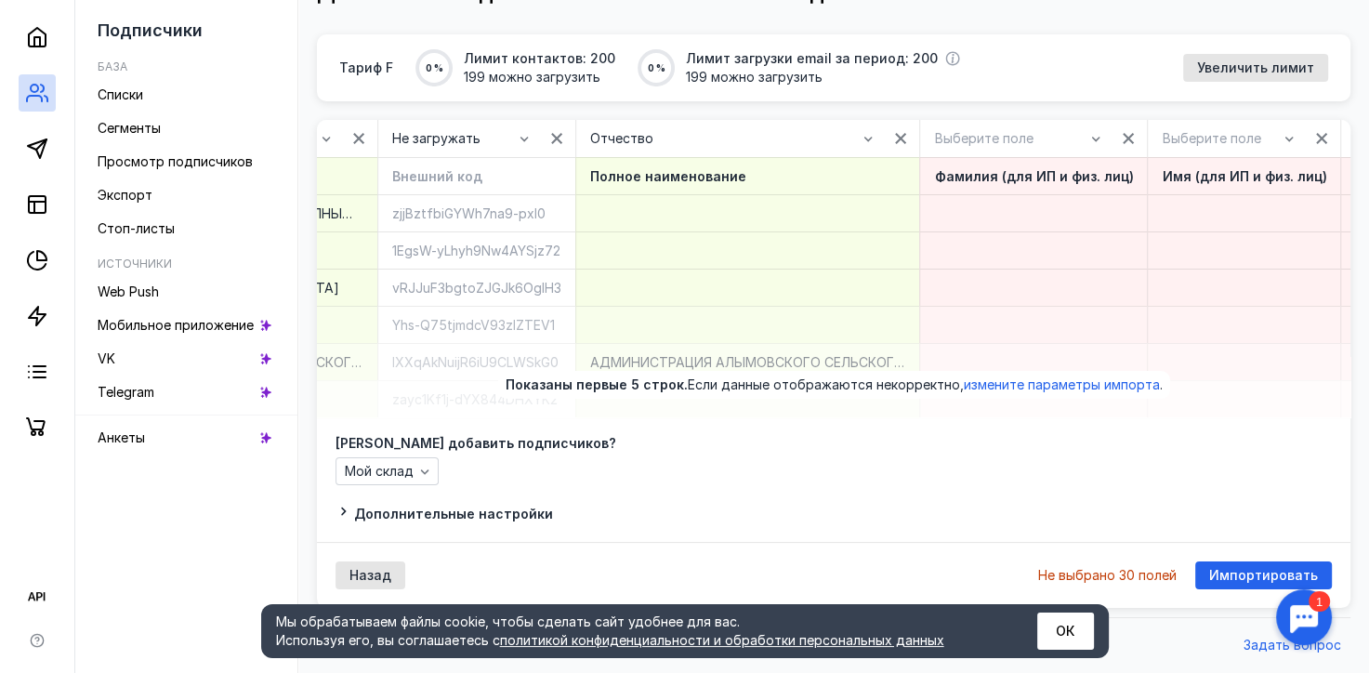
scroll to position [0, 730]
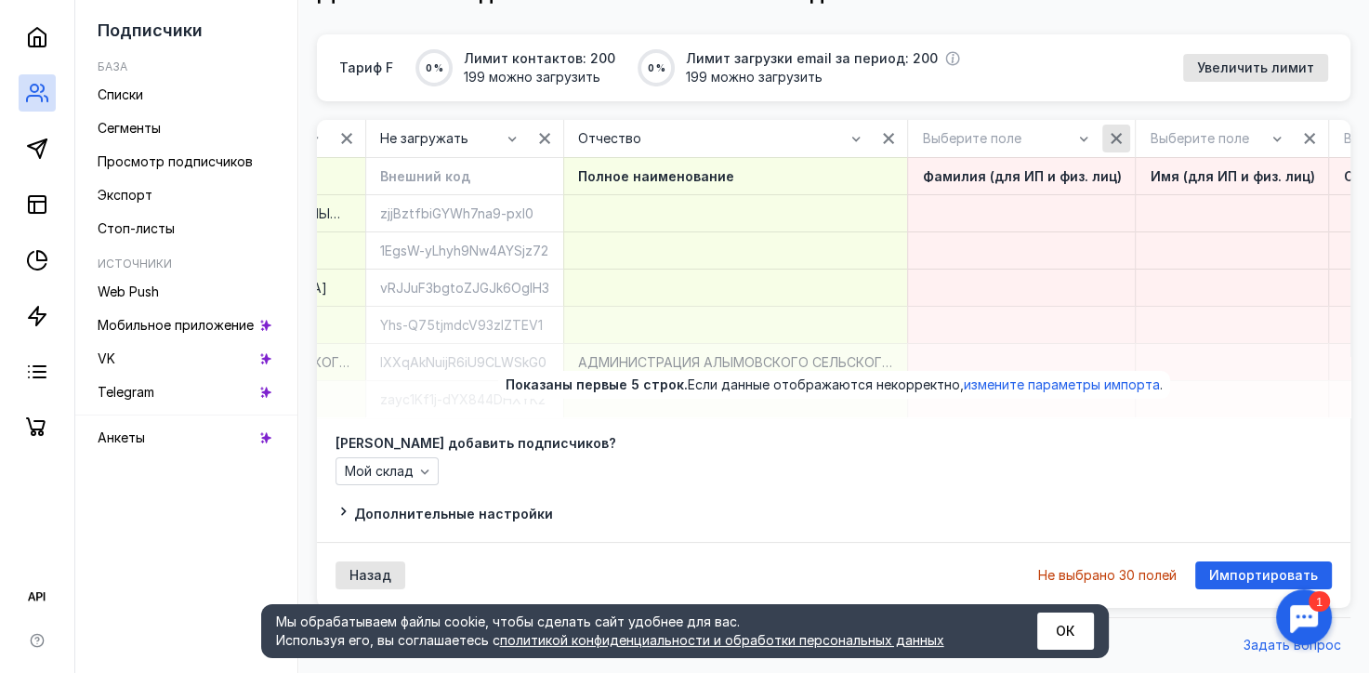
click at [1110, 133] on icon "button" at bounding box center [1115, 138] width 11 height 11
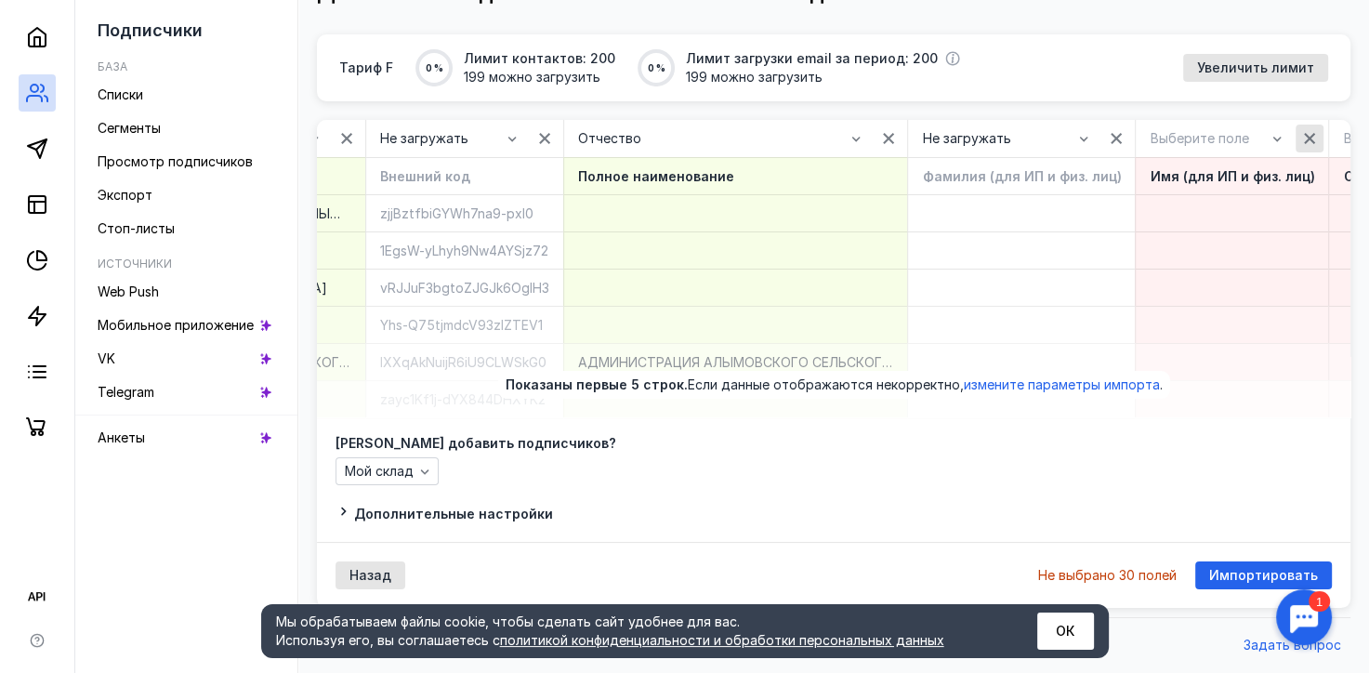
click at [1304, 133] on icon "button" at bounding box center [1309, 138] width 11 height 11
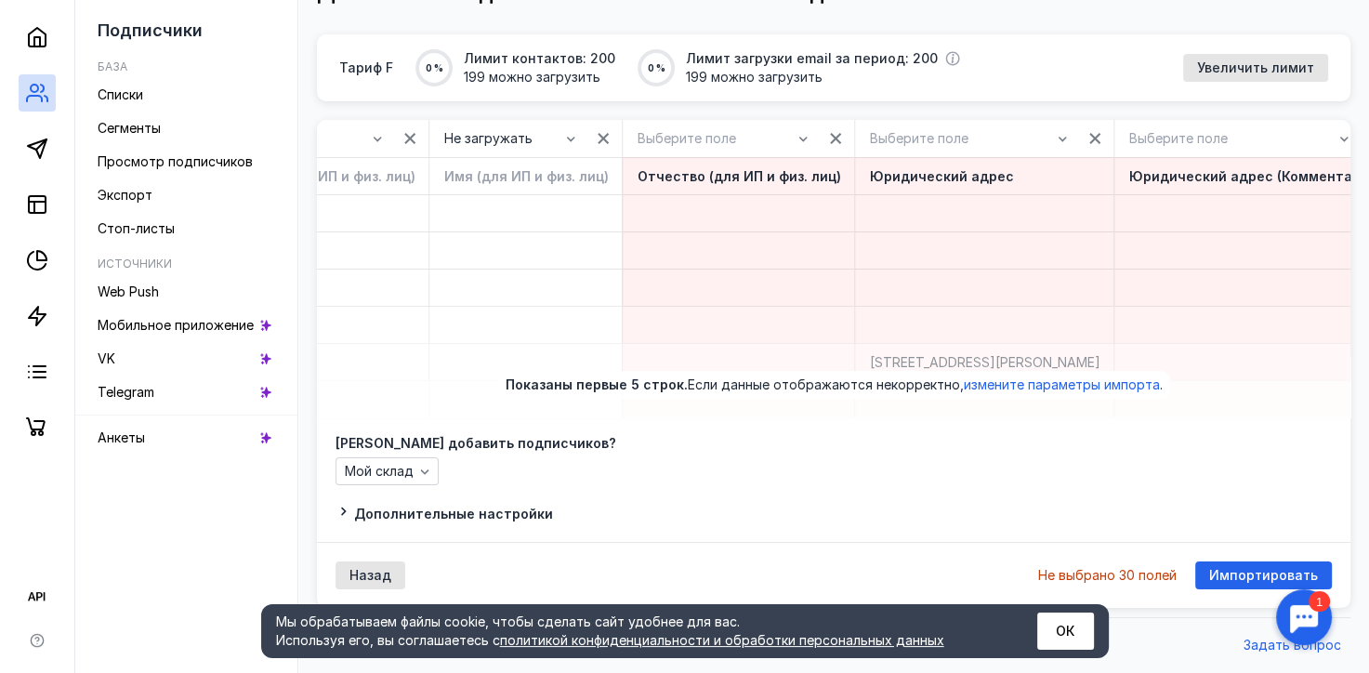
scroll to position [0, 1609]
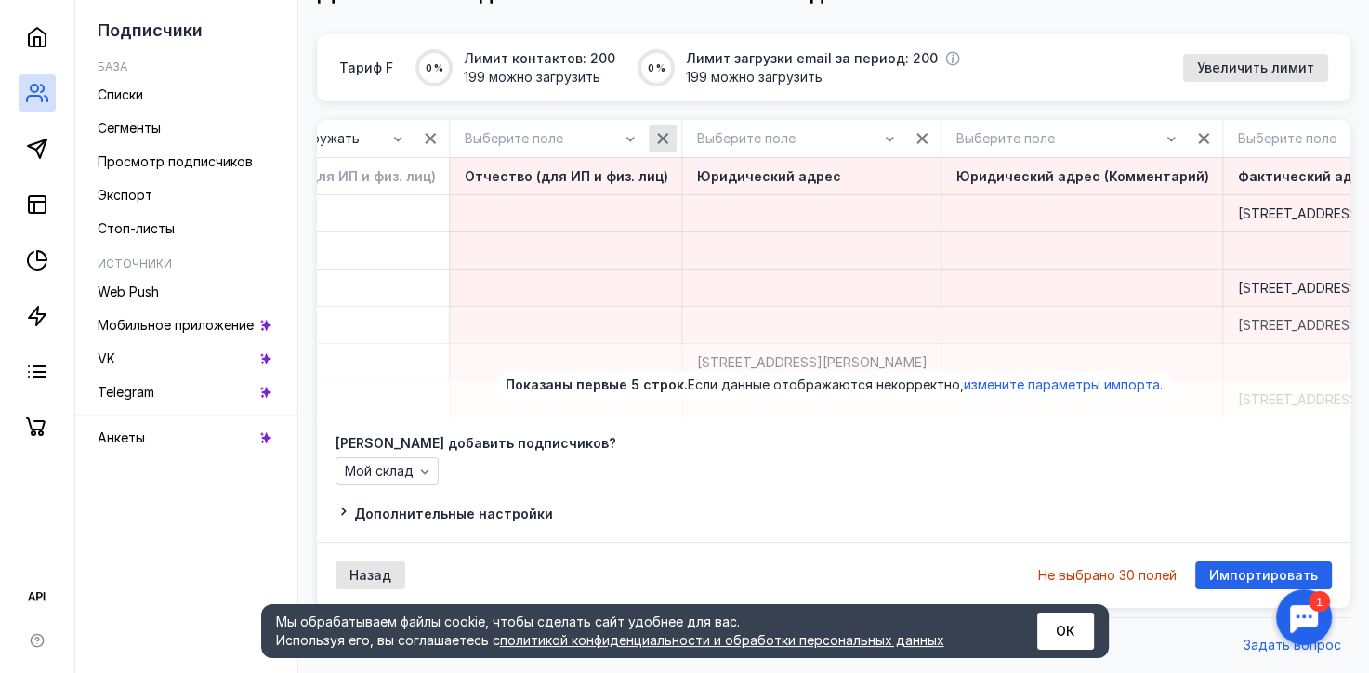
click at [655, 131] on icon "button" at bounding box center [662, 138] width 15 height 15
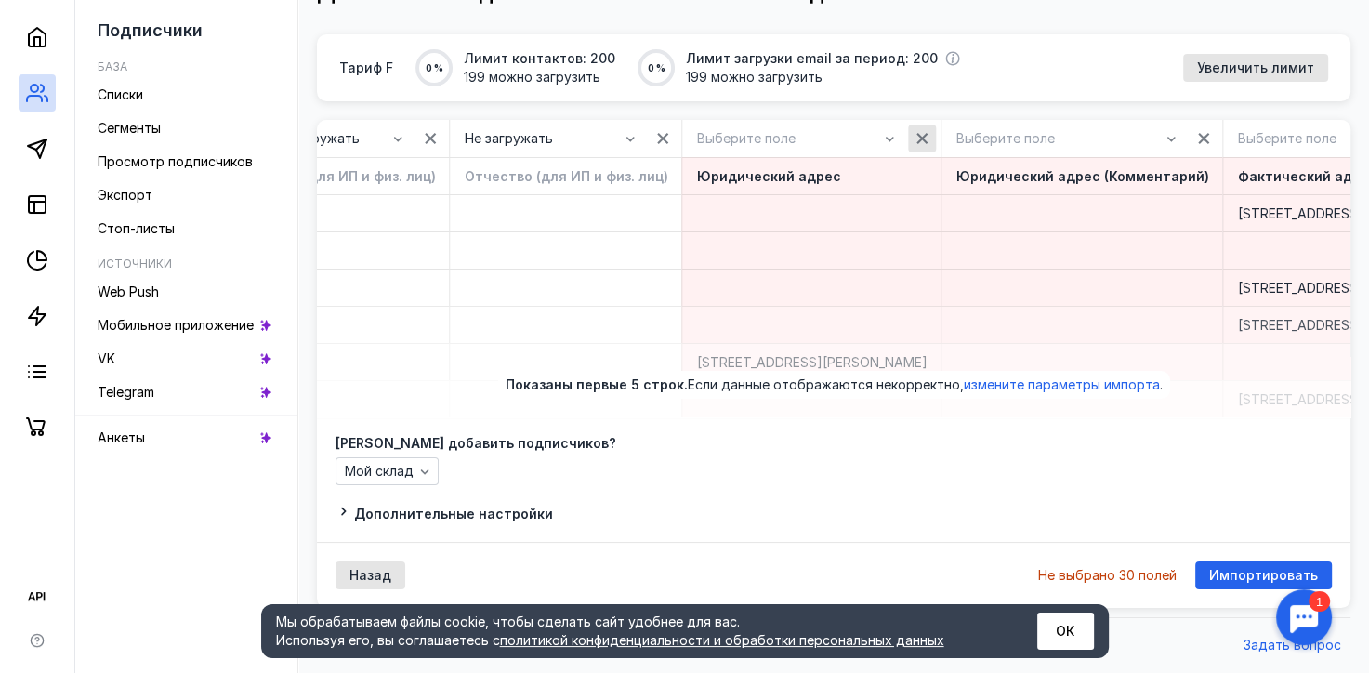
click at [929, 131] on icon "button" at bounding box center [921, 138] width 15 height 15
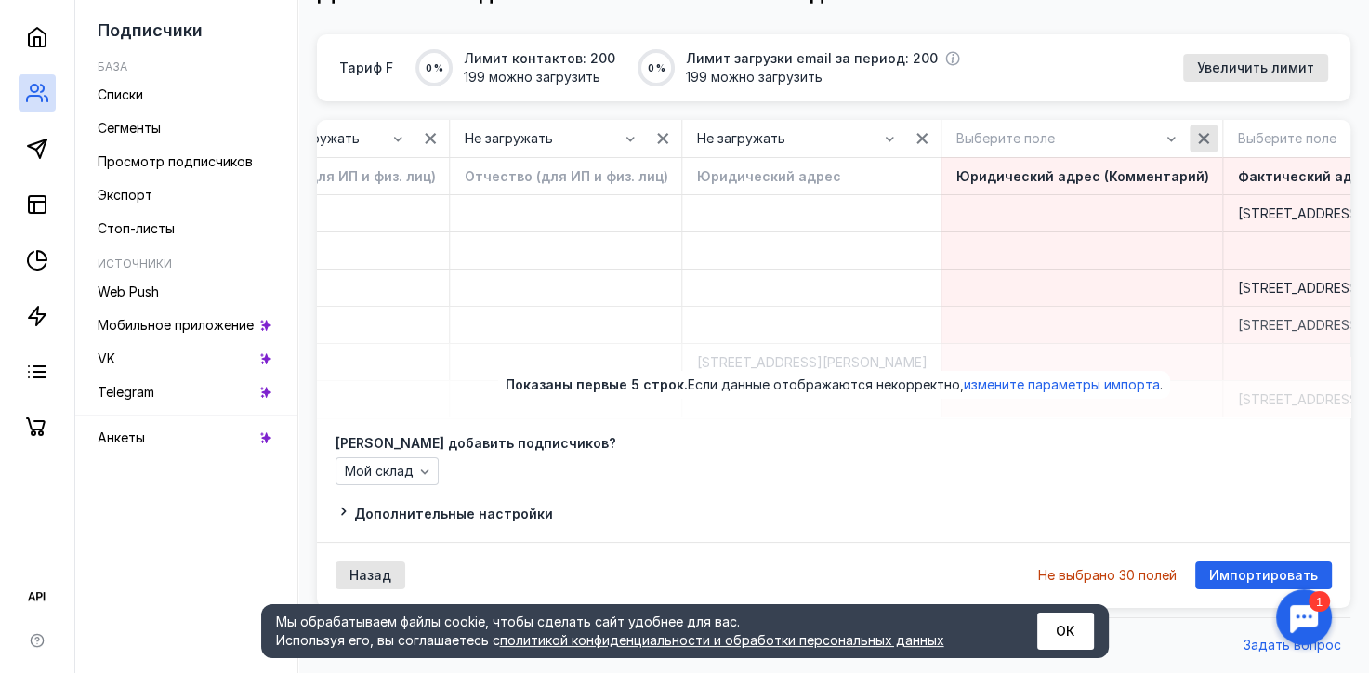
click at [1208, 132] on div "button" at bounding box center [1203, 138] width 19 height 19
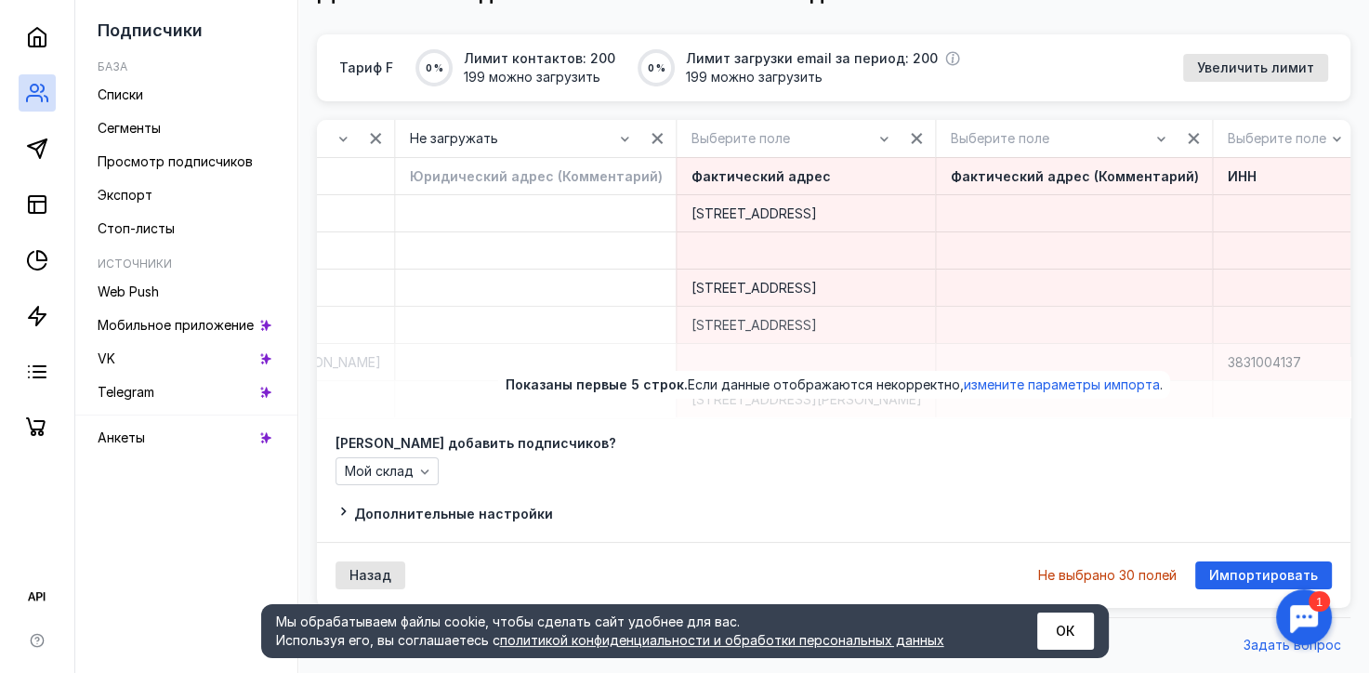
scroll to position [0, 2193]
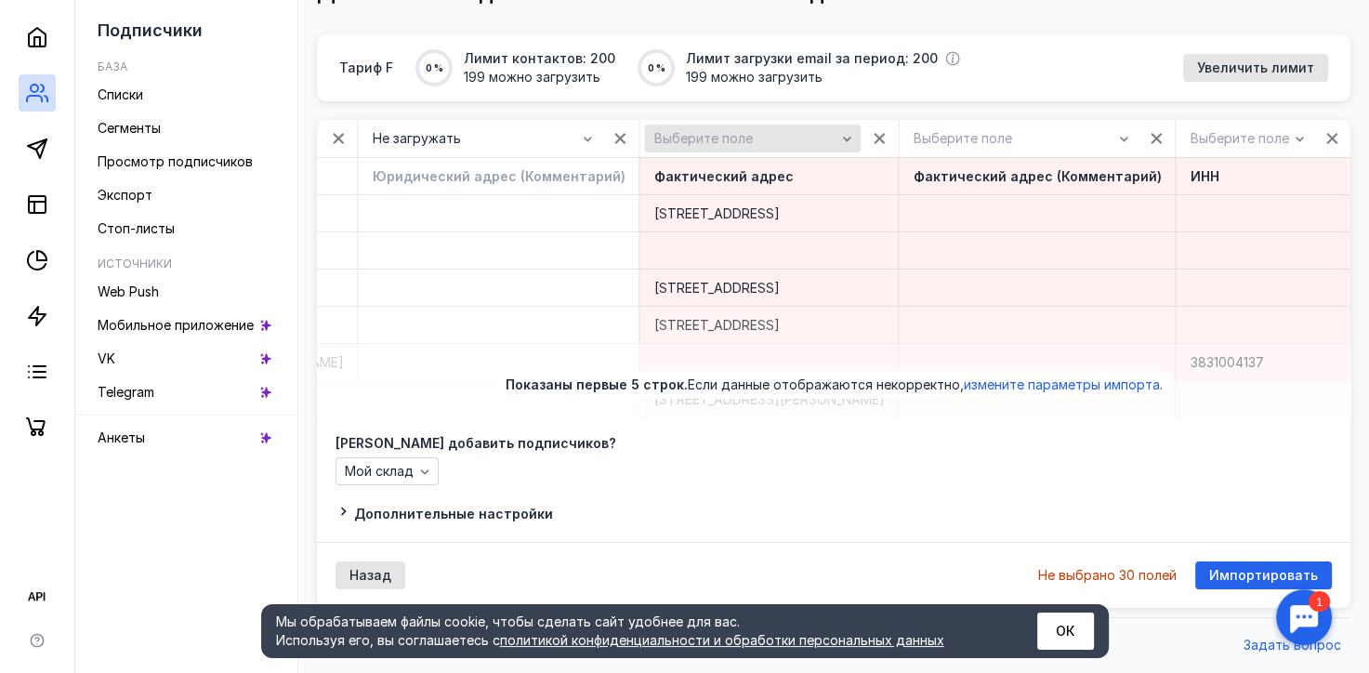
click at [840, 131] on div "Выберите поле" at bounding box center [744, 139] width 191 height 16
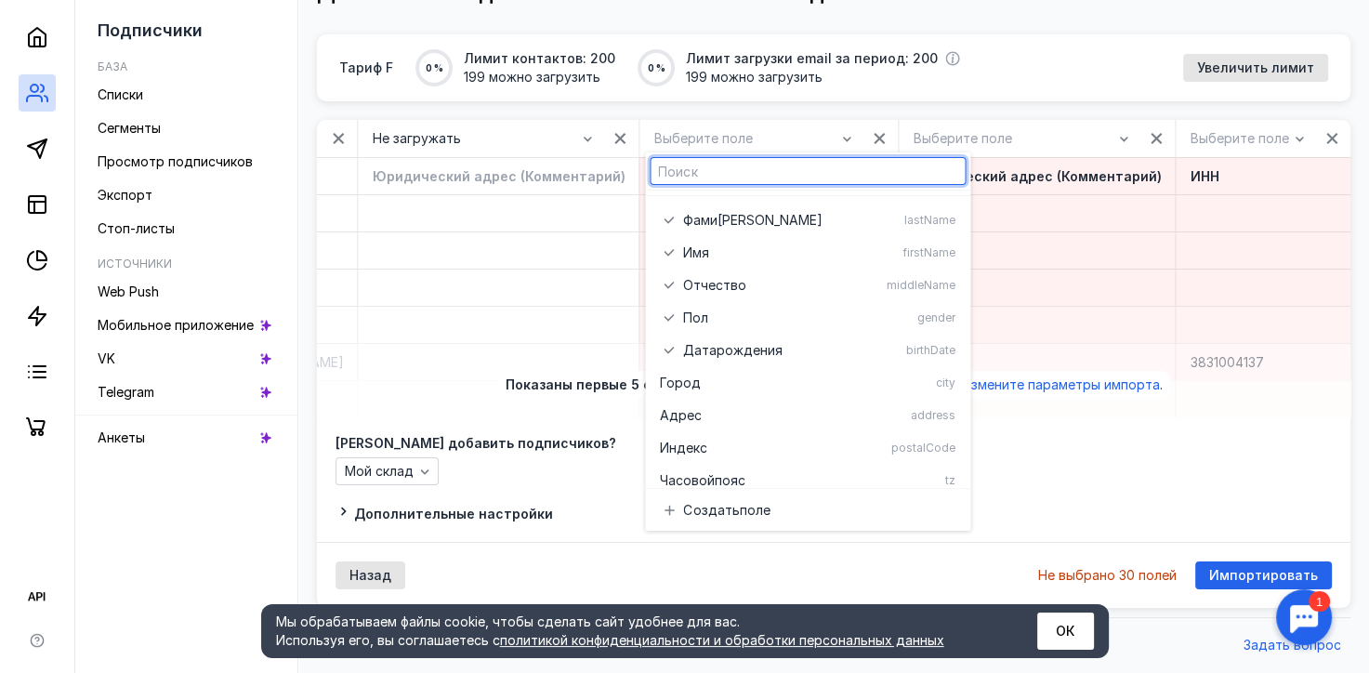
scroll to position [230, 0]
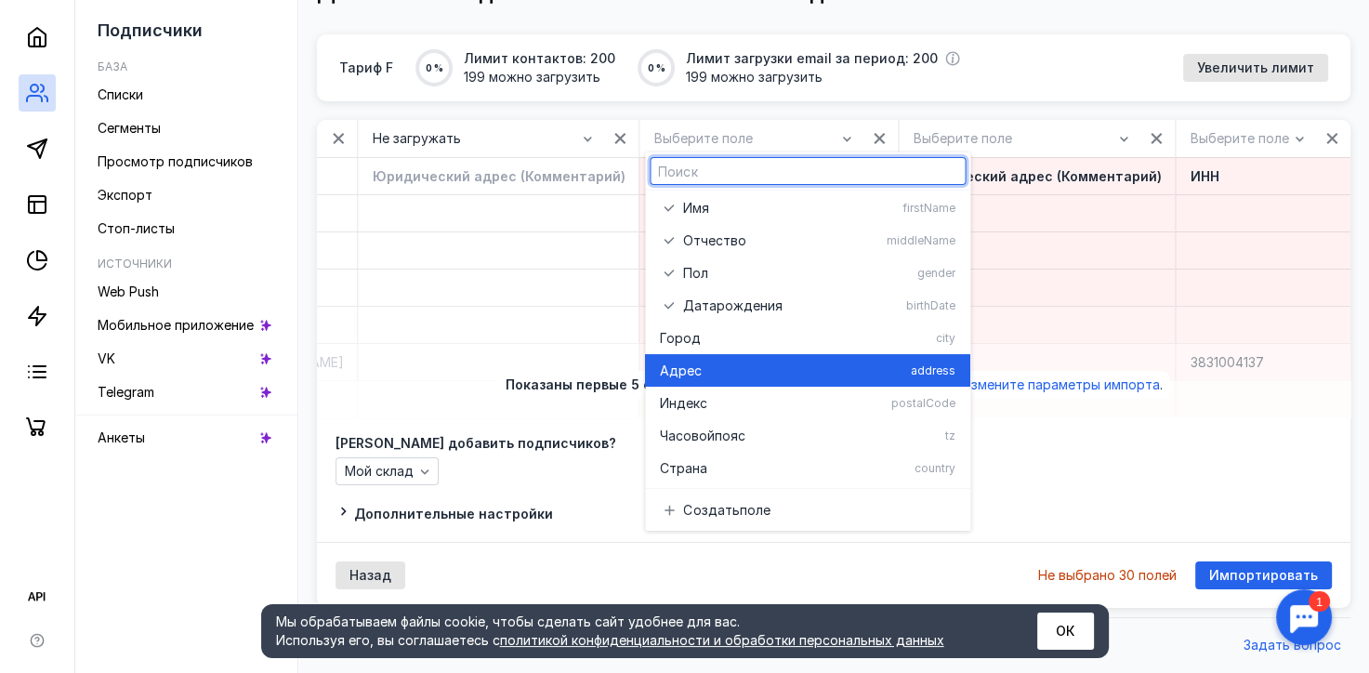
click at [799, 361] on div "Адрес" at bounding box center [781, 370] width 243 height 19
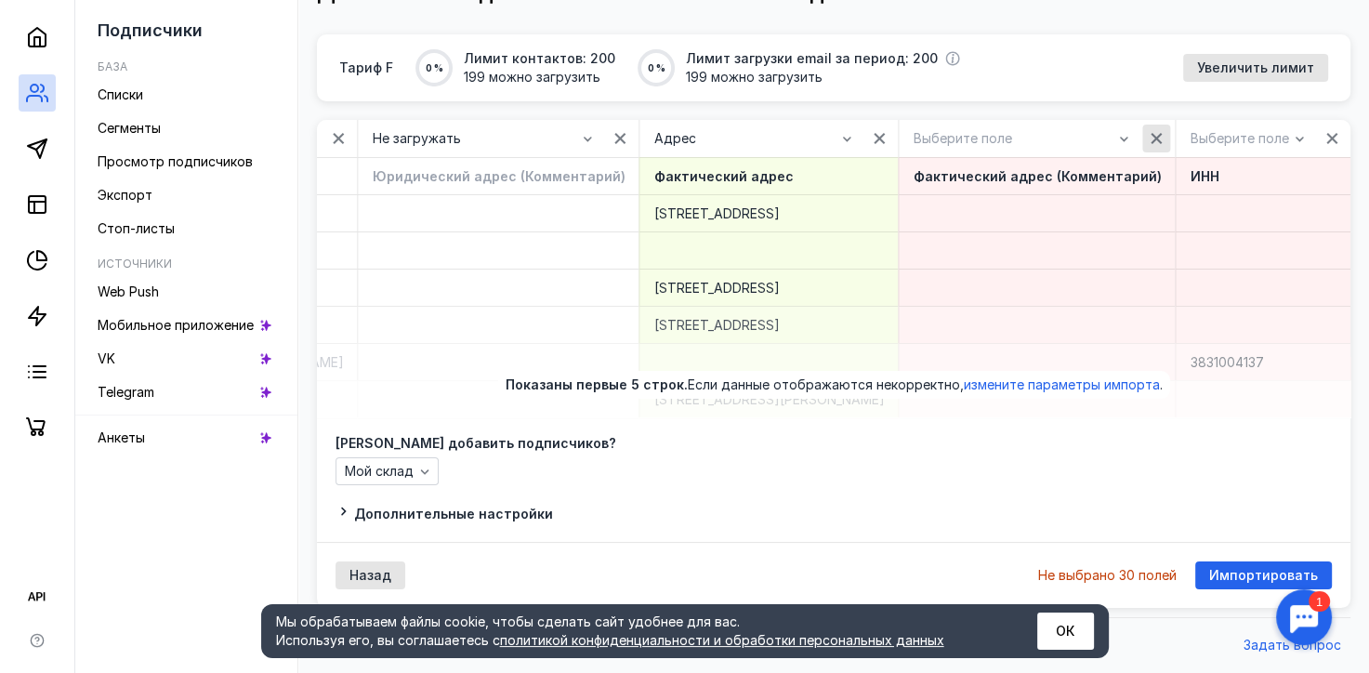
click at [1163, 131] on icon "button" at bounding box center [1156, 138] width 15 height 15
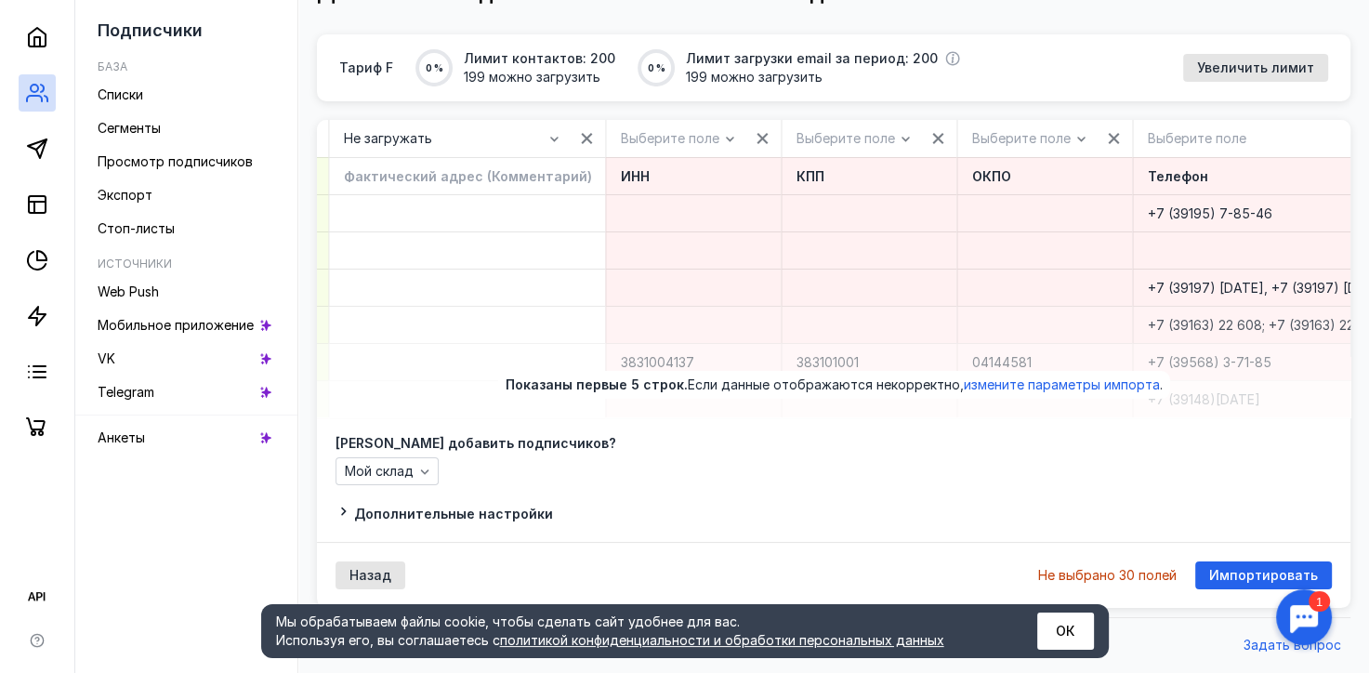
scroll to position [0, 2812]
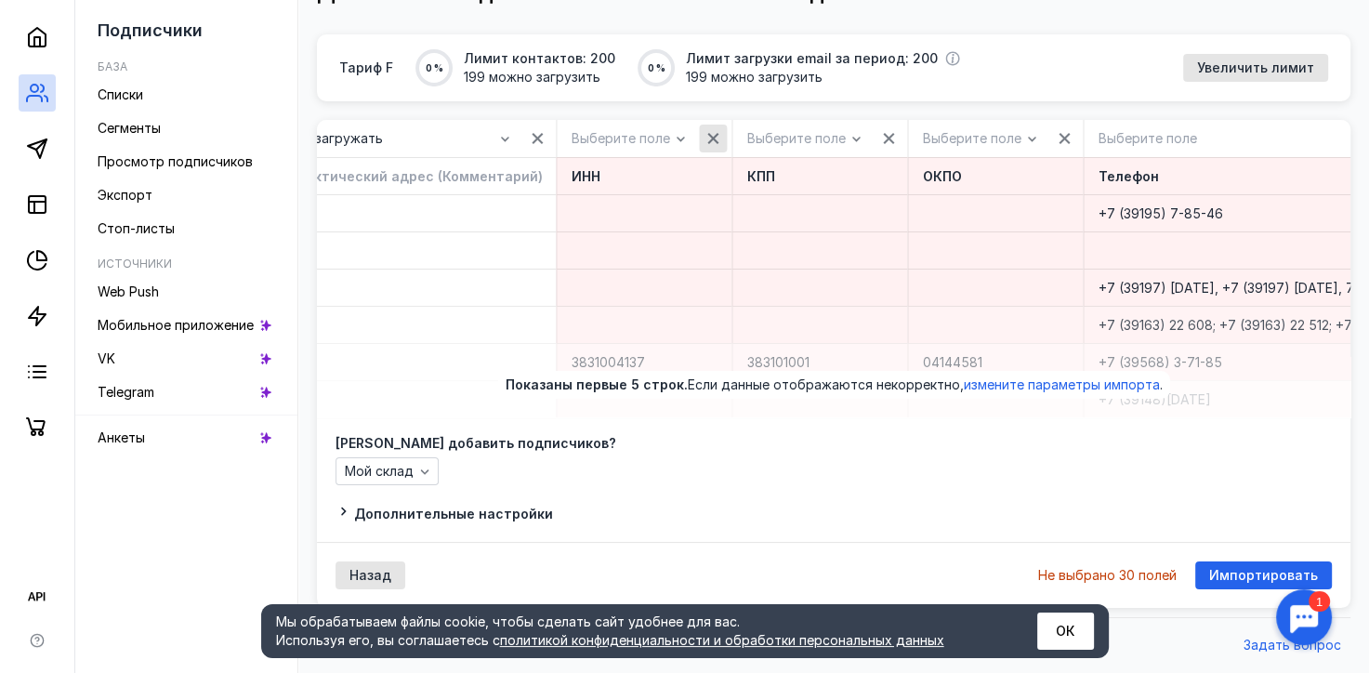
click at [720, 131] on icon "button" at bounding box center [712, 138] width 15 height 15
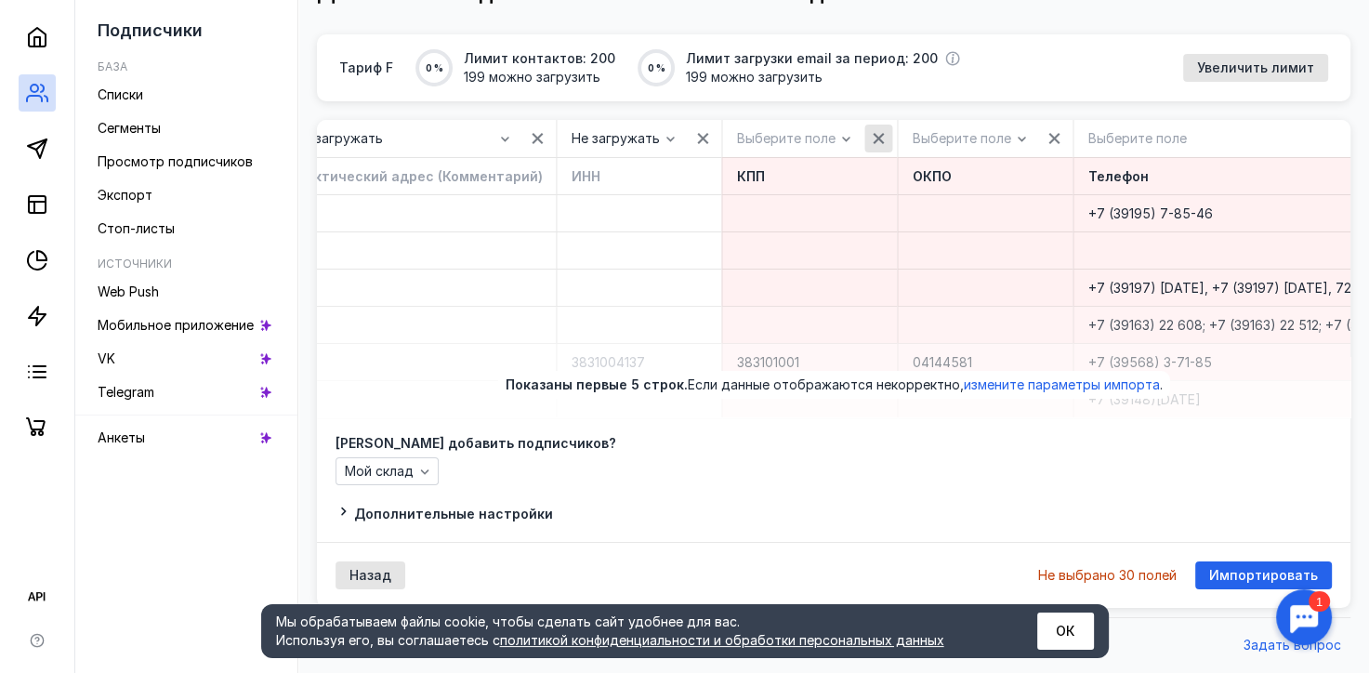
click at [886, 131] on icon "button" at bounding box center [878, 138] width 15 height 15
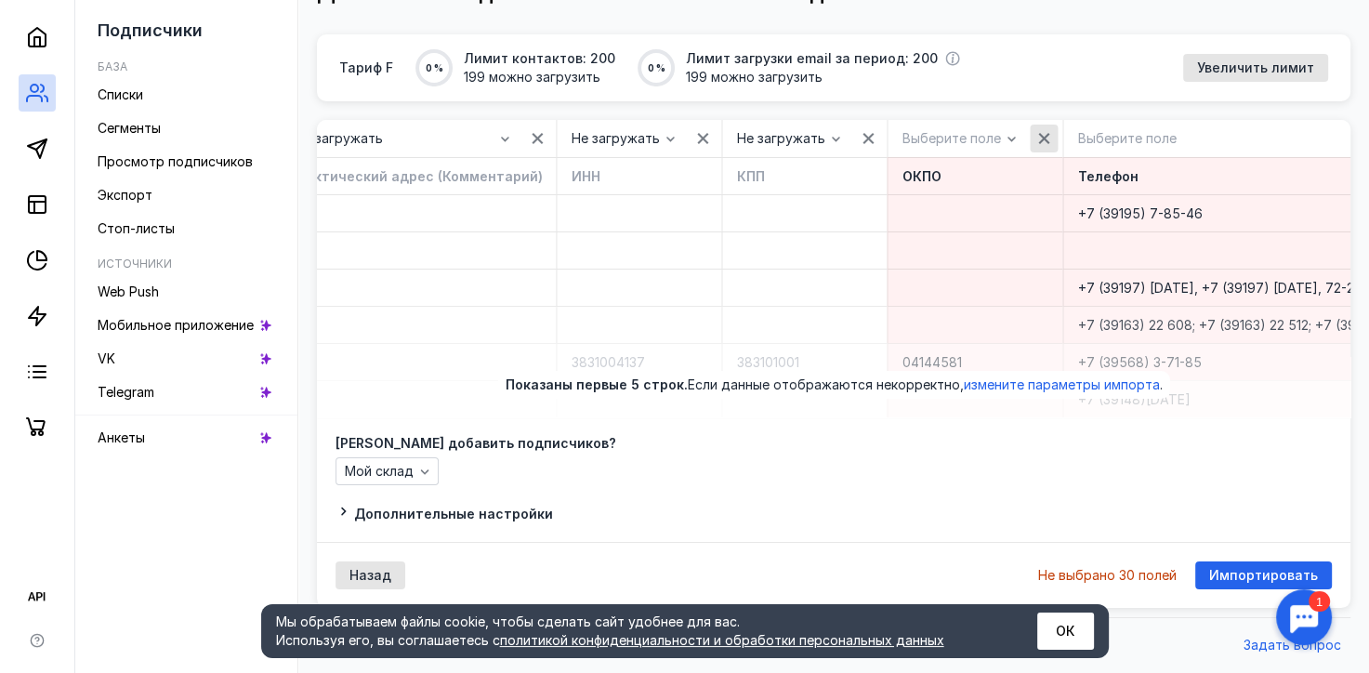
click at [1053, 129] on div "button" at bounding box center [1043, 138] width 19 height 19
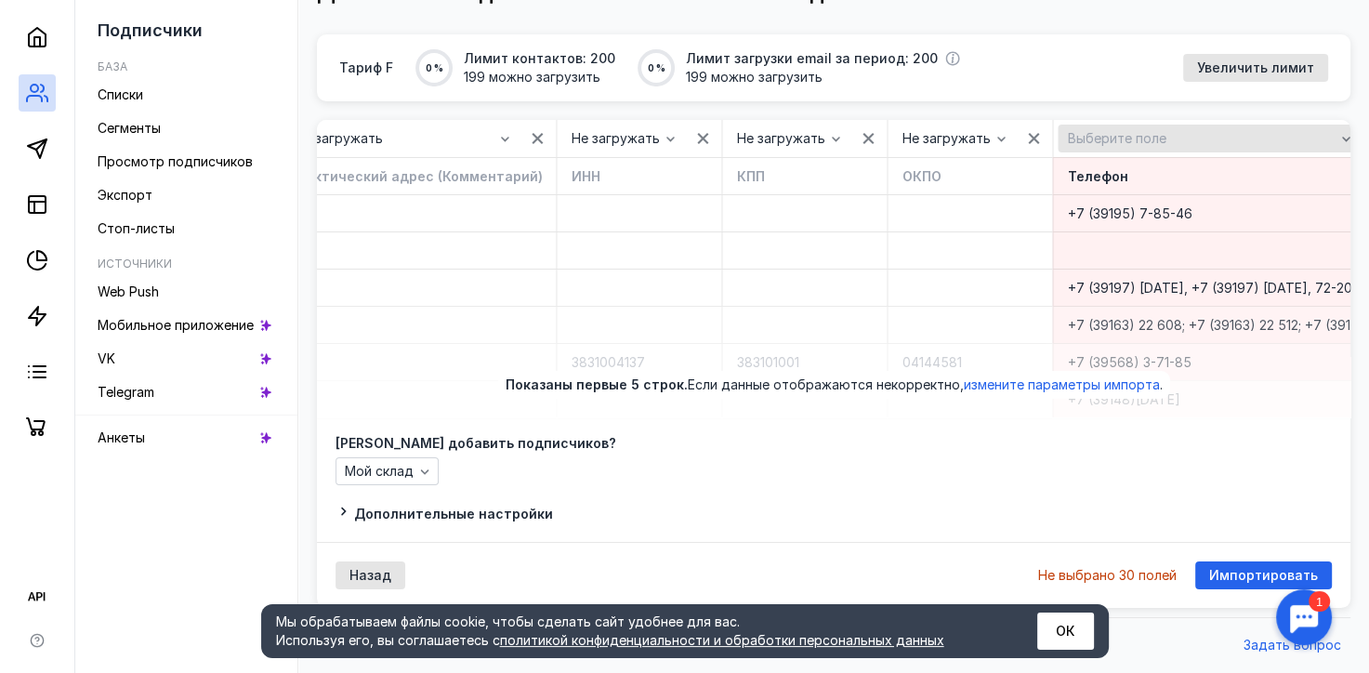
click at [1249, 131] on div "Выберите поле" at bounding box center [1200, 139] width 277 height 16
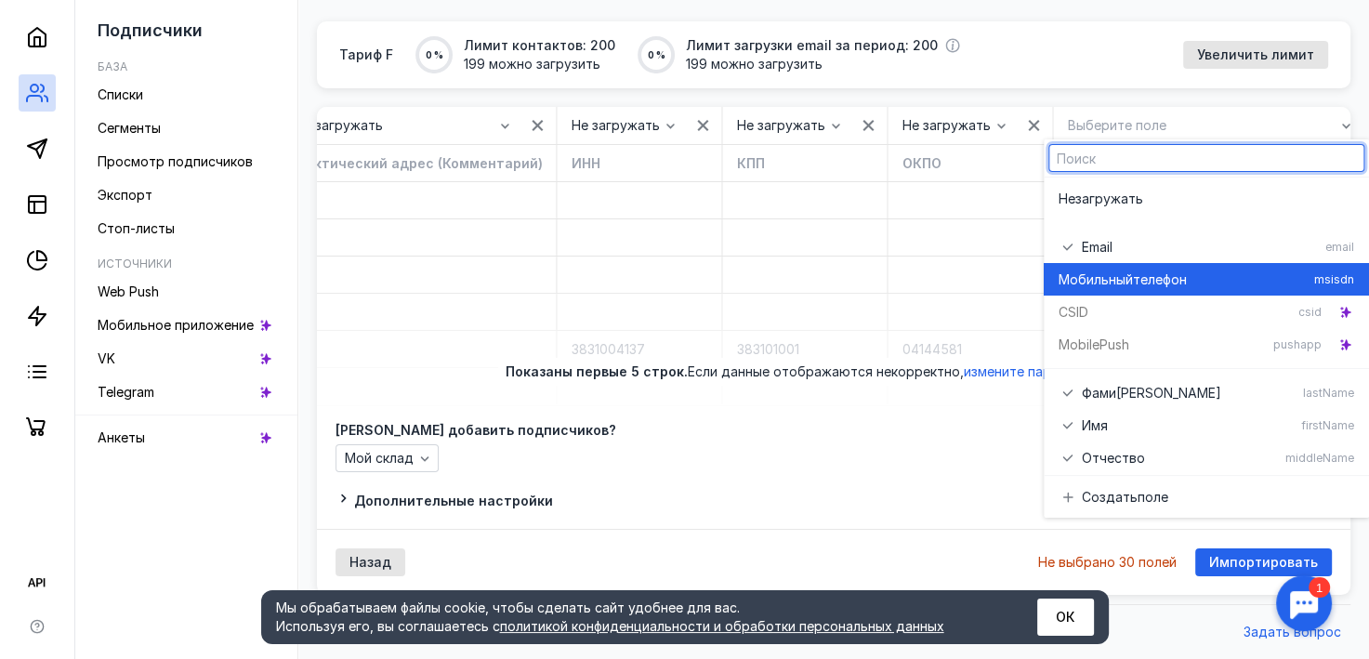
click at [1154, 279] on span "телефон" at bounding box center [1160, 279] width 54 height 19
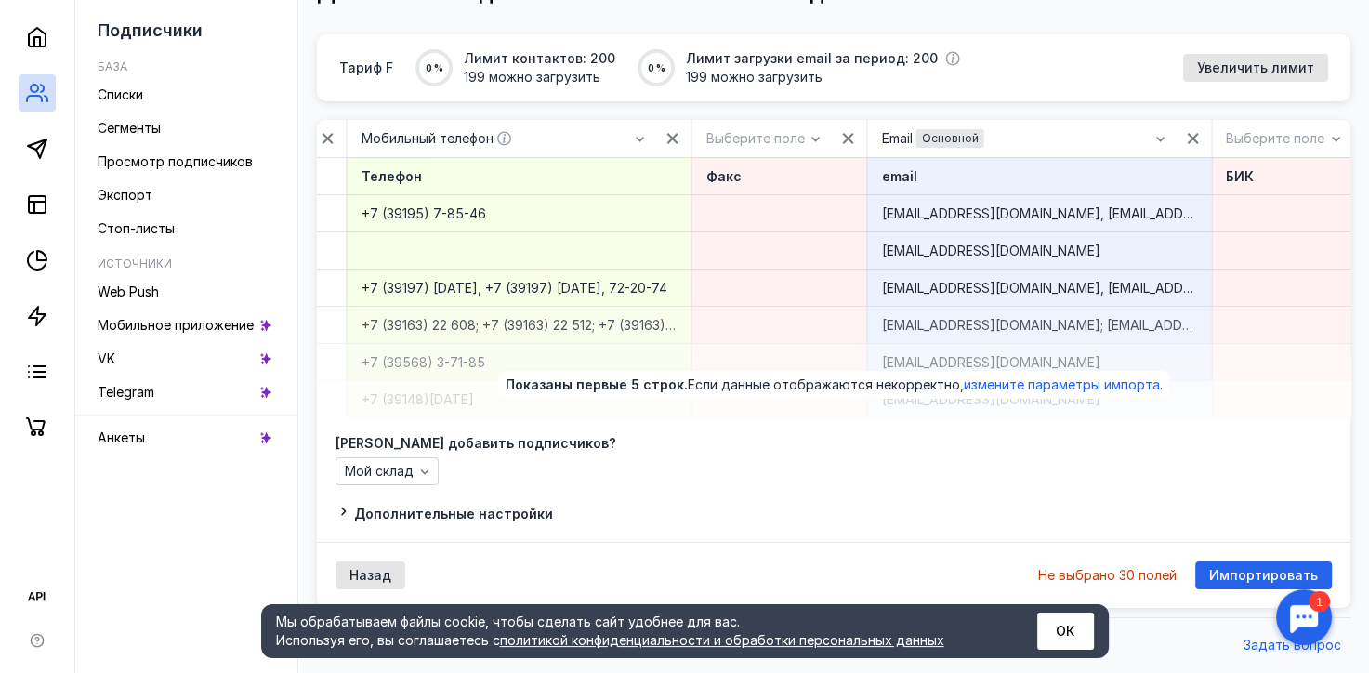
scroll to position [0, 3617]
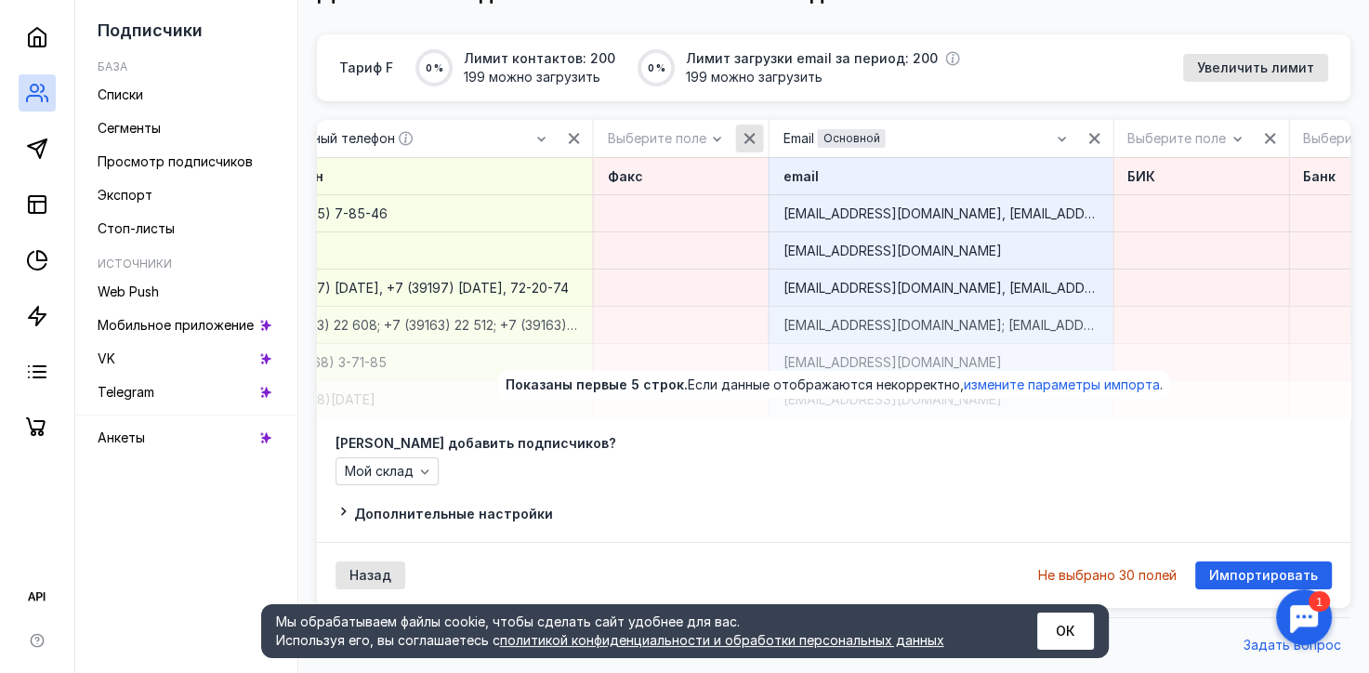
click at [756, 131] on icon "button" at bounding box center [749, 138] width 15 height 15
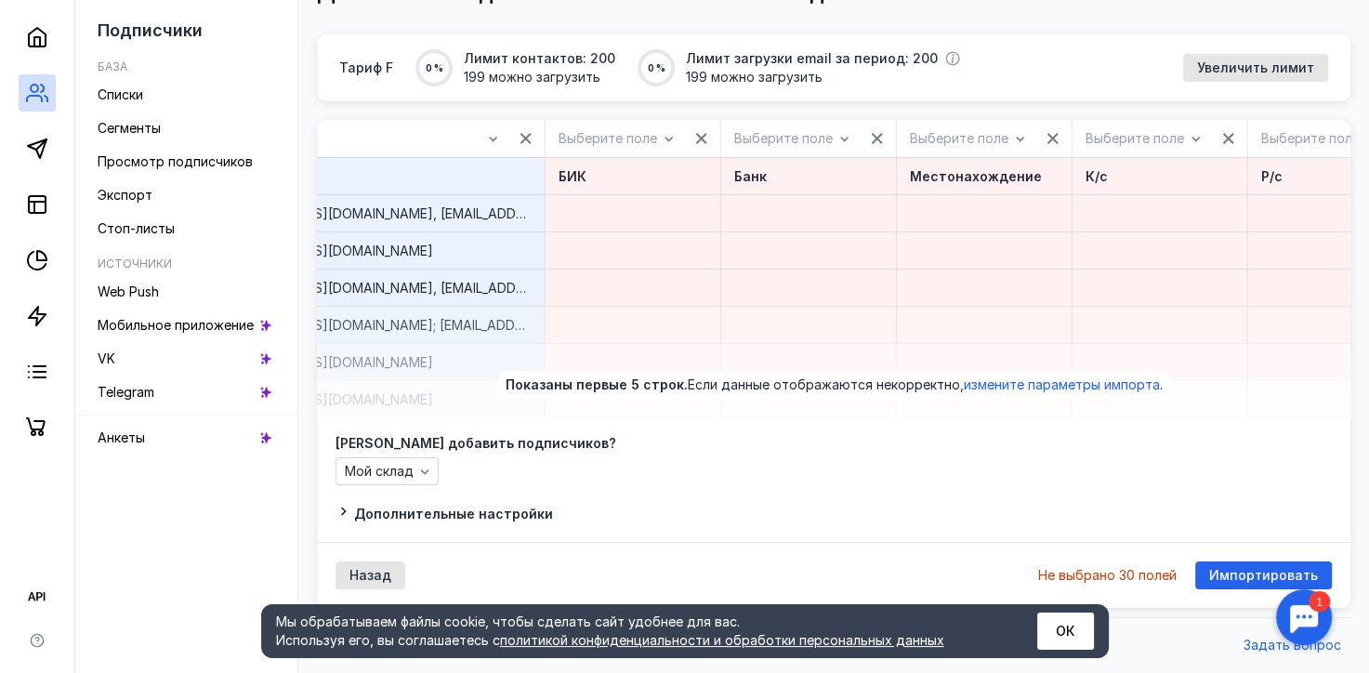
scroll to position [0, 4249]
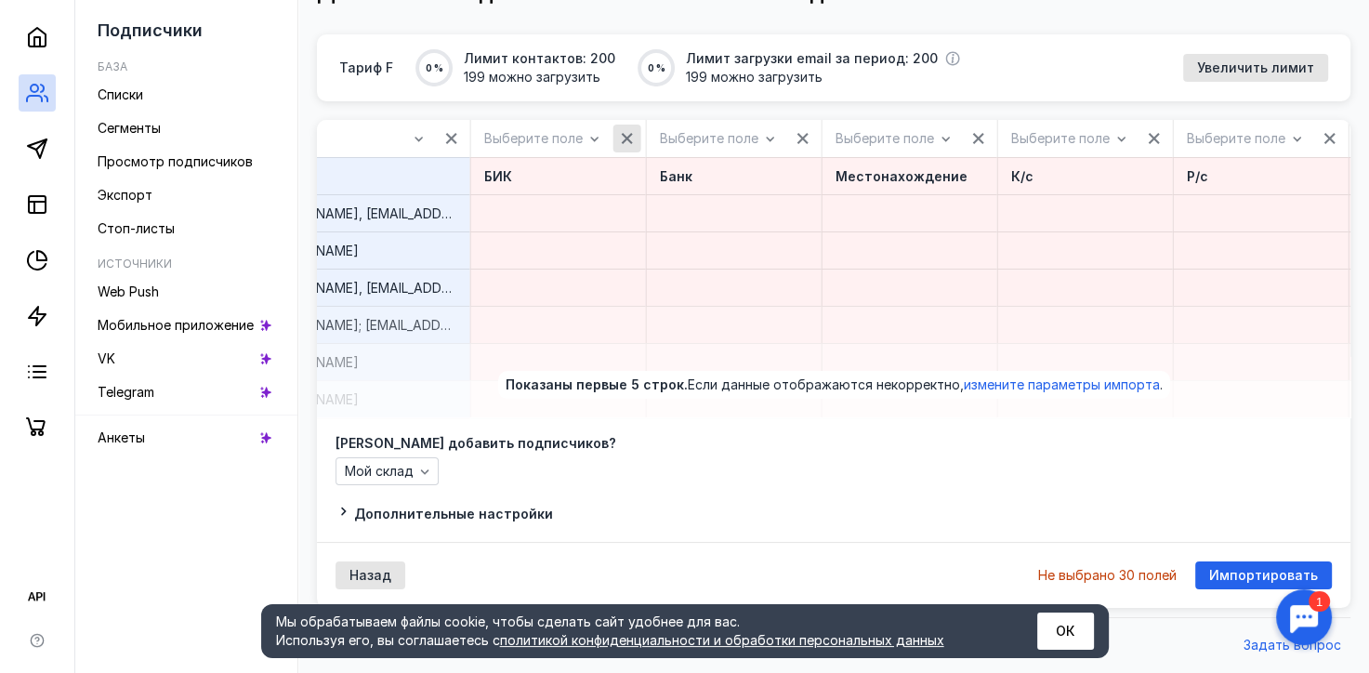
click at [633, 133] on icon "button" at bounding box center [627, 138] width 11 height 11
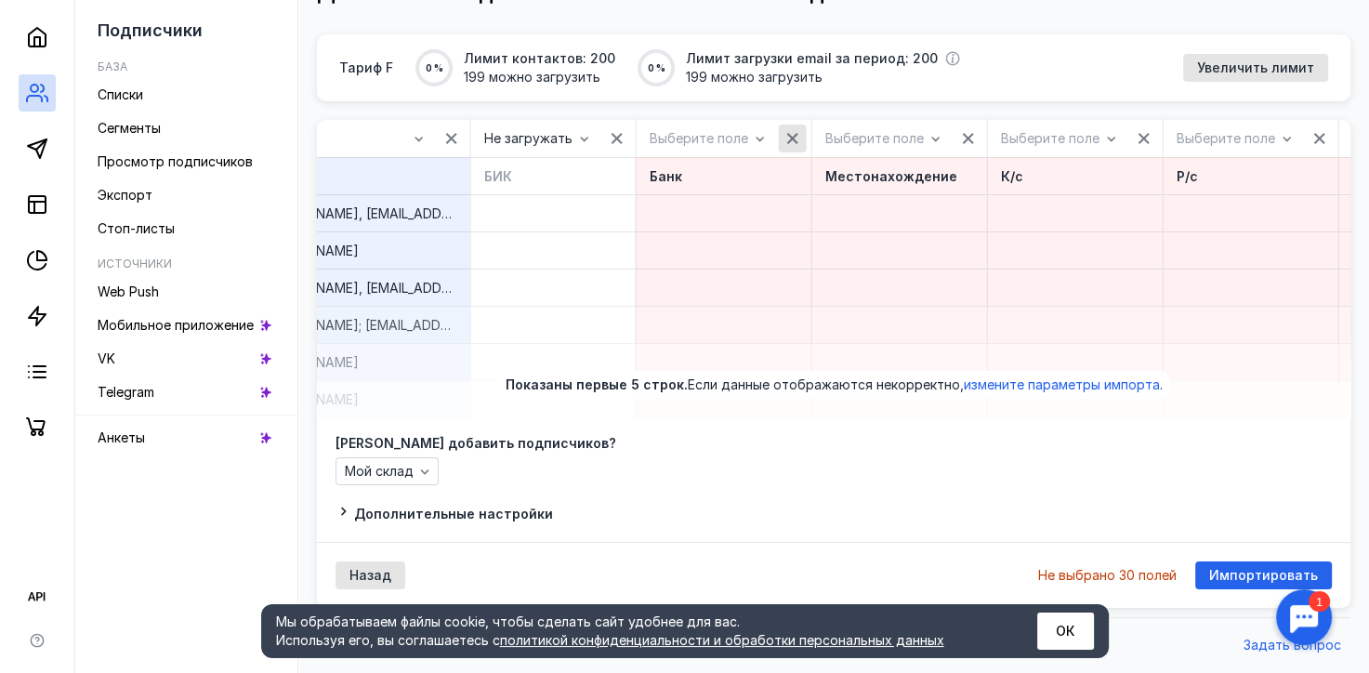
click at [798, 133] on icon "button" at bounding box center [792, 138] width 11 height 11
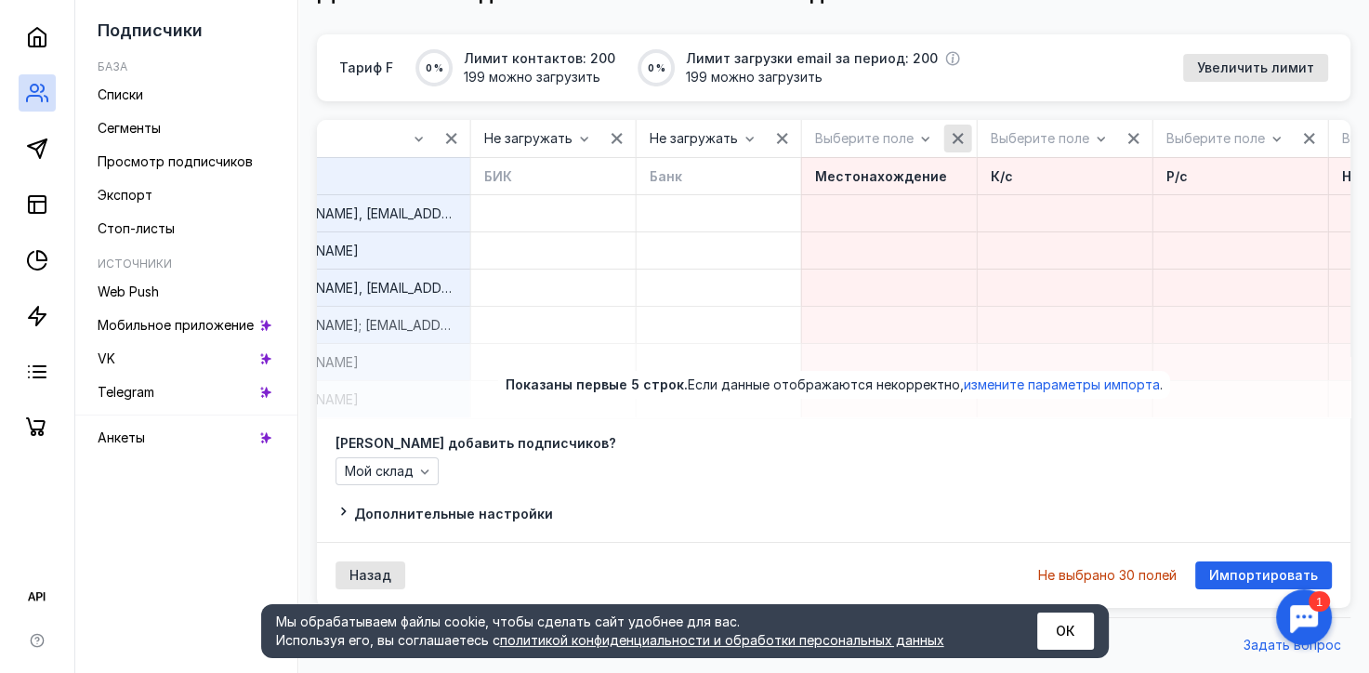
click at [967, 129] on div "button" at bounding box center [958, 138] width 19 height 19
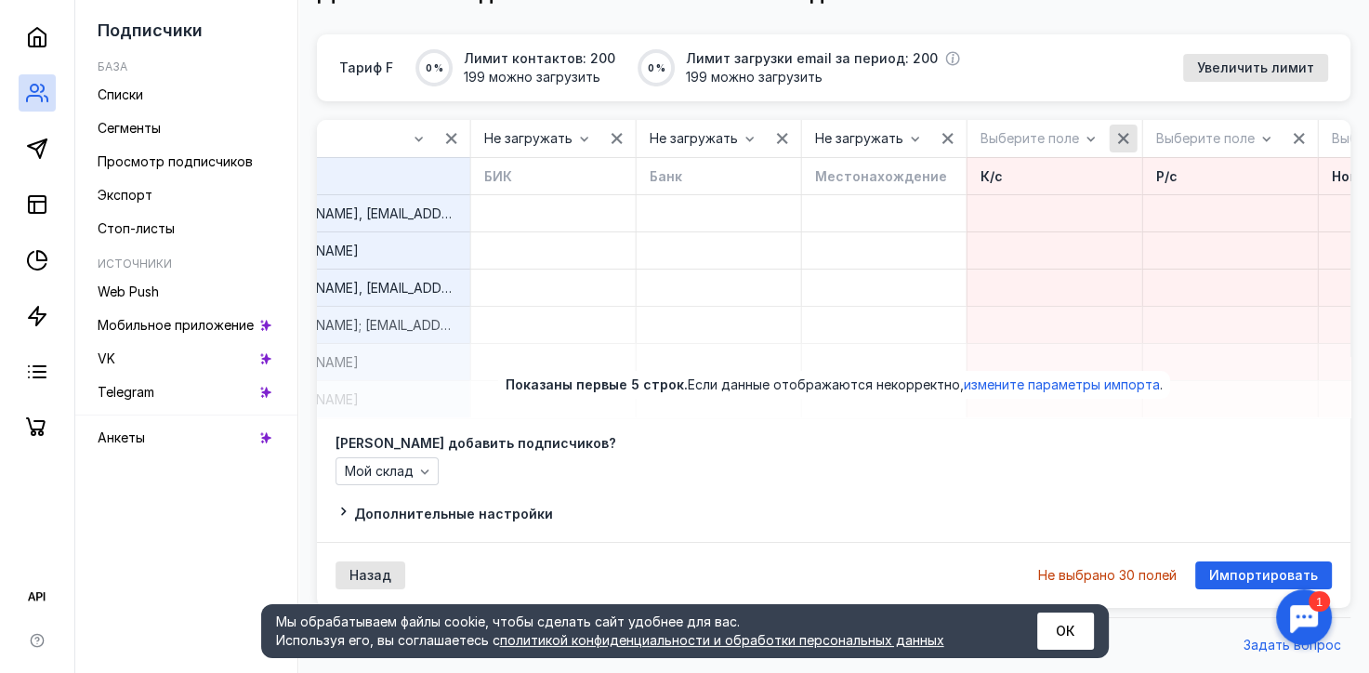
click at [1129, 133] on icon "button" at bounding box center [1123, 138] width 11 height 11
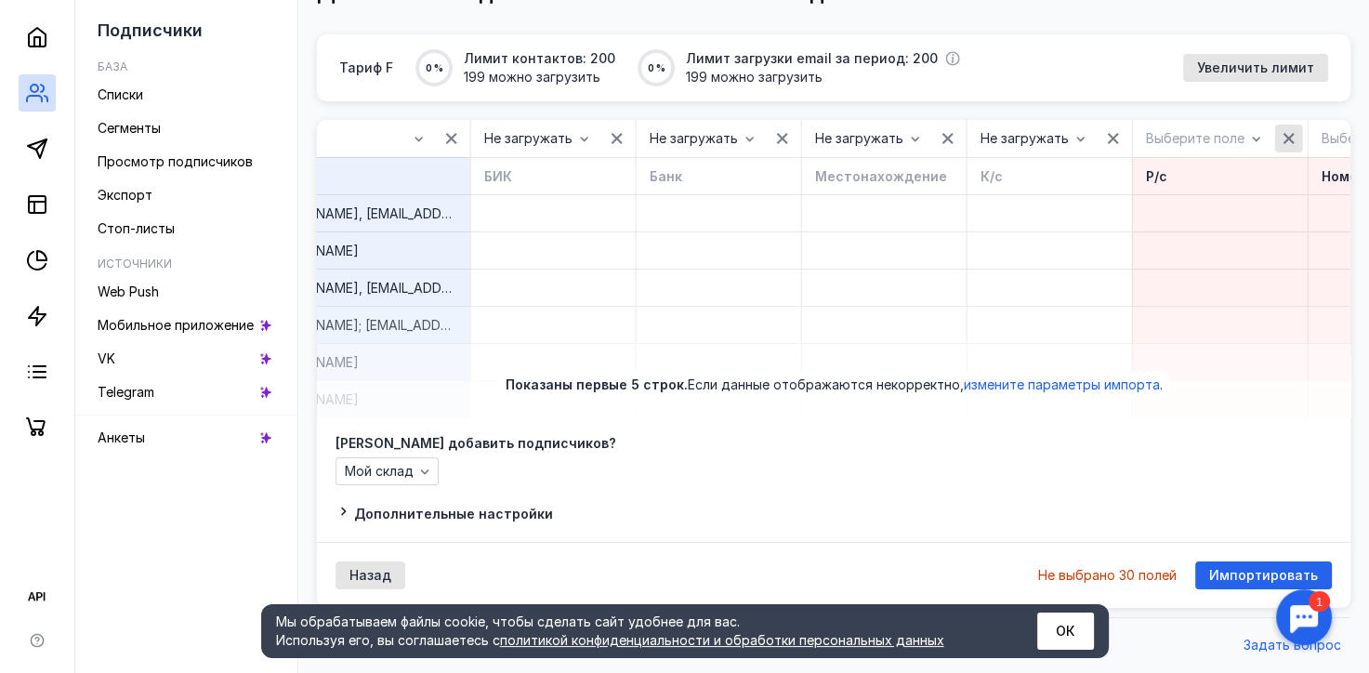
click at [1294, 133] on icon "button" at bounding box center [1288, 138] width 11 height 11
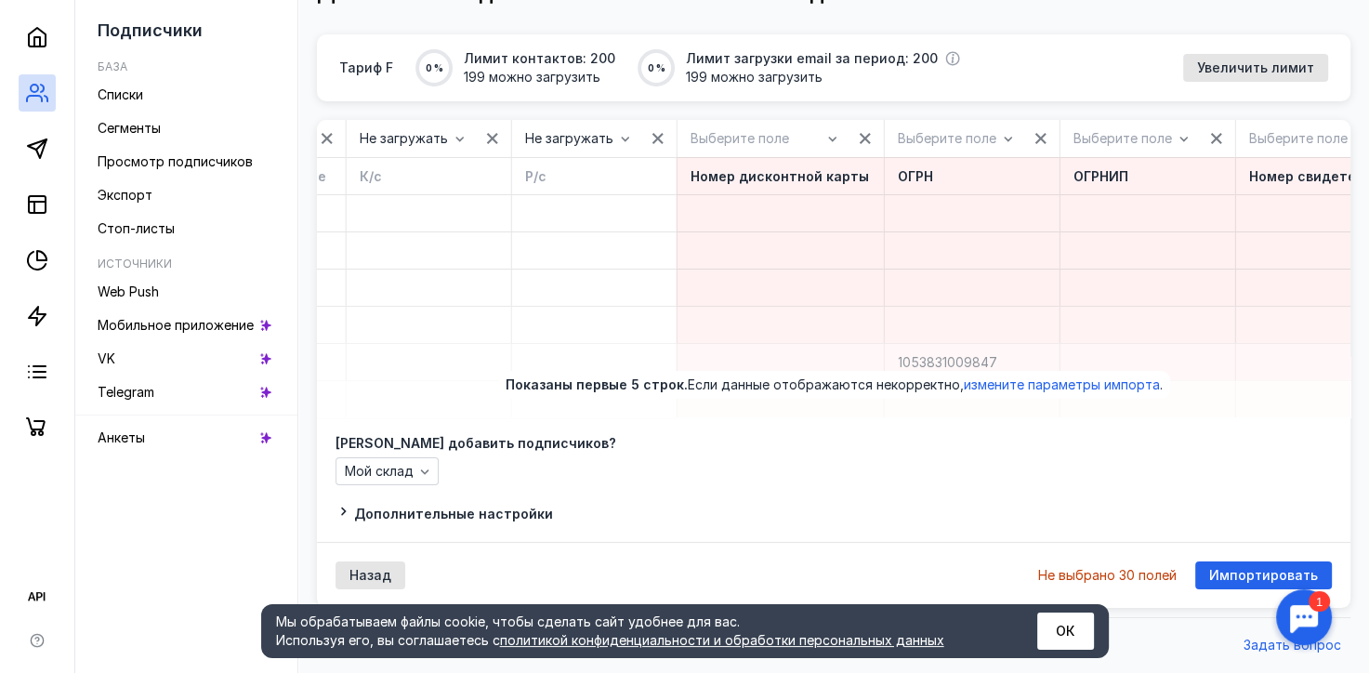
scroll to position [0, 4992]
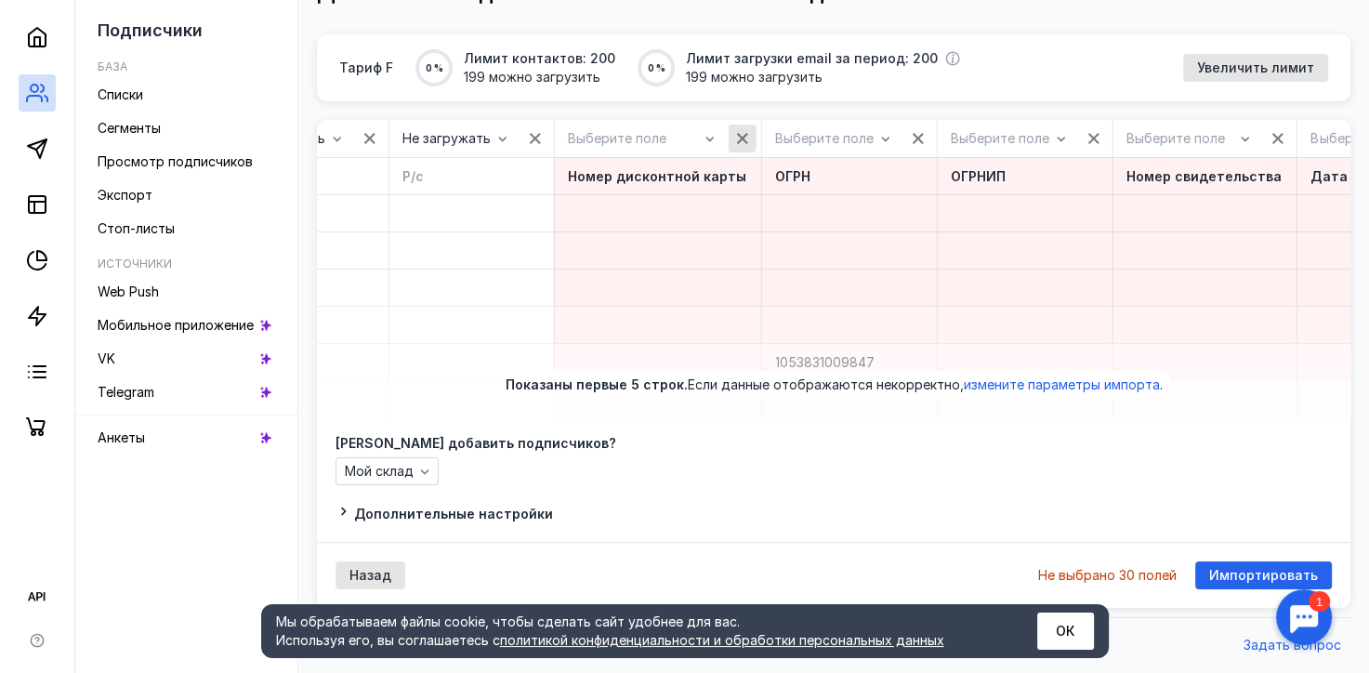
click at [748, 133] on icon "button" at bounding box center [742, 138] width 11 height 11
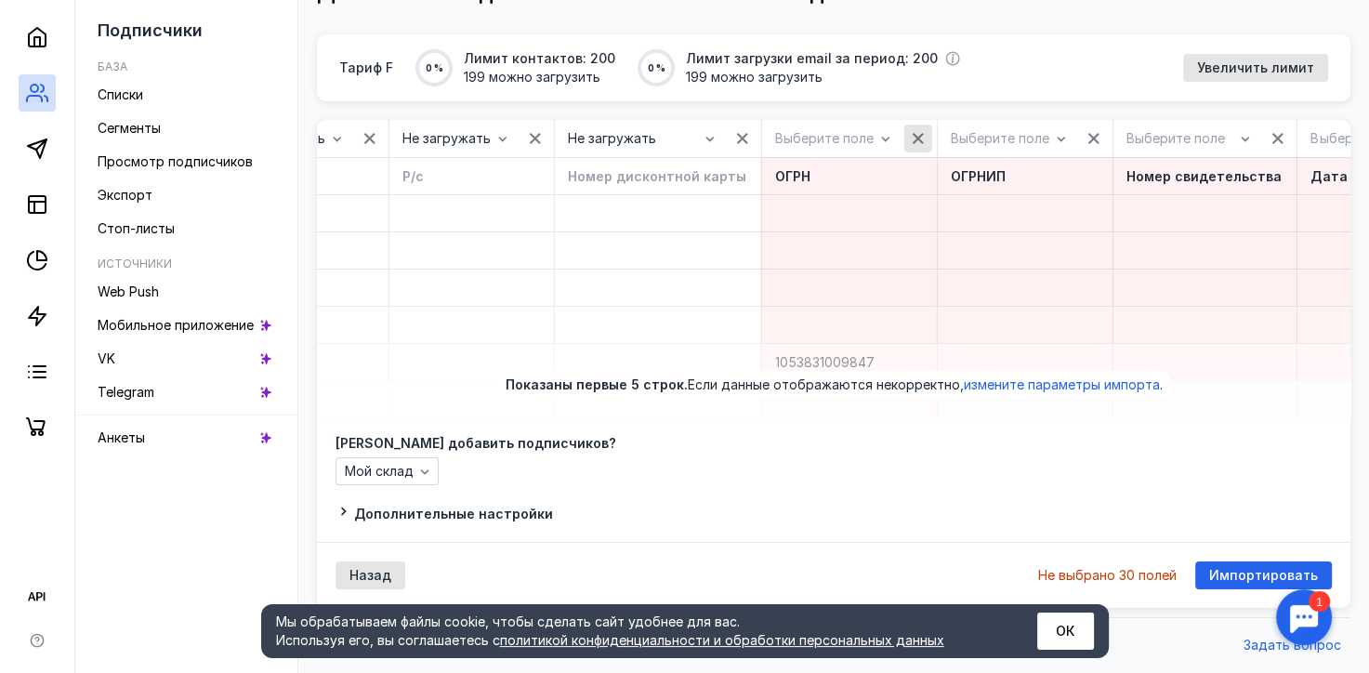
click at [932, 125] on div "button" at bounding box center [918, 139] width 28 height 28
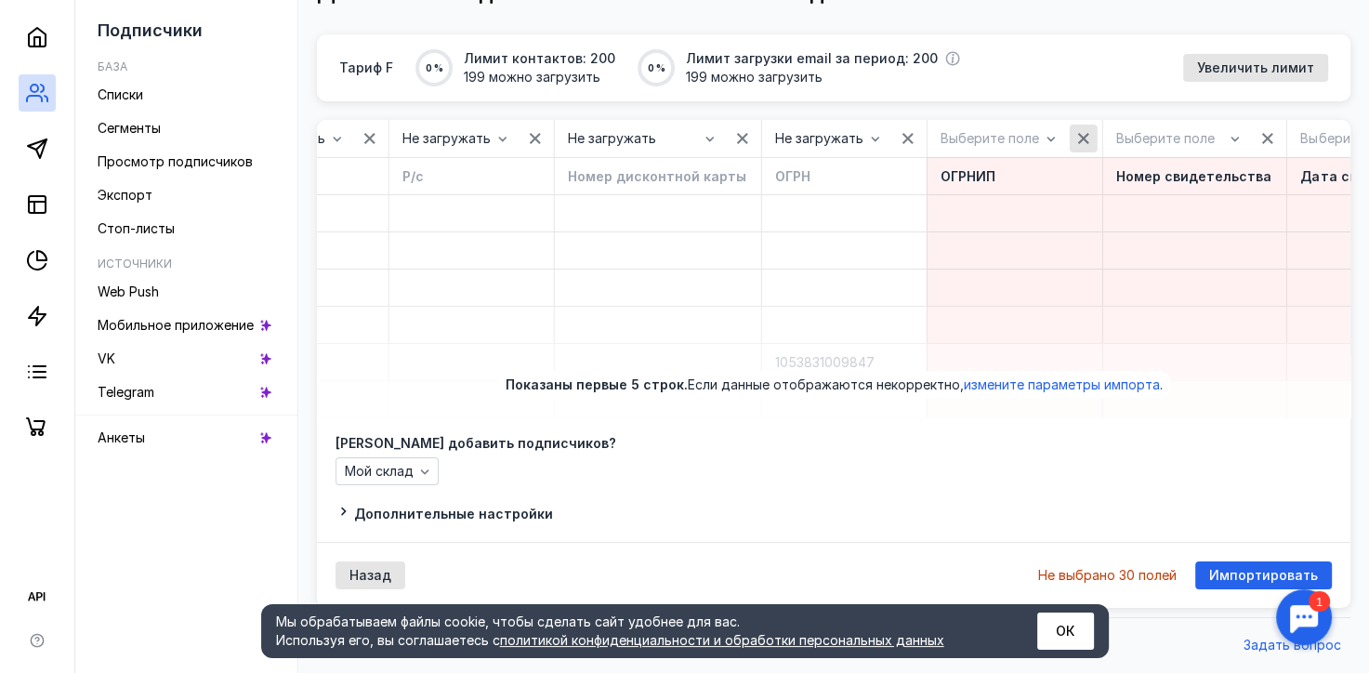
click at [1091, 131] on icon "button" at bounding box center [1083, 138] width 15 height 15
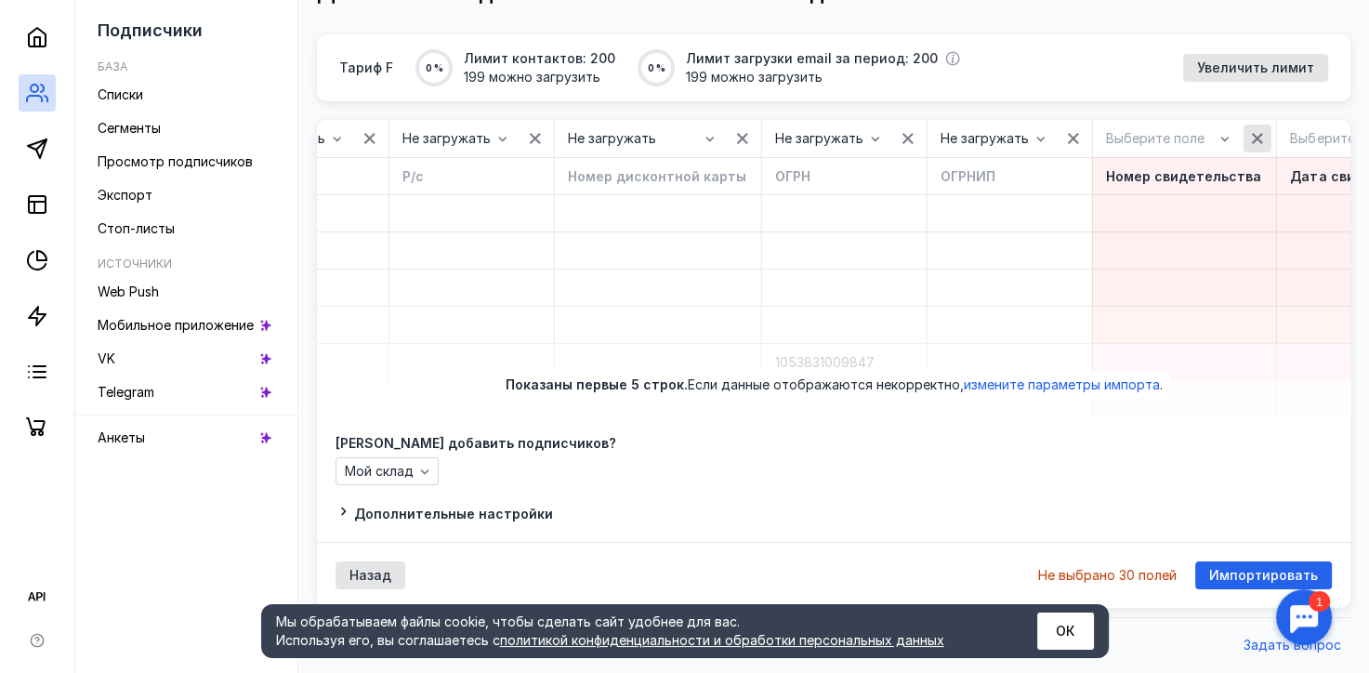
click at [1264, 129] on div "button" at bounding box center [1257, 138] width 19 height 19
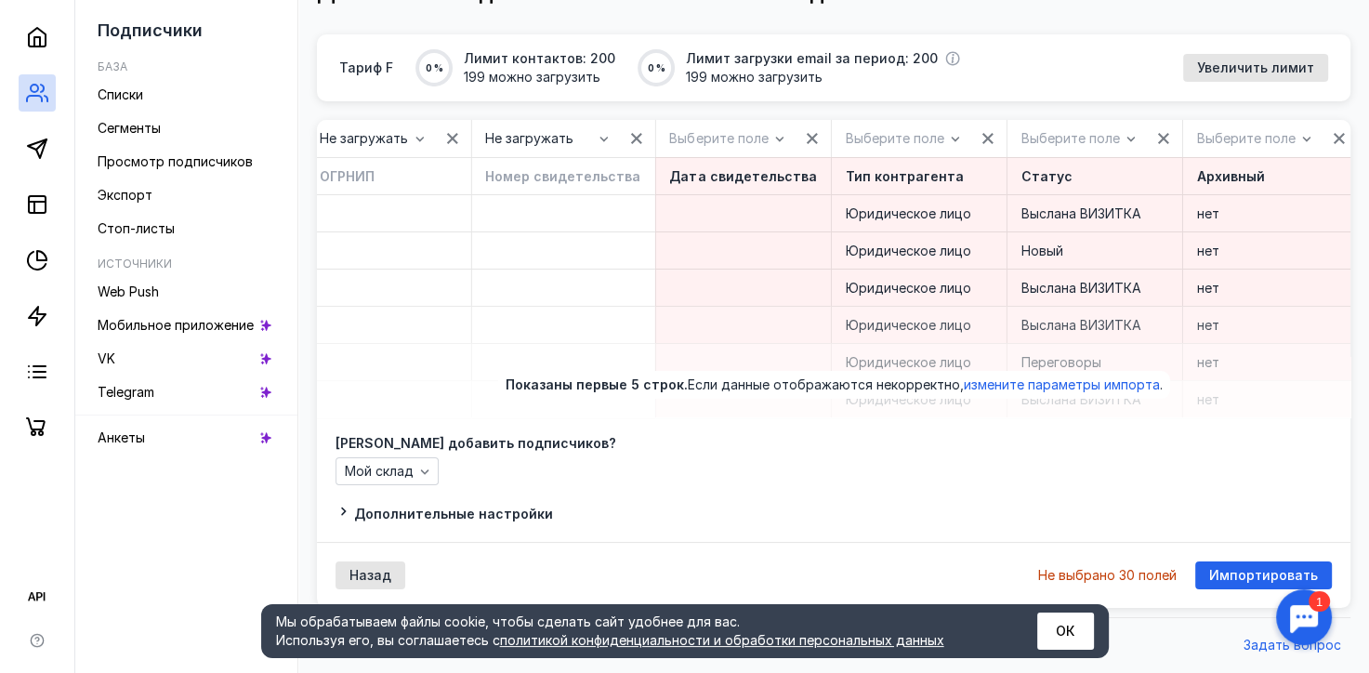
scroll to position [0, 5674]
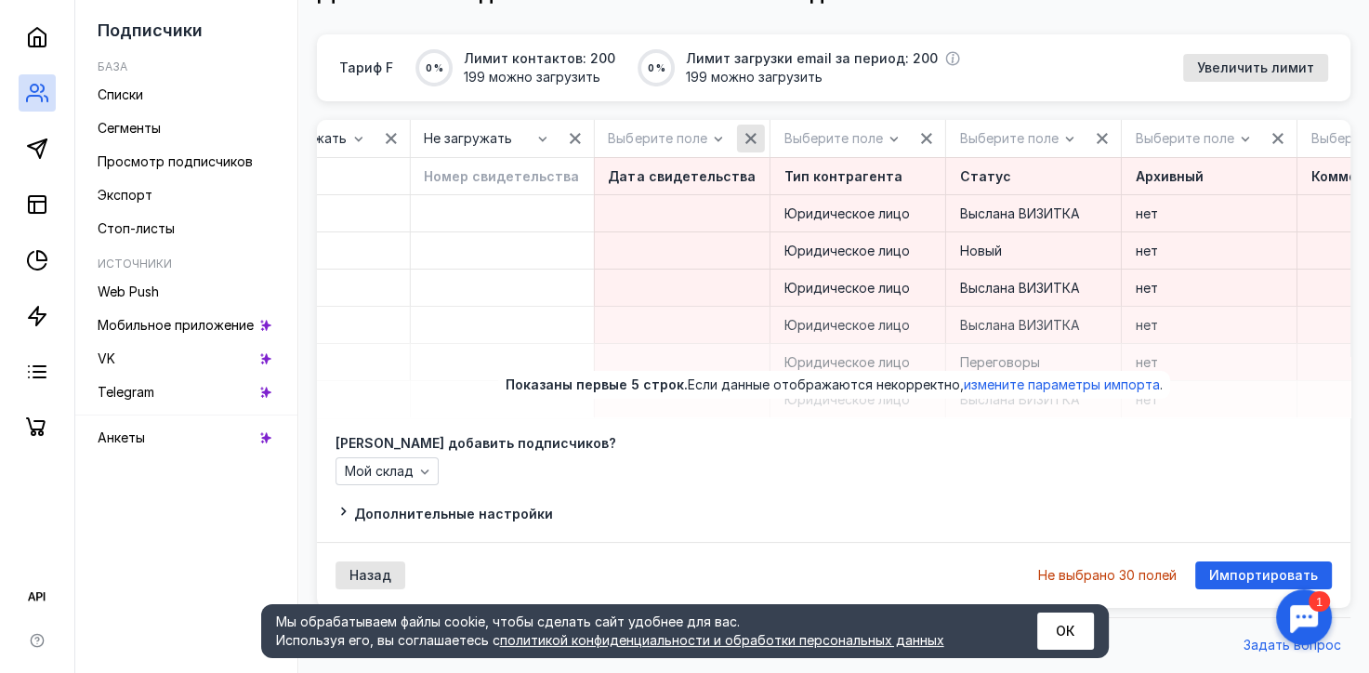
click at [758, 131] on icon "button" at bounding box center [750, 138] width 15 height 15
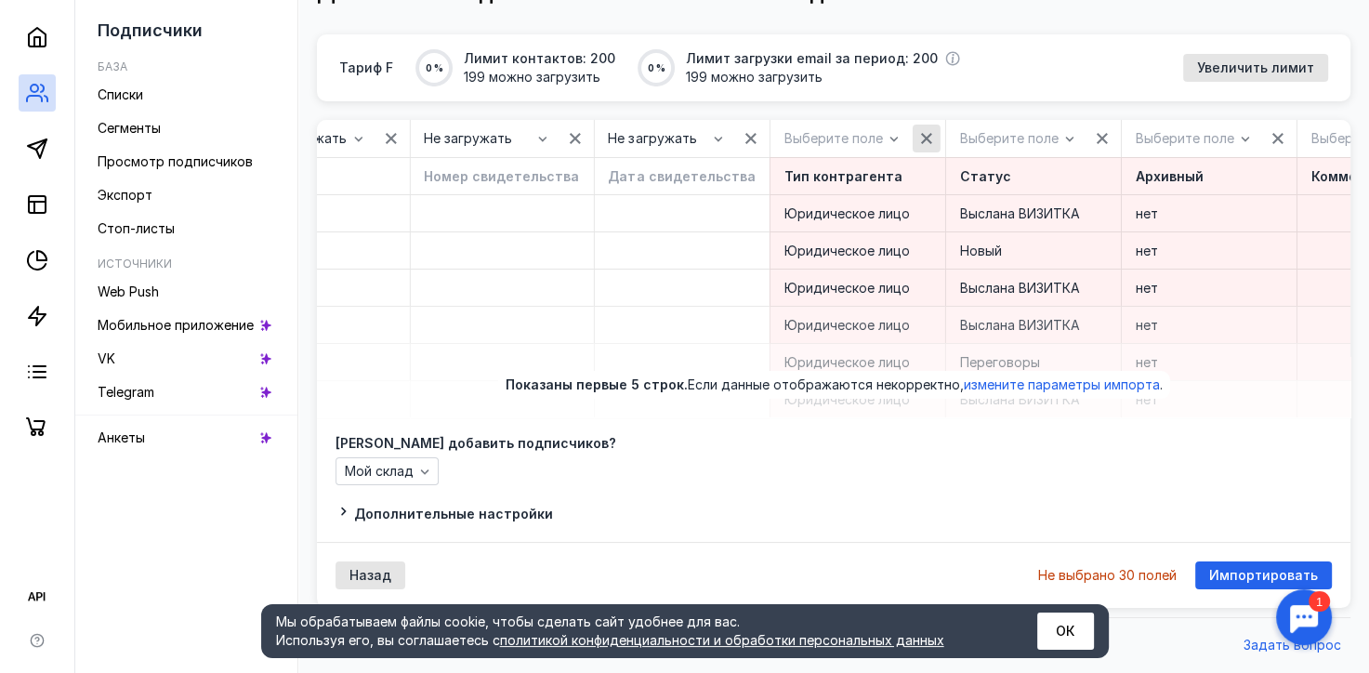
click at [926, 131] on icon "button" at bounding box center [926, 138] width 15 height 15
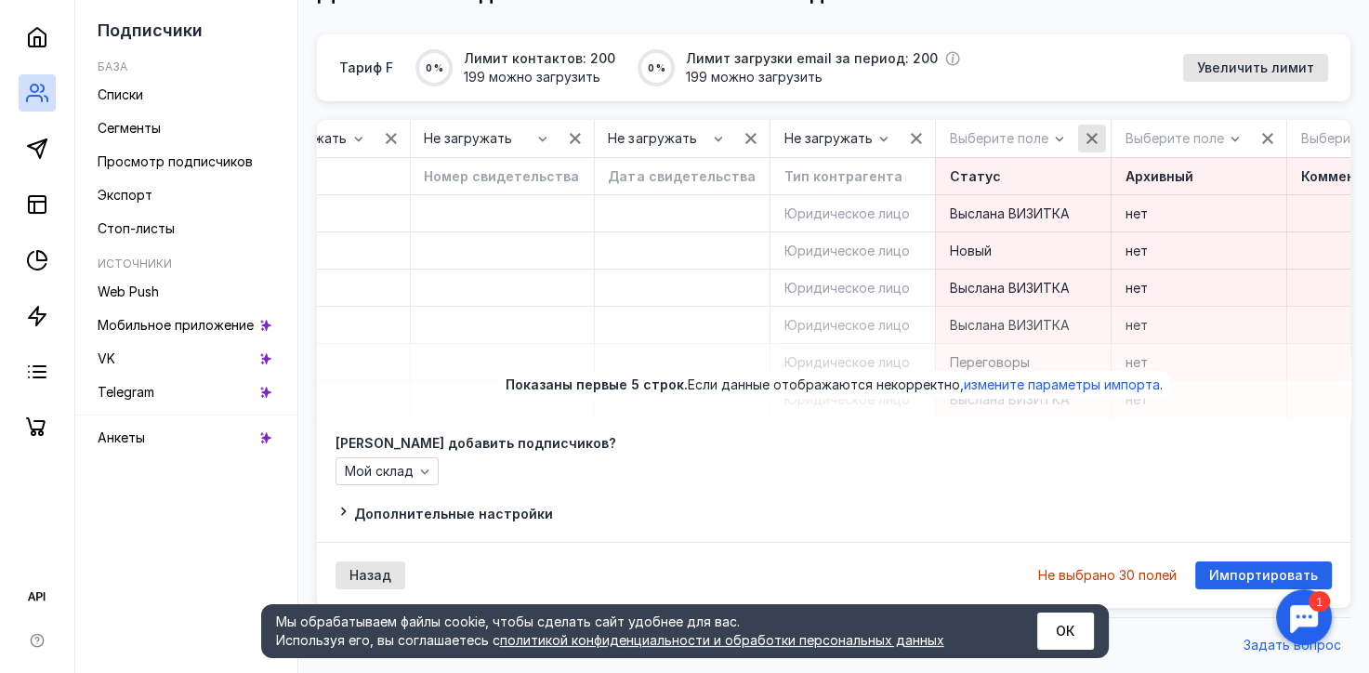
click at [1089, 131] on icon "button" at bounding box center [1091, 138] width 15 height 15
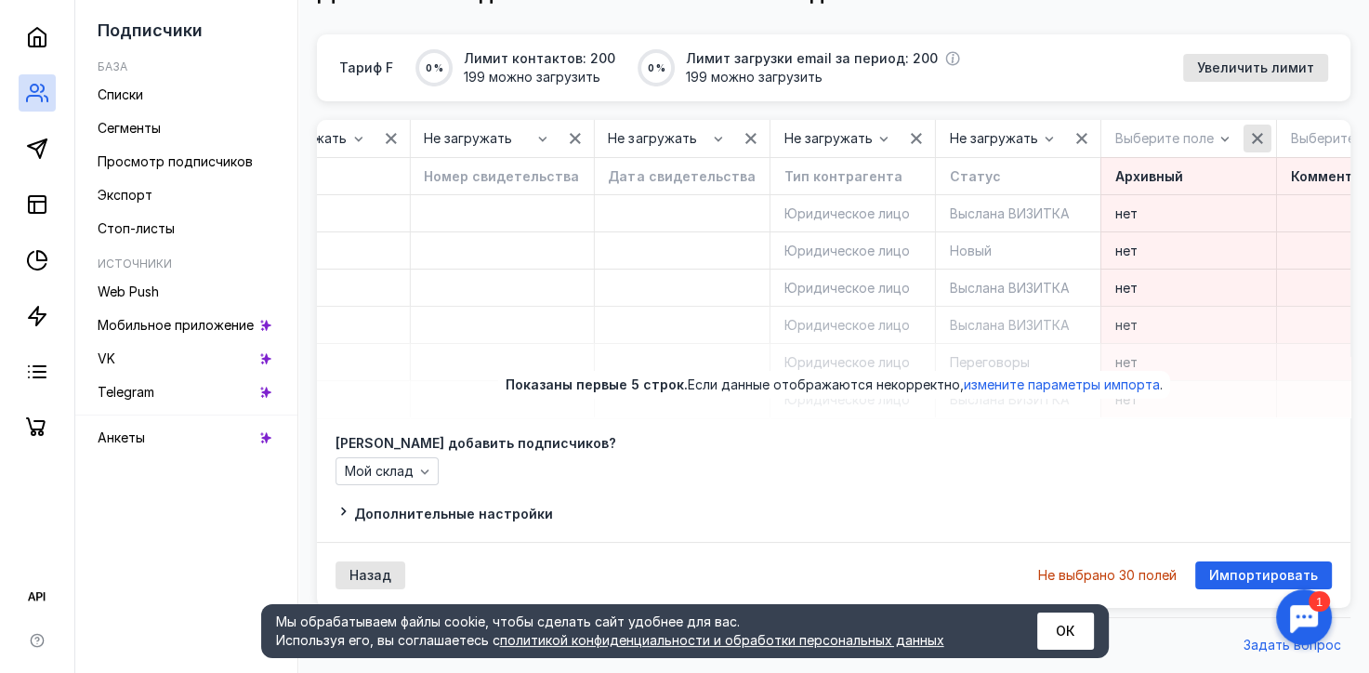
click at [1254, 131] on icon "button" at bounding box center [1257, 138] width 15 height 15
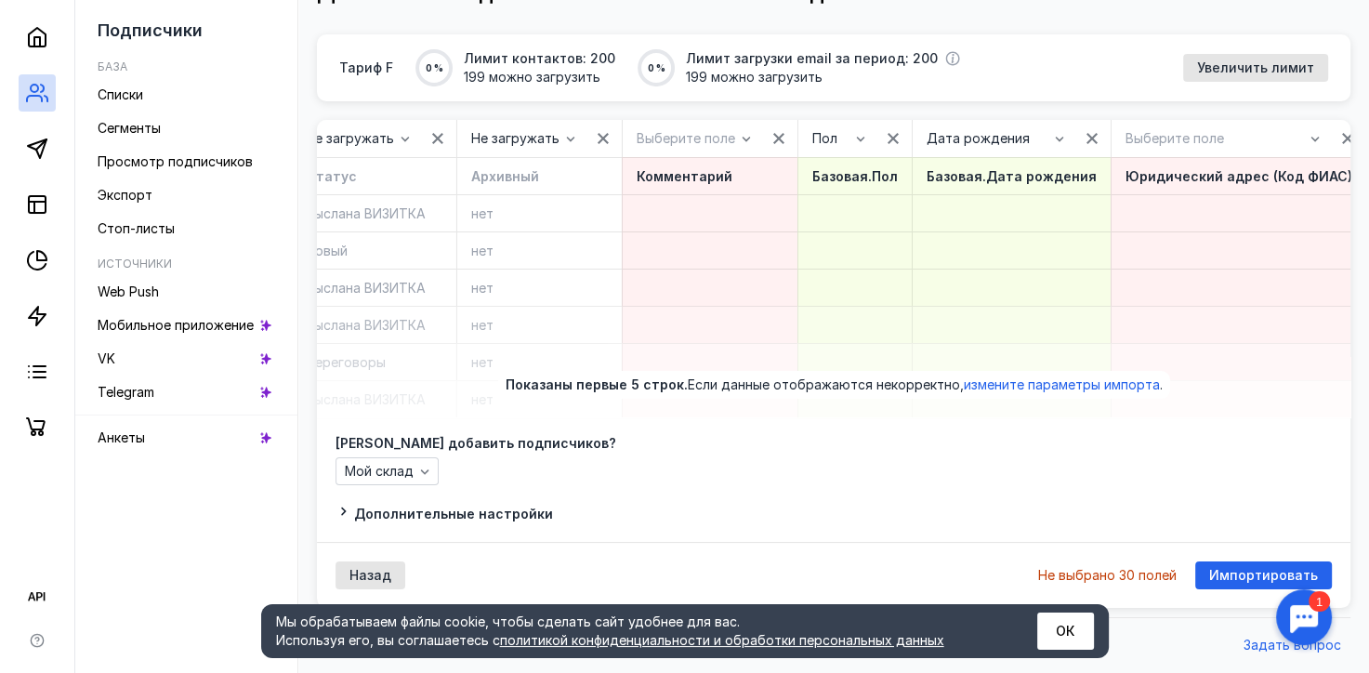
scroll to position [0, 6380]
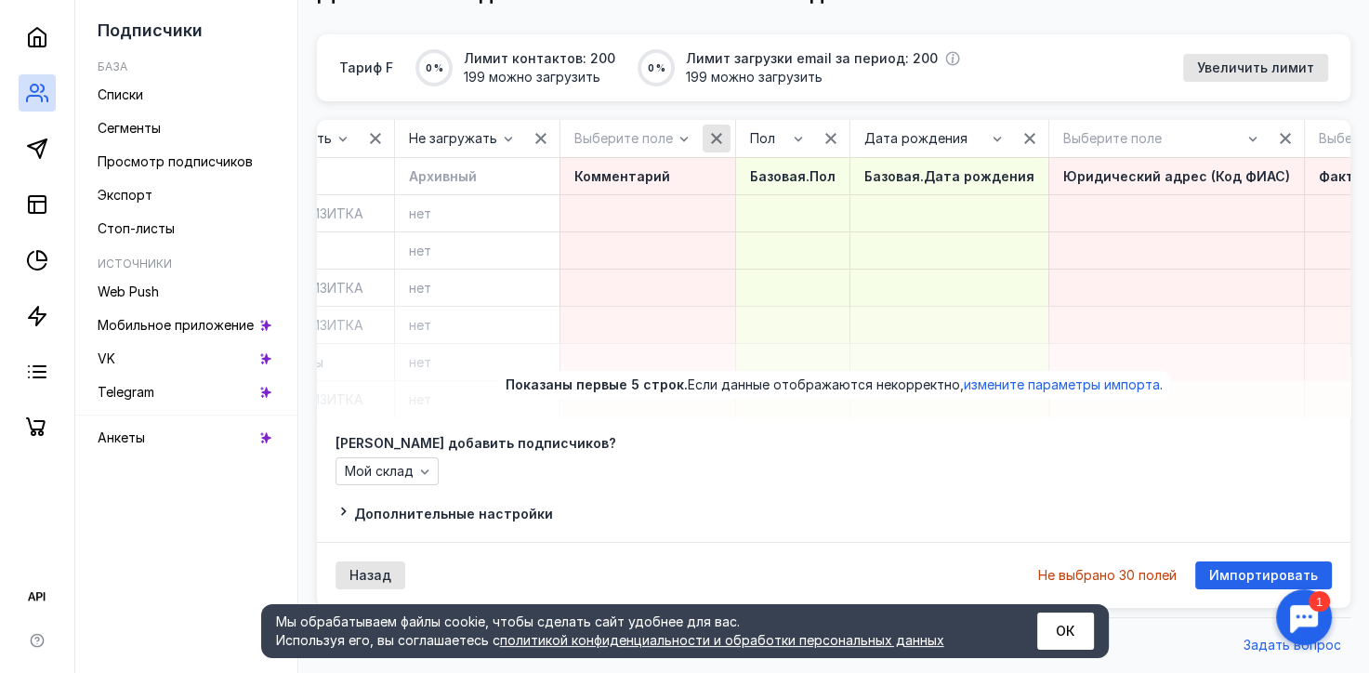
click at [713, 131] on icon "button" at bounding box center [716, 138] width 15 height 15
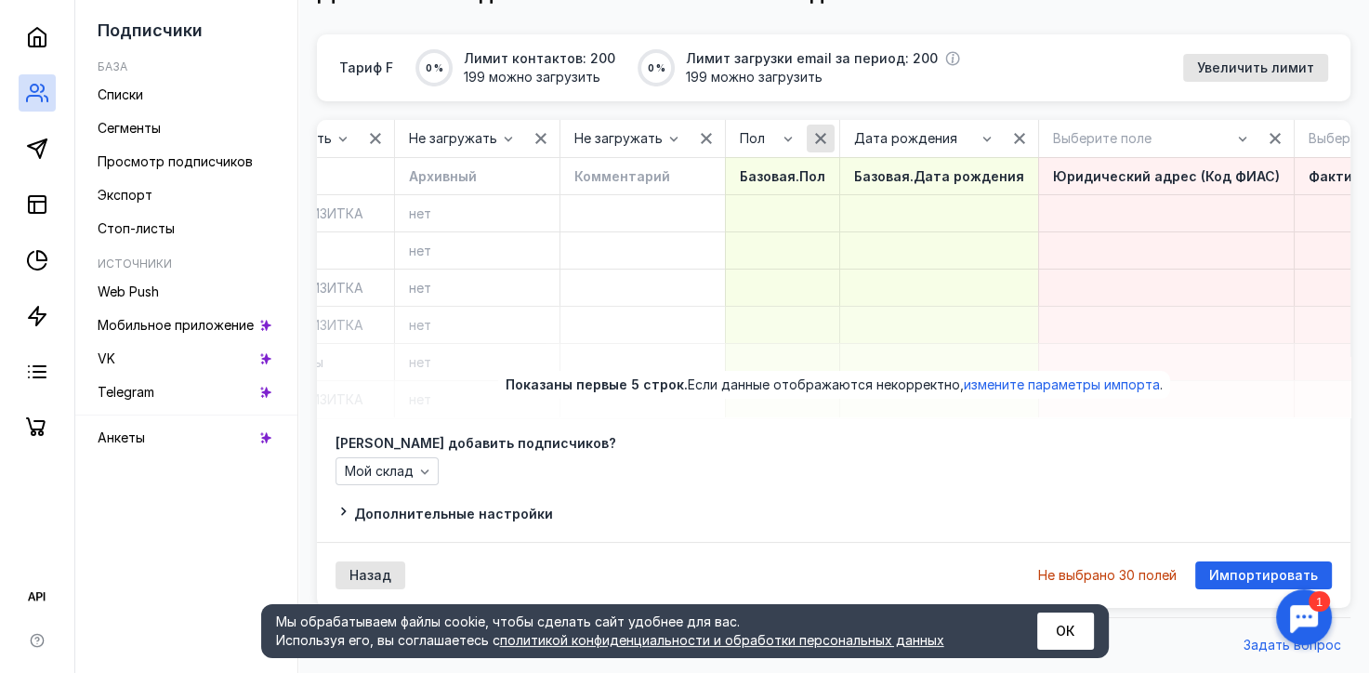
click at [819, 131] on icon "button" at bounding box center [820, 138] width 15 height 15
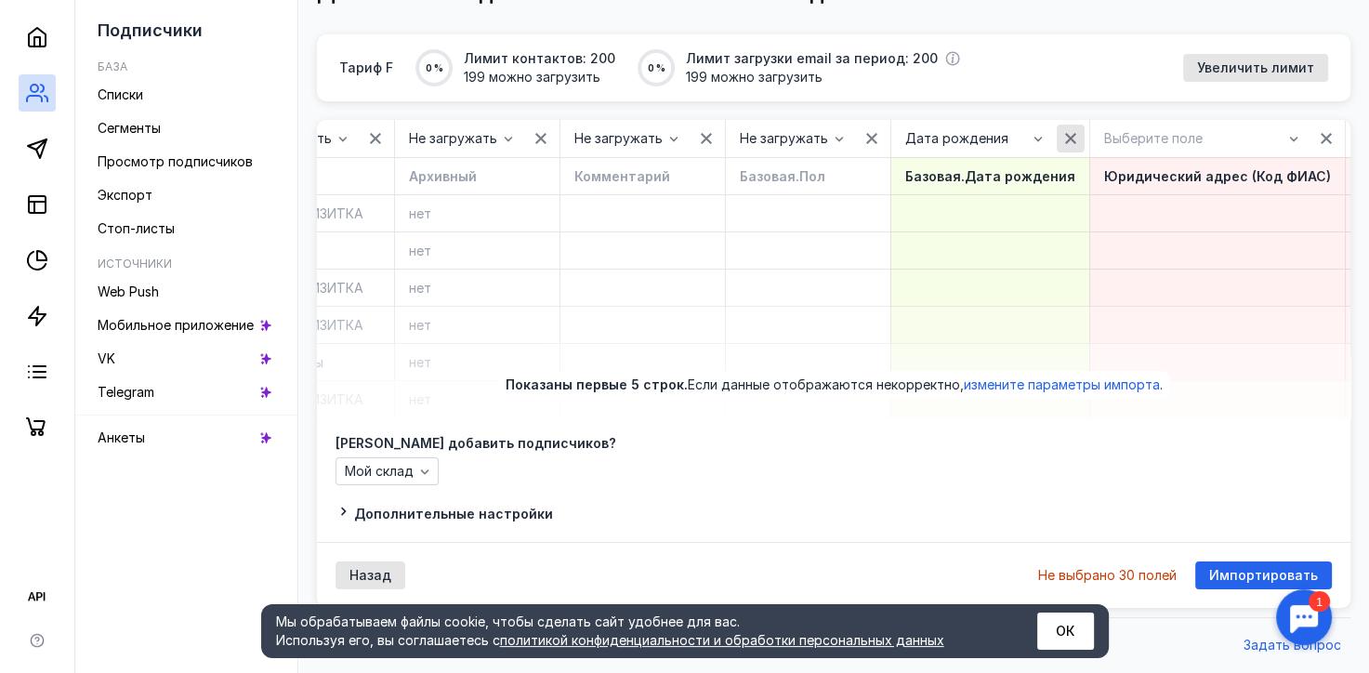
click at [1065, 133] on icon "button" at bounding box center [1070, 138] width 11 height 11
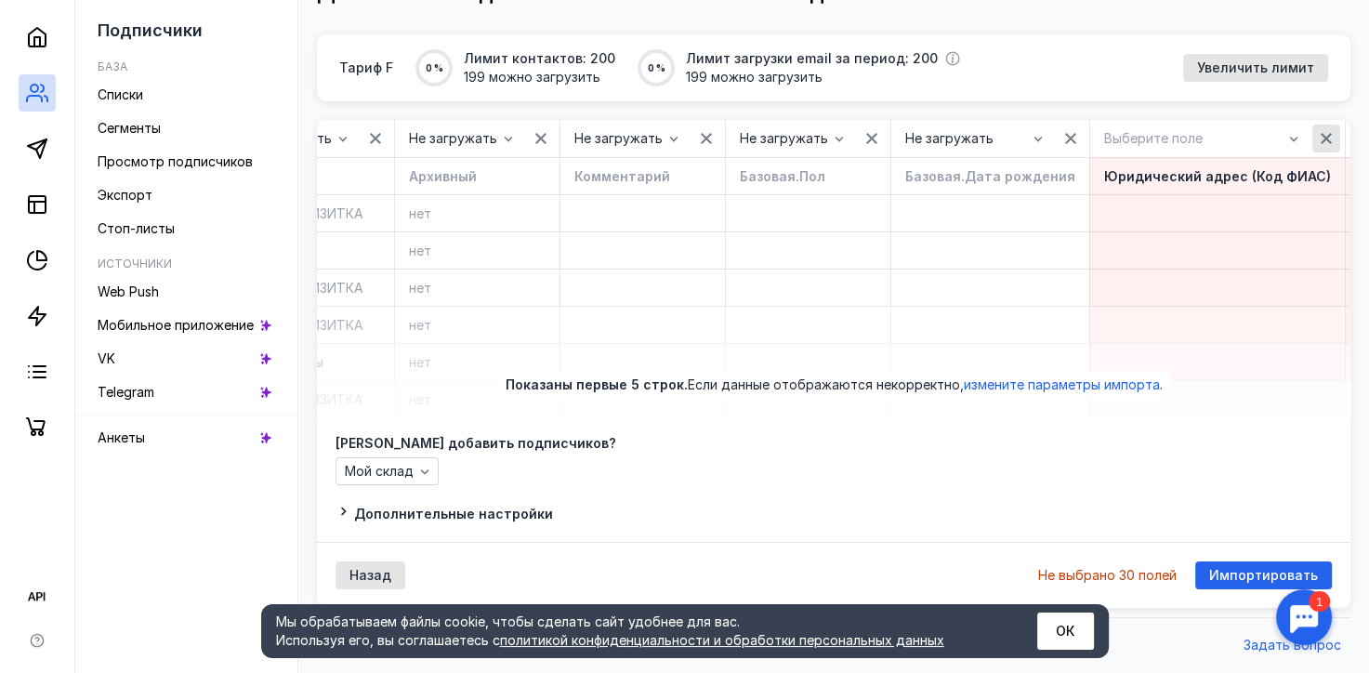
click at [1319, 131] on icon "button" at bounding box center [1326, 138] width 15 height 15
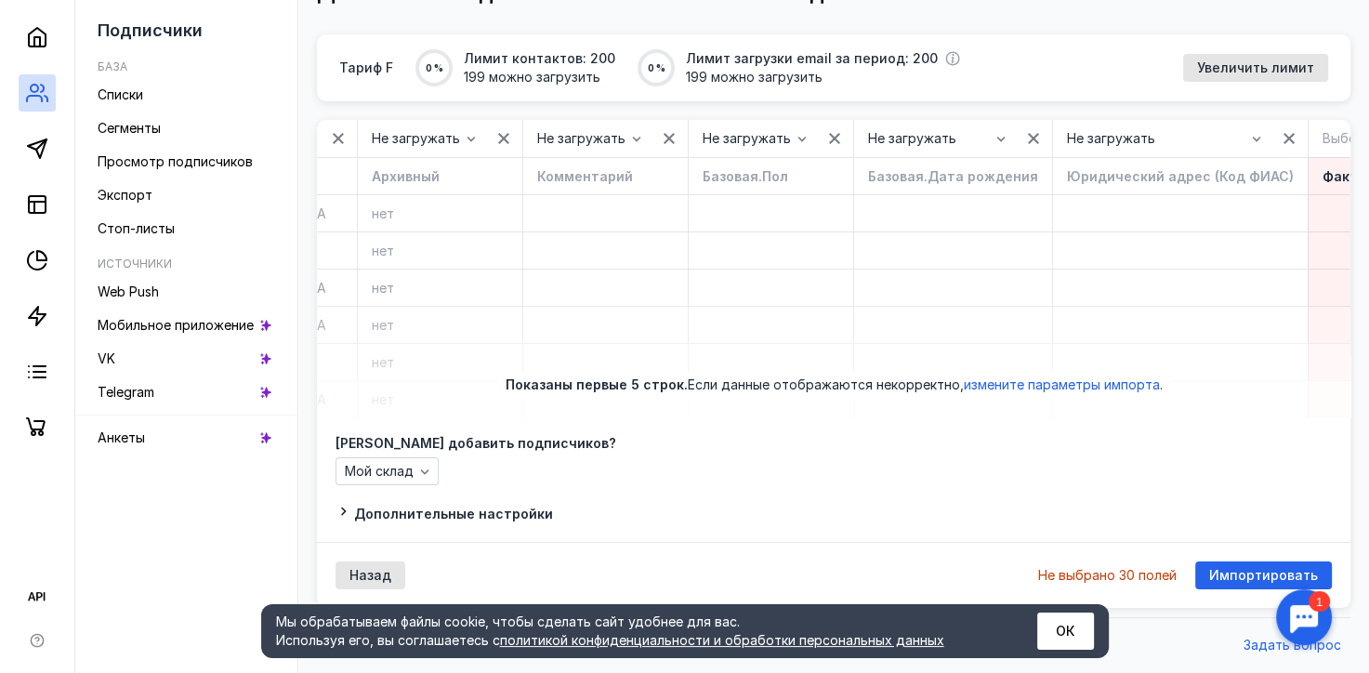
scroll to position [0, 6587]
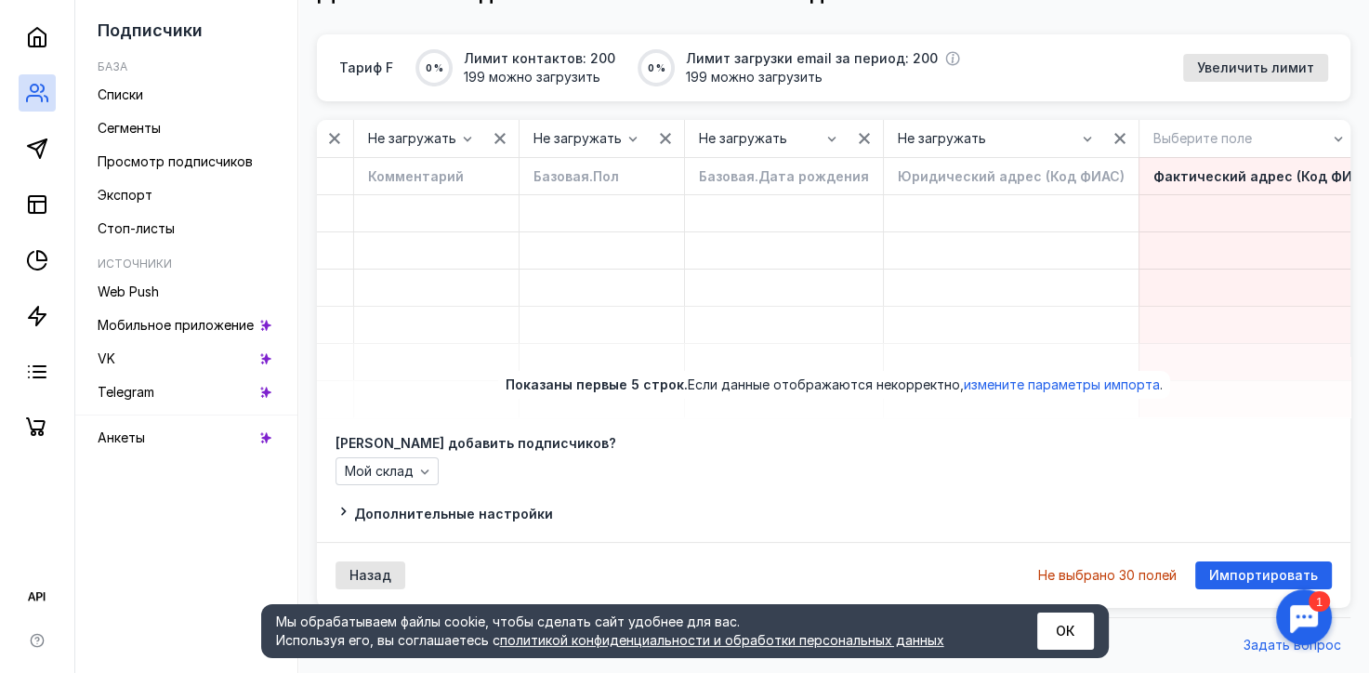
click at [1365, 133] on icon "button" at bounding box center [1370, 138] width 11 height 11
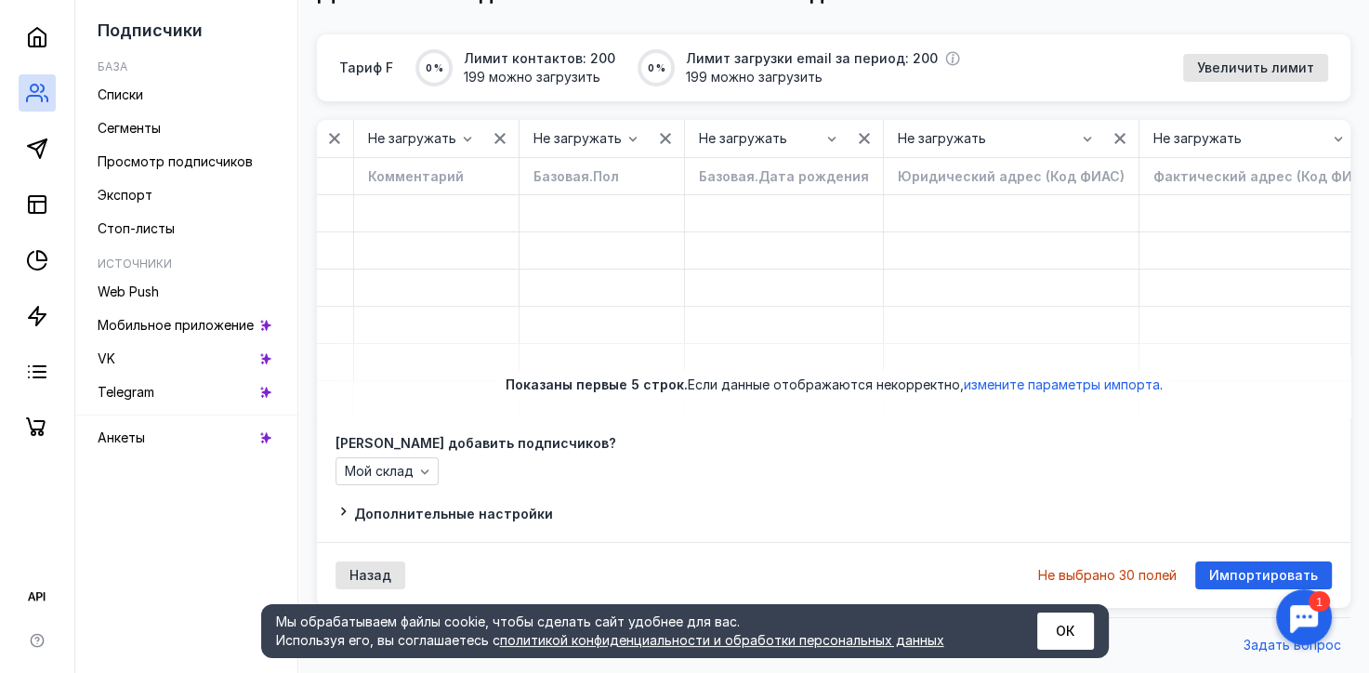
click at [343, 513] on icon at bounding box center [343, 511] width 5 height 8
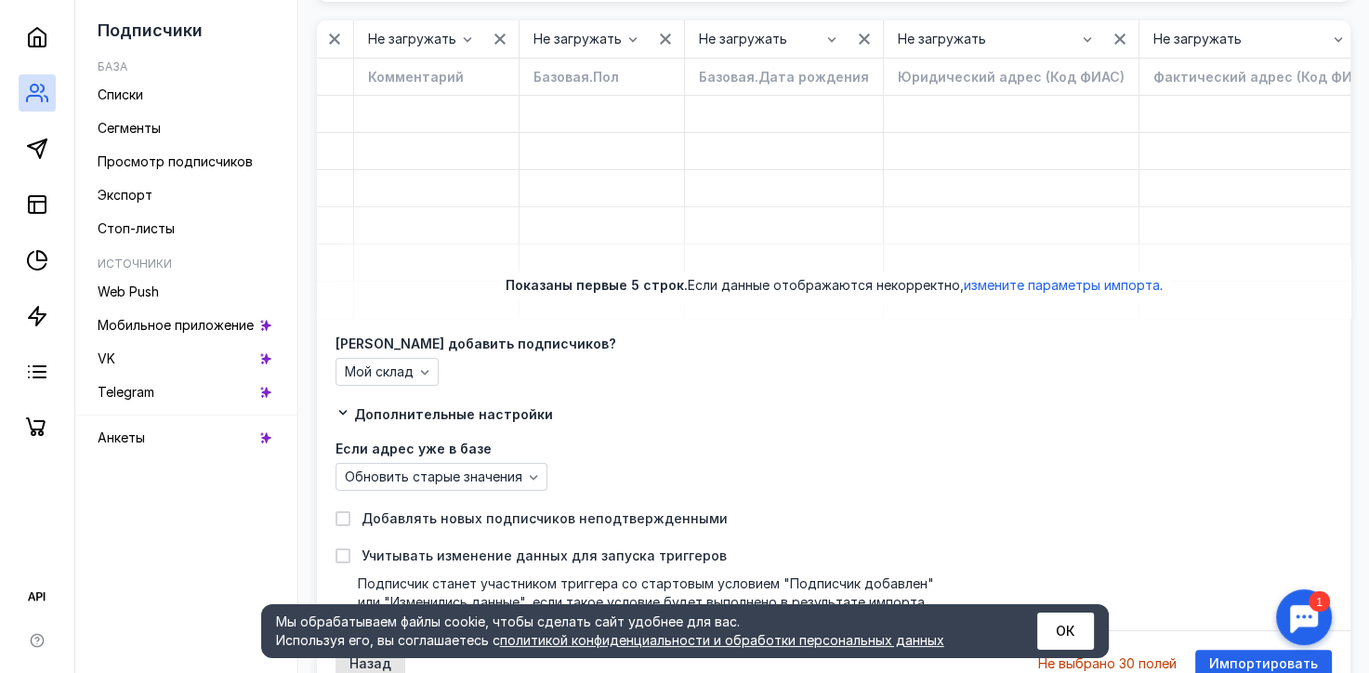
scroll to position [353, 0]
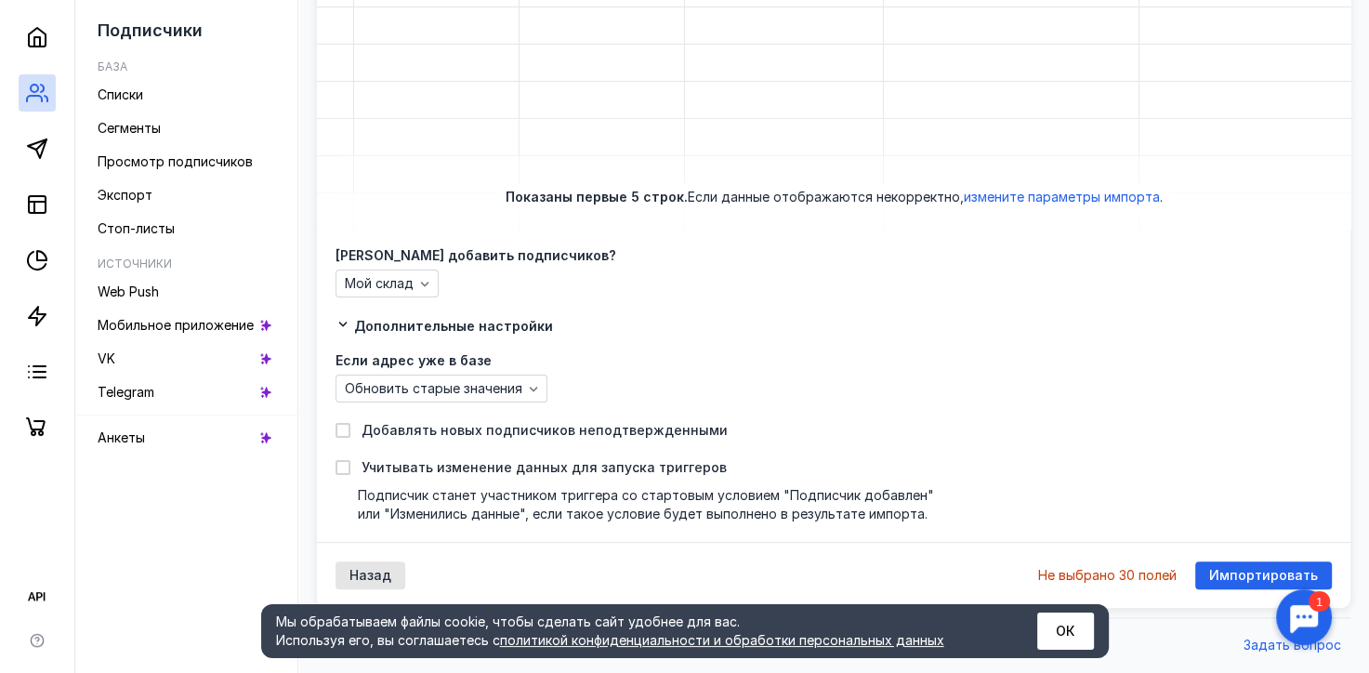
click at [528, 401] on div "Если адрес уже в базе Обновить старые значения Добавлять новых подписчиков непо…" at bounding box center [833, 438] width 996 height 169
click at [526, 383] on icon "button" at bounding box center [533, 388] width 15 height 15
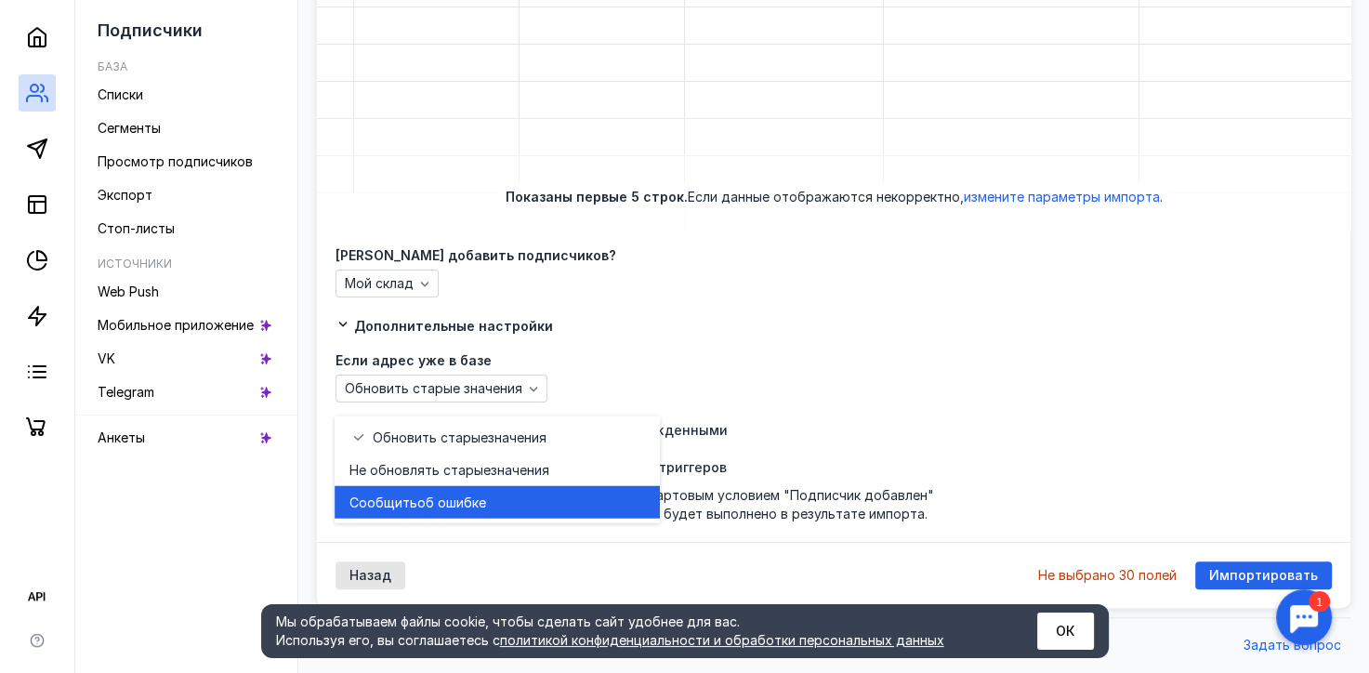
click at [445, 486] on div "Сообщить об ошибке" at bounding box center [497, 502] width 296 height 33
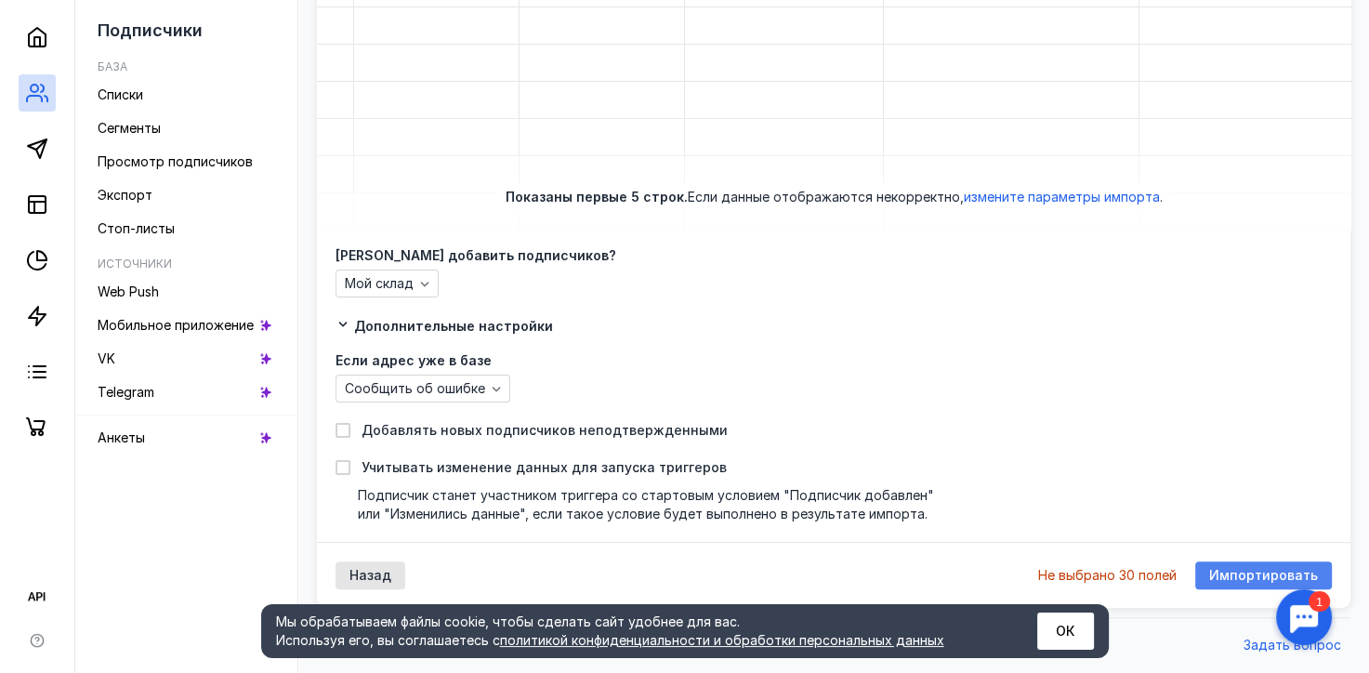
click at [1243, 573] on span "Импортировать" at bounding box center [1263, 576] width 109 height 16
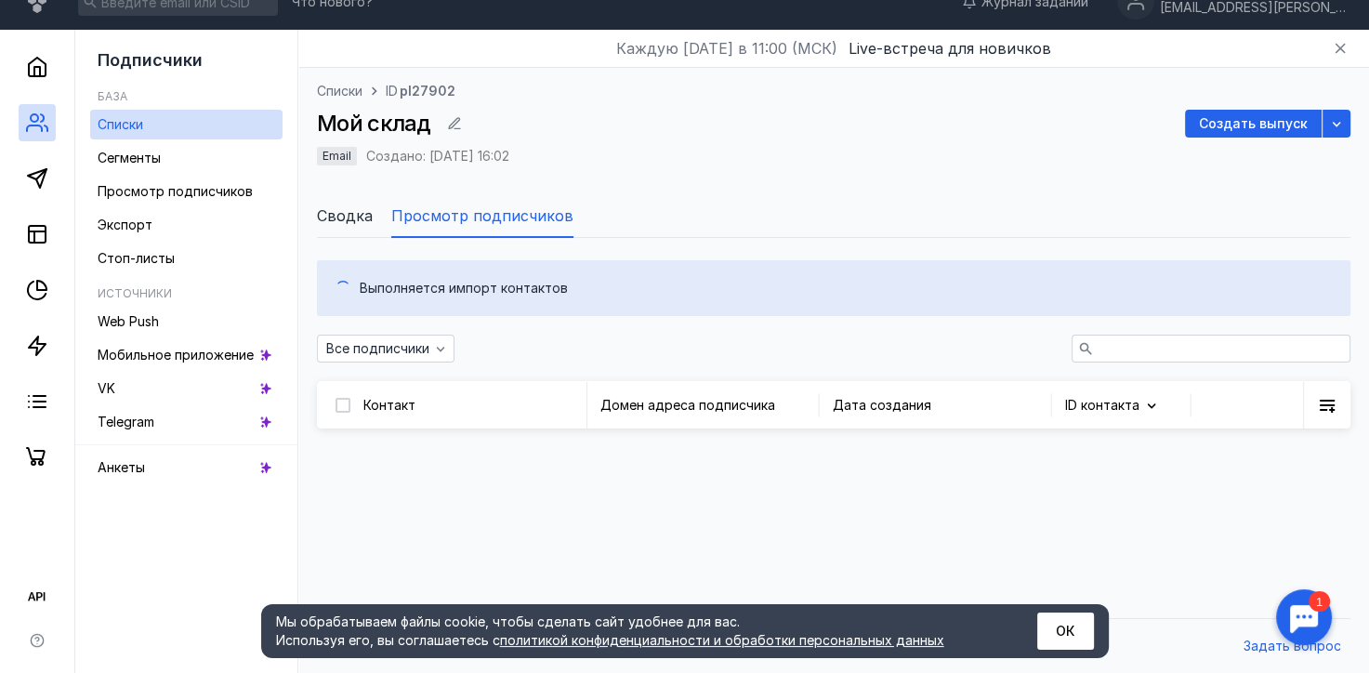
scroll to position [309, 0]
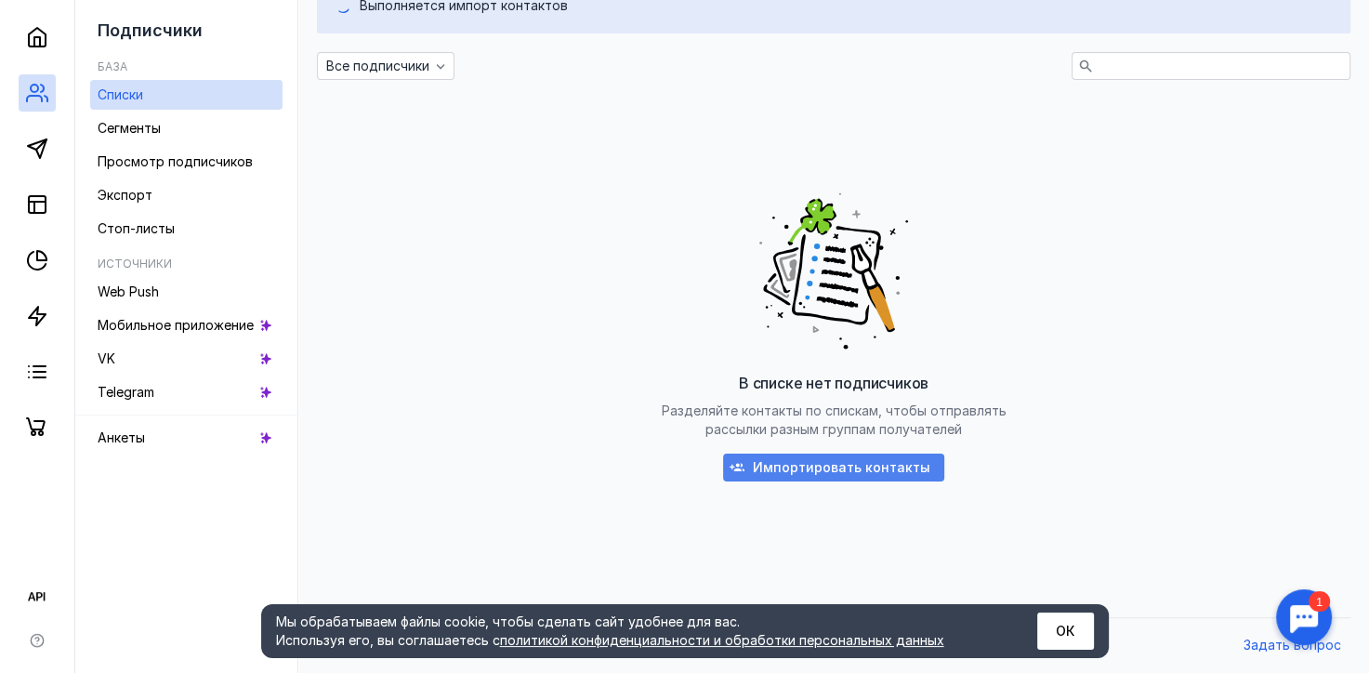
click at [881, 469] on span "Импортировать контакты" at bounding box center [841, 468] width 177 height 16
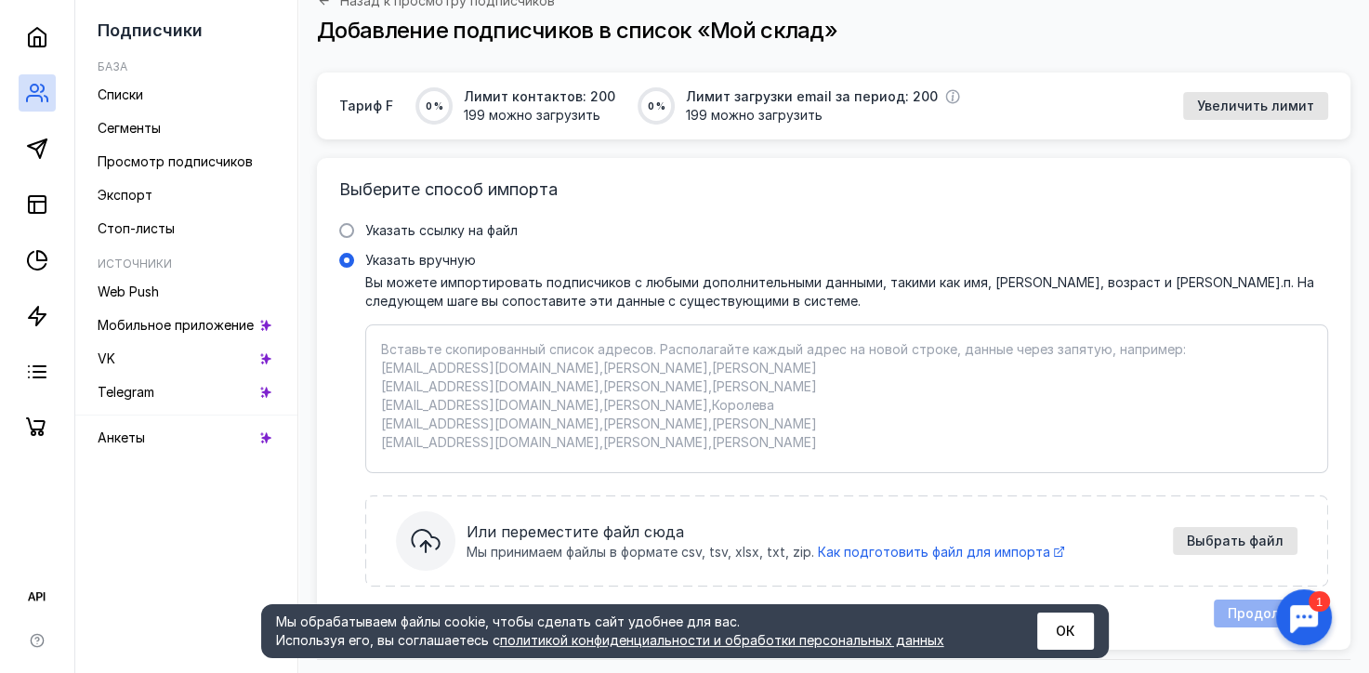
scroll to position [156, 0]
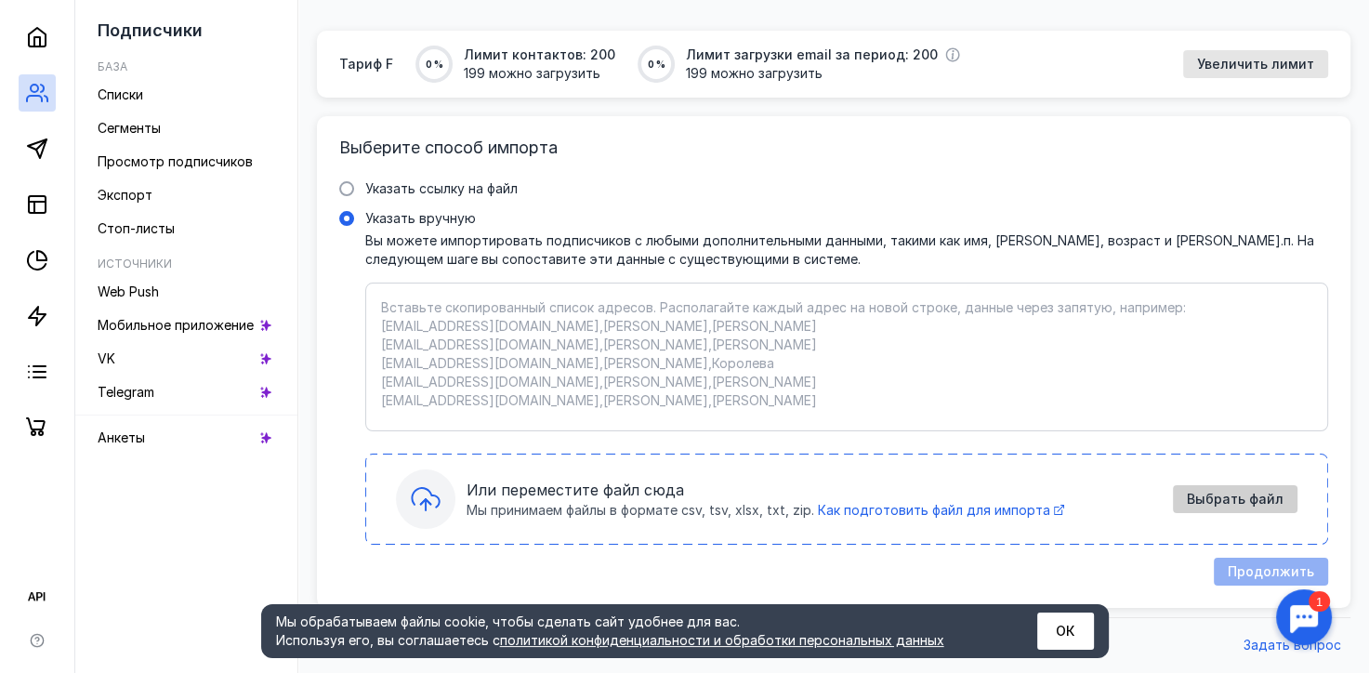
click at [1210, 494] on span "Выбрать файл" at bounding box center [1235, 500] width 97 height 16
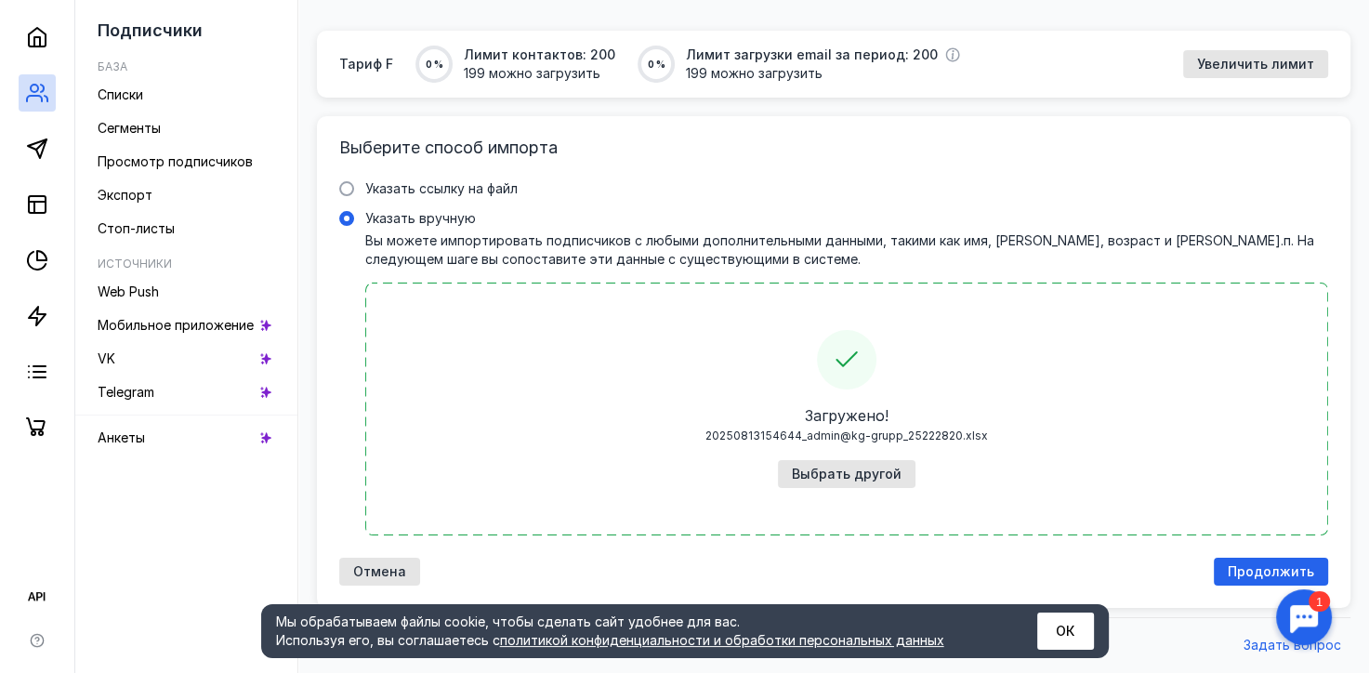
drag, startPoint x: 1082, startPoint y: 621, endPoint x: 1097, endPoint y: 623, distance: 15.0
click at [1082, 622] on button "ОК" at bounding box center [1065, 630] width 57 height 37
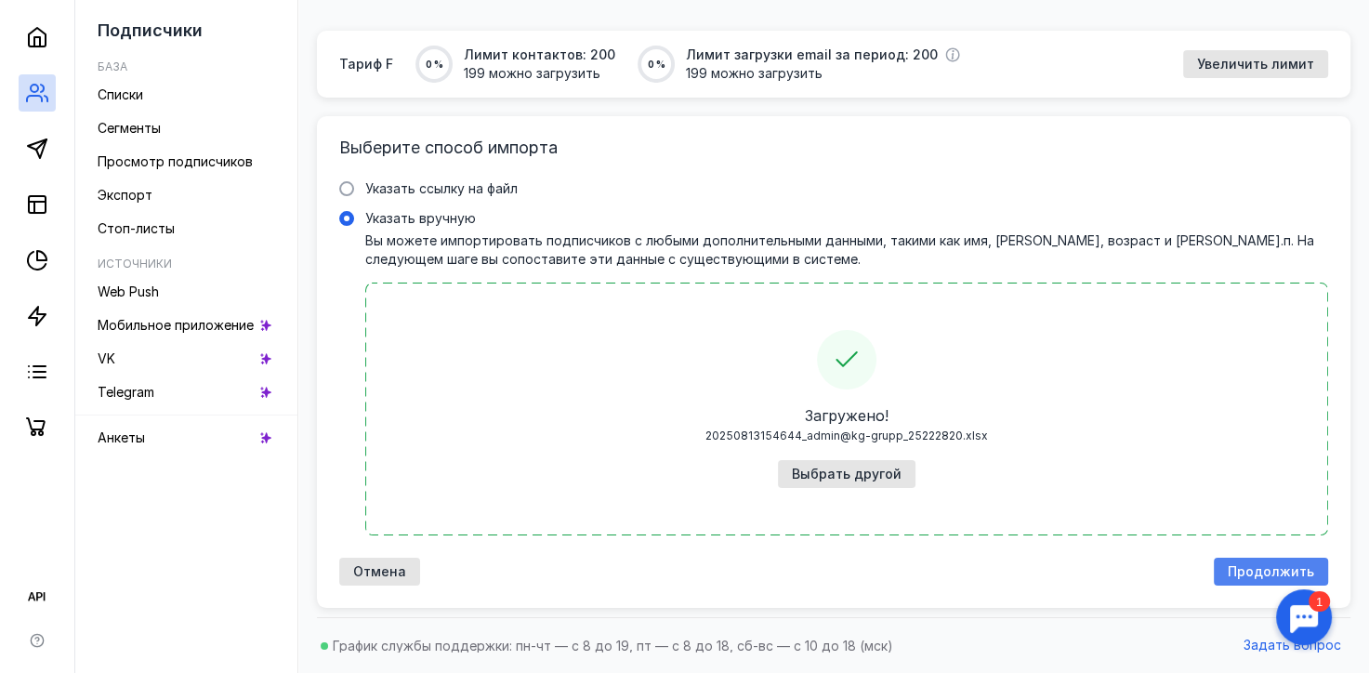
click at [1248, 562] on div "Продолжить" at bounding box center [1271, 572] width 114 height 28
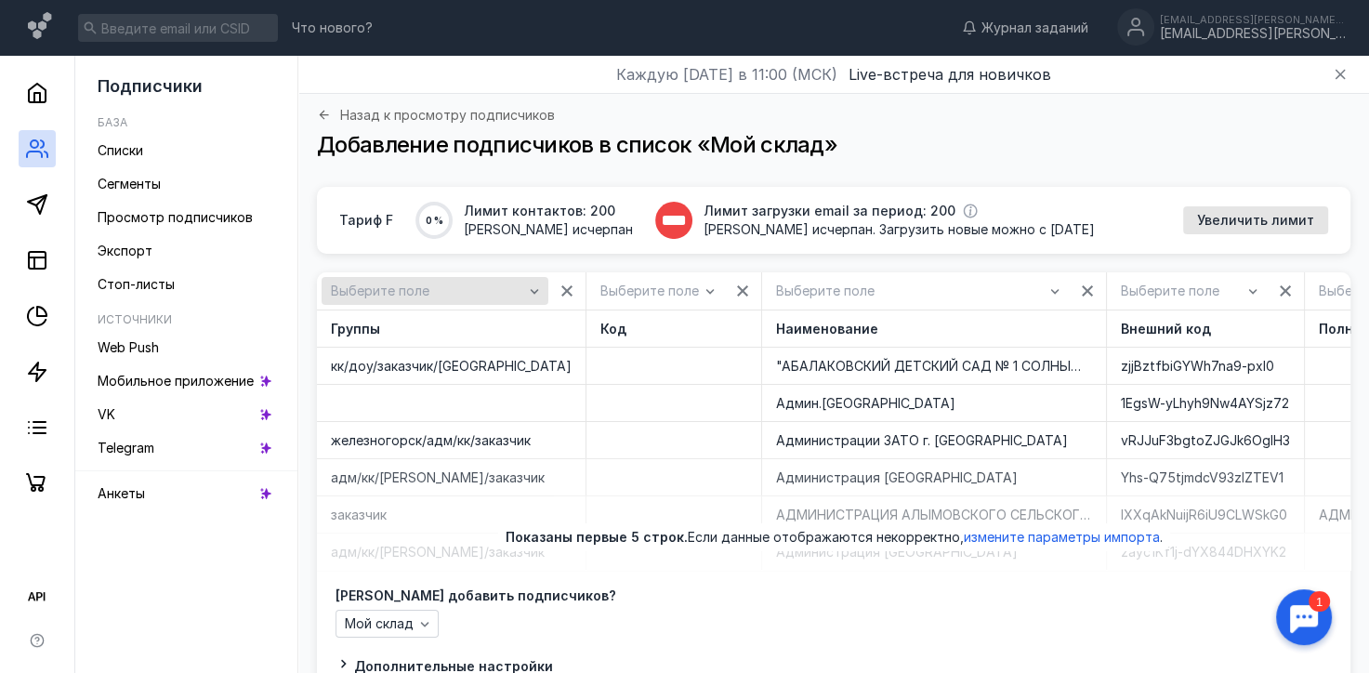
click at [531, 291] on icon "button" at bounding box center [535, 291] width 8 height 5
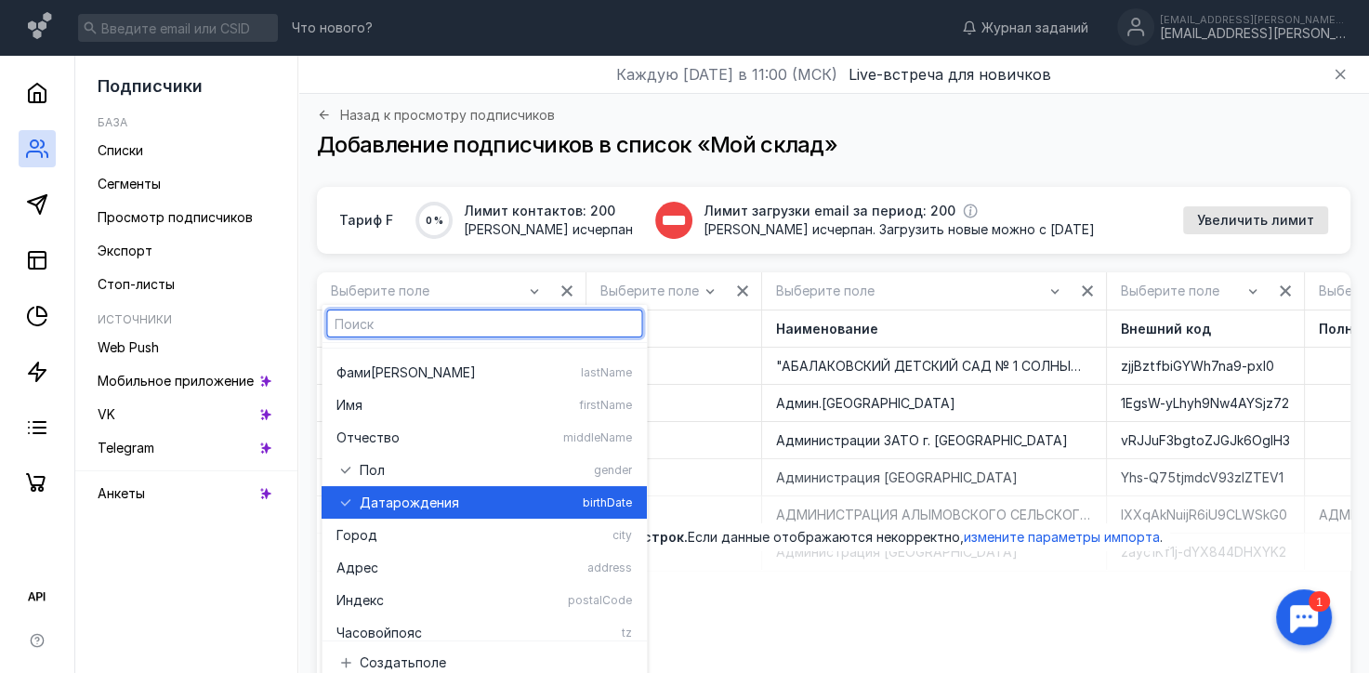
scroll to position [230, 0]
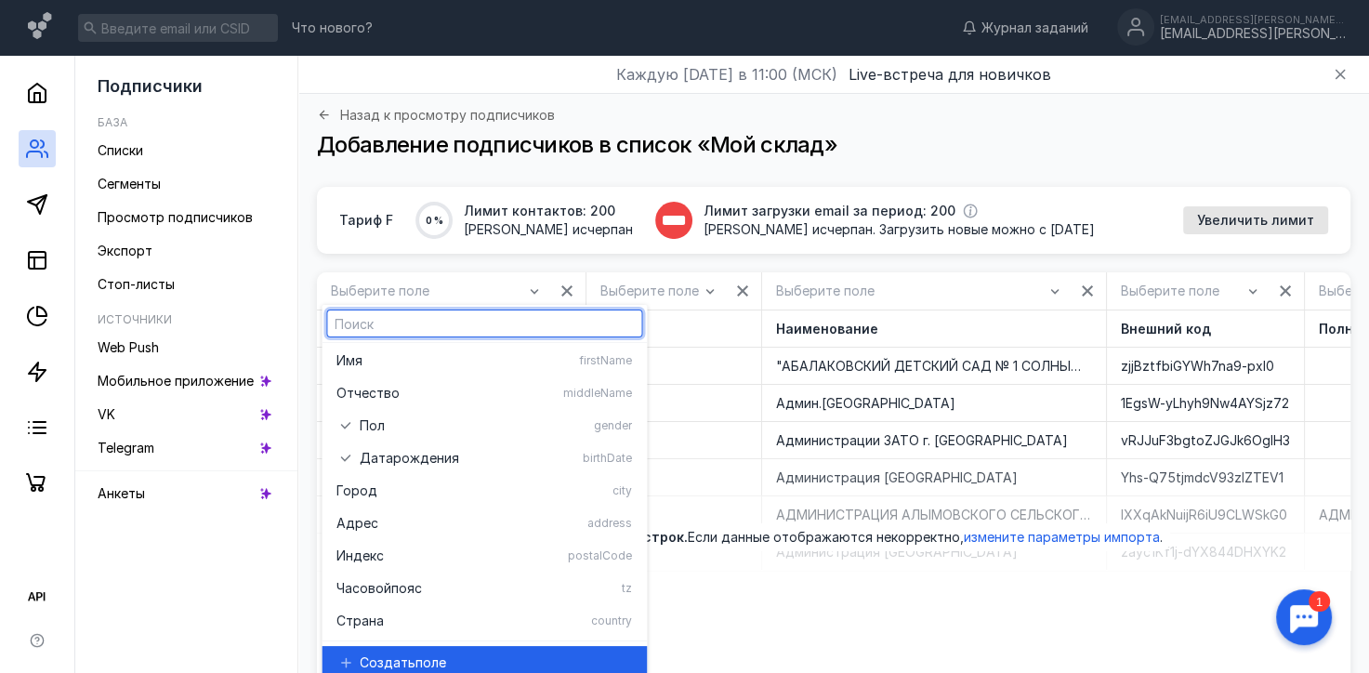
click at [439, 655] on span "поле" at bounding box center [430, 662] width 31 height 19
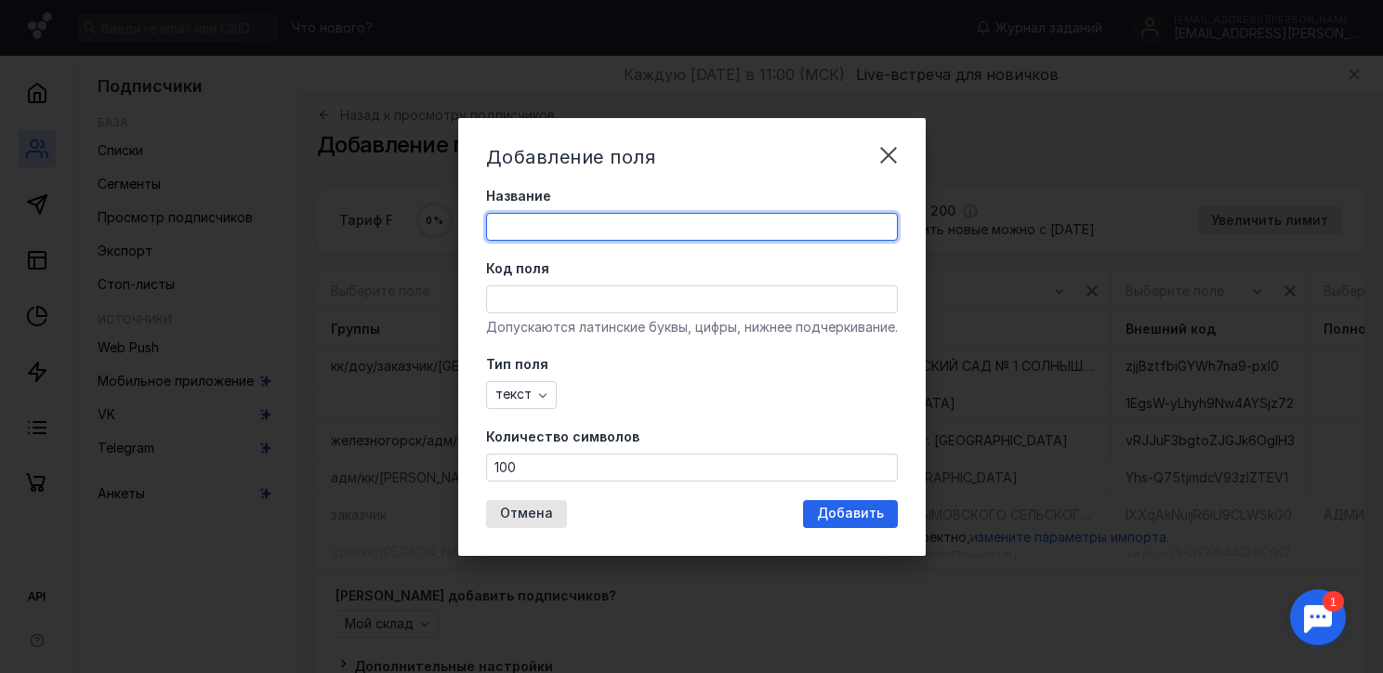
click at [570, 225] on input "Название" at bounding box center [692, 227] width 410 height 26
type input "Группы"
click at [654, 416] on form "Название Группы Код поля Допускаются латинские буквы, цифры, нижнее подчеркиван…" at bounding box center [692, 334] width 412 height 295
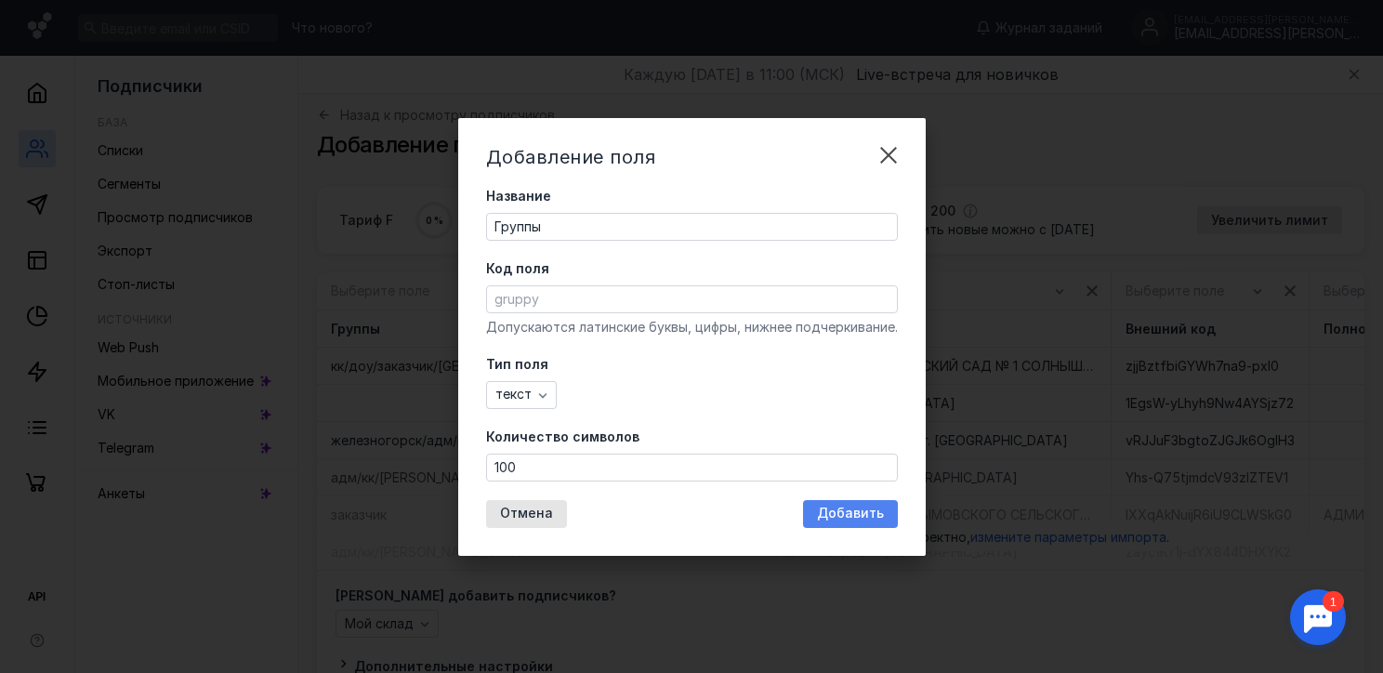
click at [834, 512] on span "Добавить" at bounding box center [850, 514] width 67 height 16
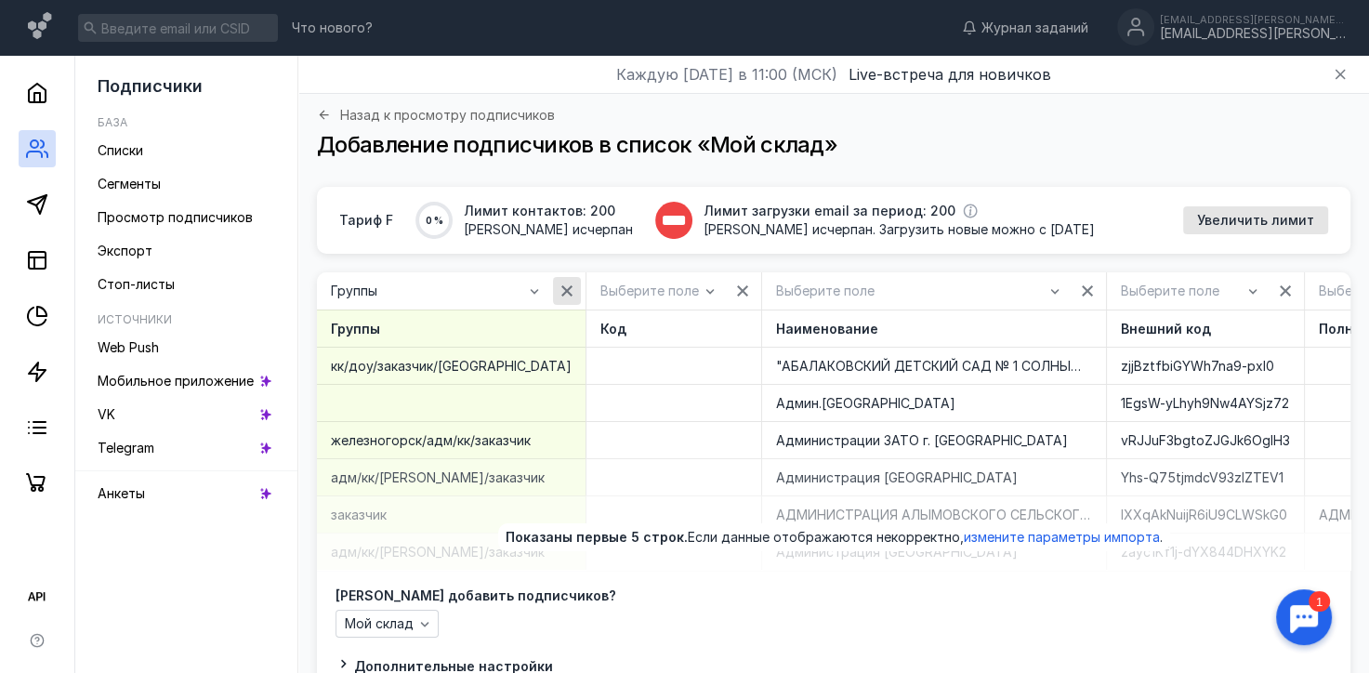
click at [561, 287] on icon "button" at bounding box center [566, 290] width 11 height 11
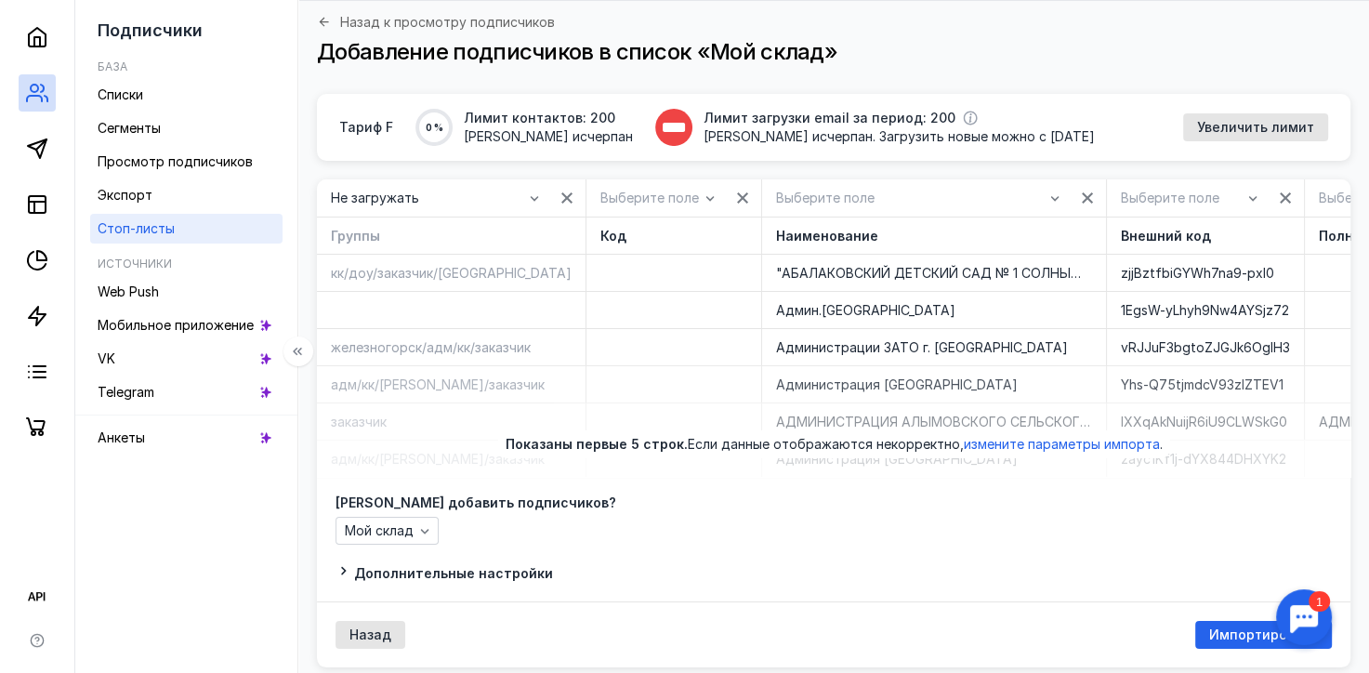
scroll to position [0, 0]
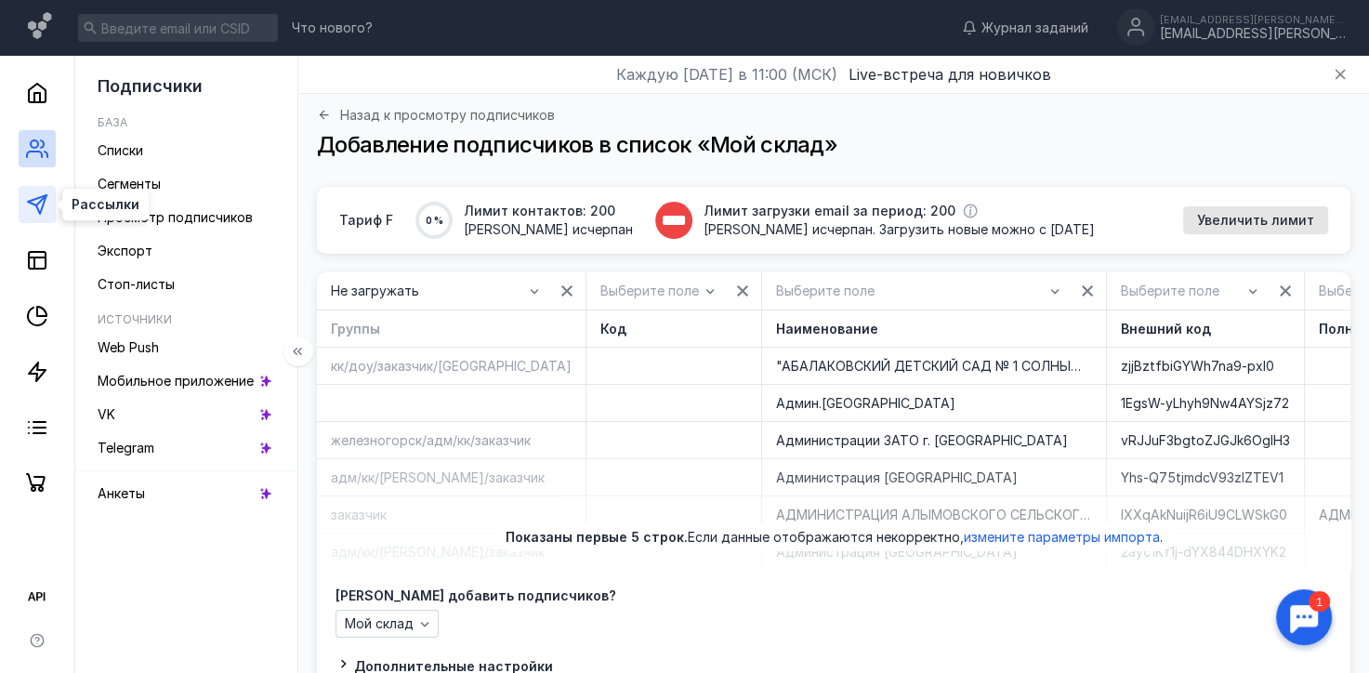
click at [39, 205] on icon at bounding box center [37, 204] width 22 height 22
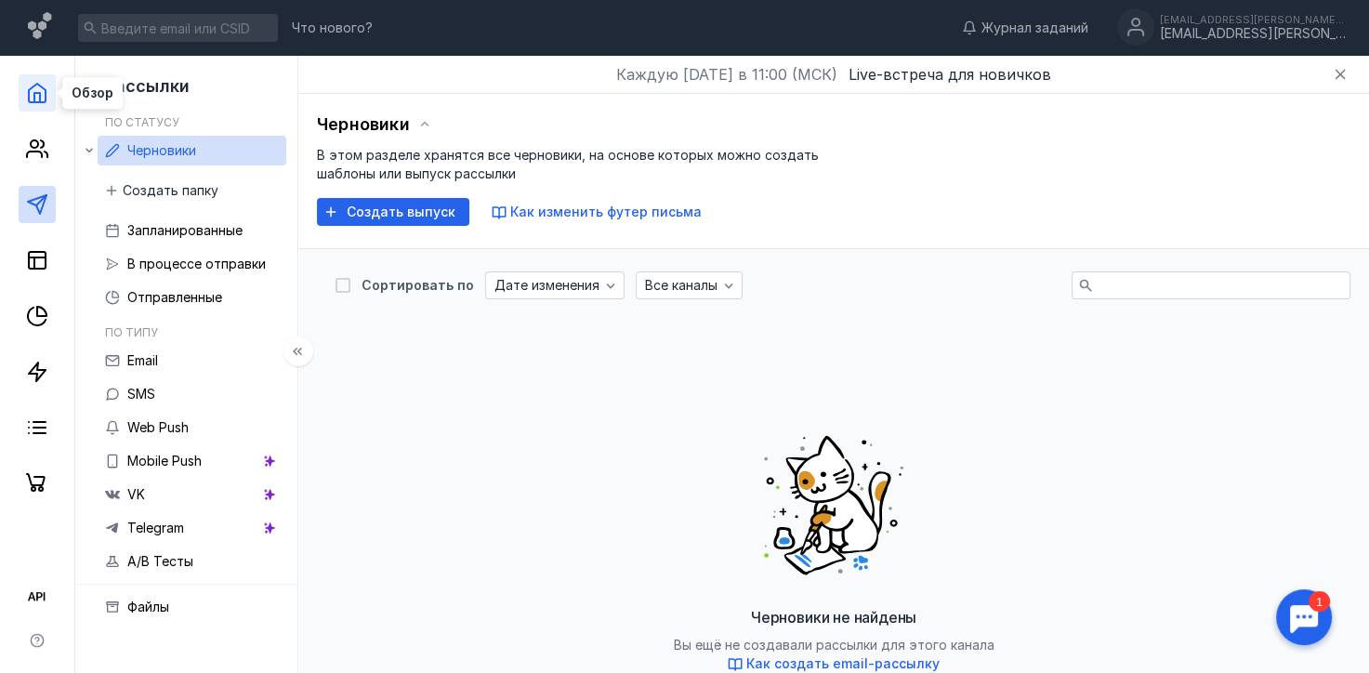
click at [38, 100] on icon at bounding box center [37, 93] width 22 height 22
